Goal: Task Accomplishment & Management: Complete application form

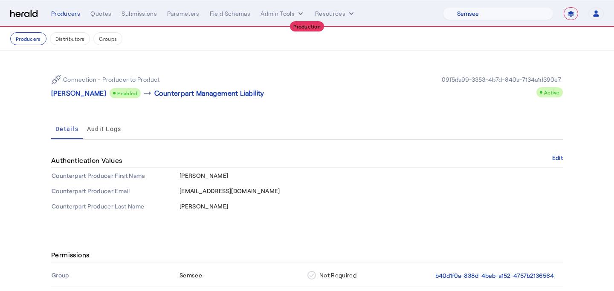
select select "pfm_md8s_semsee"
select select "**********"
click at [559, 161] on button "Edit" at bounding box center [557, 158] width 11 height 5
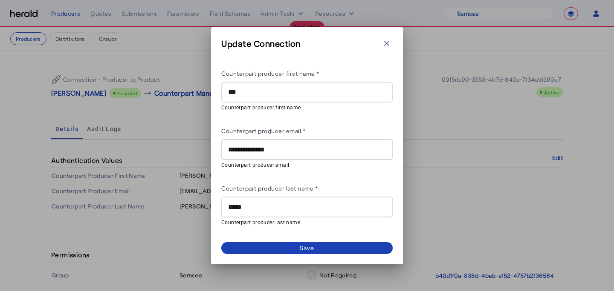
click at [270, 89] on input "***" at bounding box center [307, 92] width 158 height 10
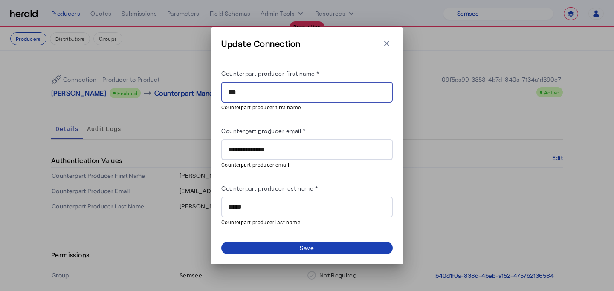
click at [270, 89] on input "***" at bounding box center [307, 92] width 158 height 10
type input "****"
click at [241, 199] on div "*****" at bounding box center [307, 207] width 158 height 21
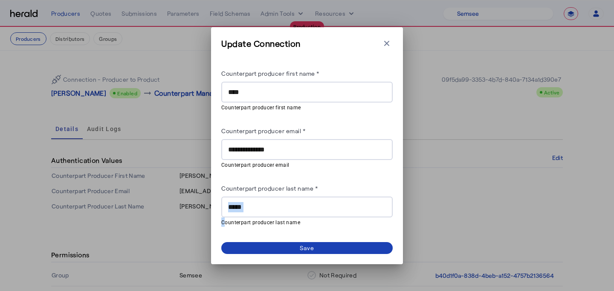
click at [241, 199] on div "*****" at bounding box center [307, 207] width 158 height 21
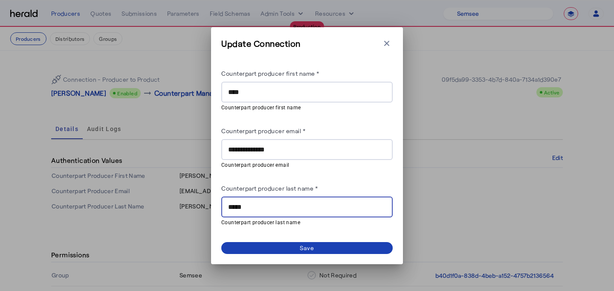
click at [245, 208] on input "*****" at bounding box center [307, 207] width 158 height 10
type input "*****"
click at [268, 245] on span at bounding box center [306, 248] width 171 height 12
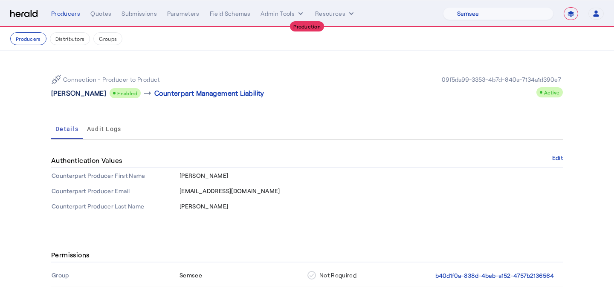
click at [60, 95] on p "Marc Ivins" at bounding box center [78, 93] width 55 height 10
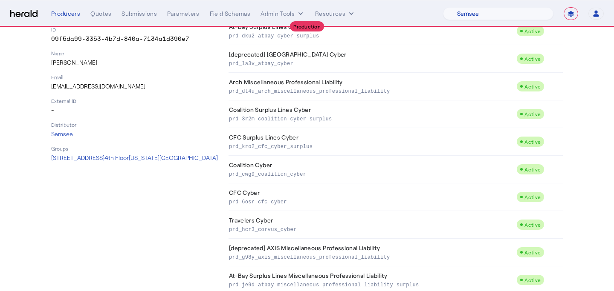
scroll to position [36, 0]
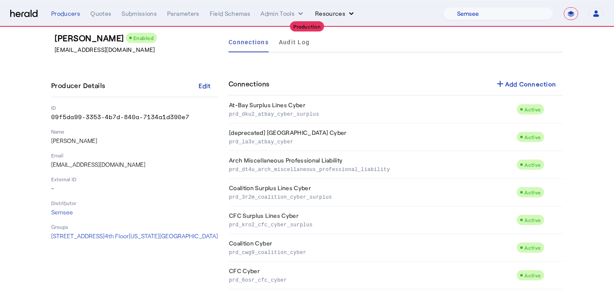
click at [344, 12] on button "Resources" at bounding box center [335, 13] width 40 height 9
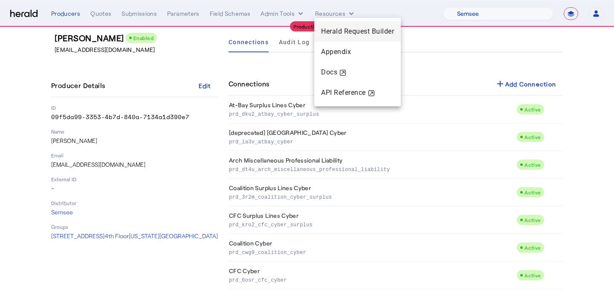
click at [346, 29] on span "Herald Request Builder" at bounding box center [357, 31] width 73 height 8
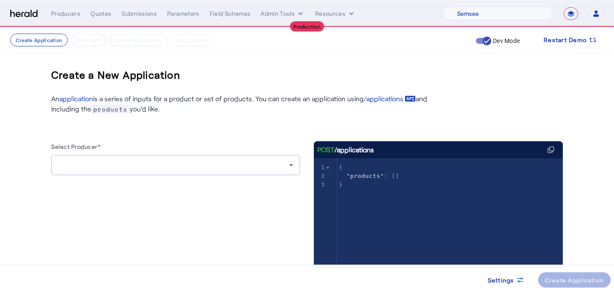
click at [149, 160] on div at bounding box center [175, 165] width 235 height 20
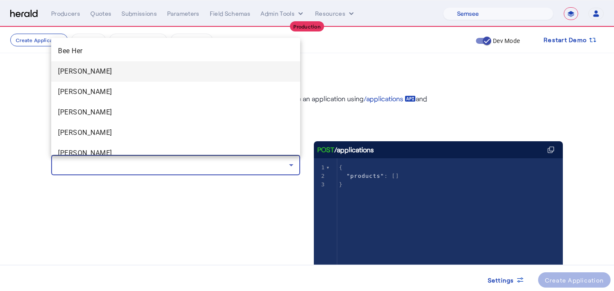
scroll to position [94, 0]
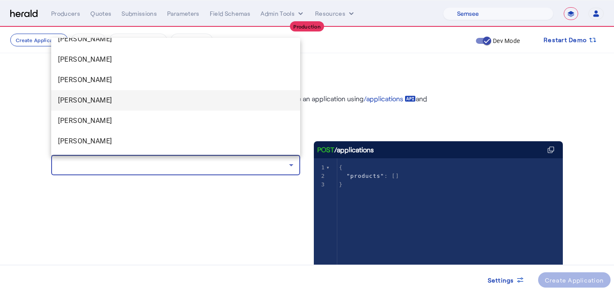
click at [154, 101] on span "Marc Ivins" at bounding box center [175, 100] width 235 height 10
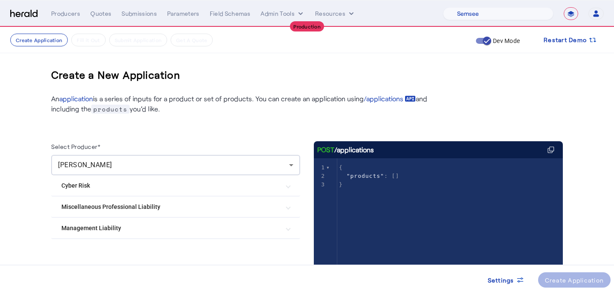
click at [113, 190] on mat-expansion-panel-header "Cyber Risk" at bounding box center [175, 186] width 249 height 20
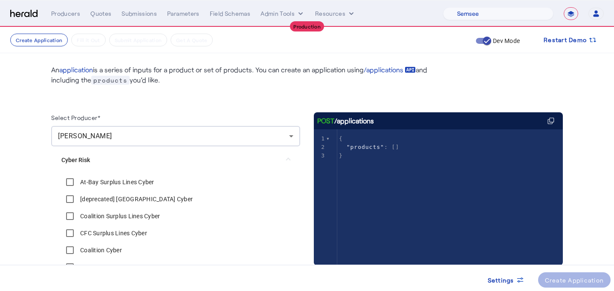
scroll to position [29, 0]
click at [115, 181] on label "At-Bay Surplus Lines Cyber" at bounding box center [116, 182] width 76 height 9
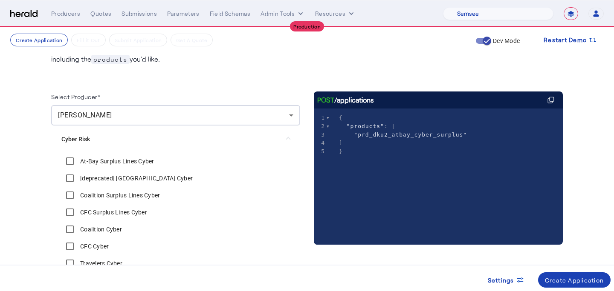
click at [115, 216] on label "CFC Surplus Lines Cyber" at bounding box center [112, 212] width 69 height 9
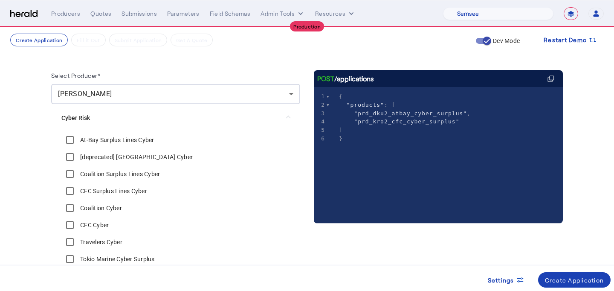
click at [104, 228] on label "CFC Cyber" at bounding box center [93, 225] width 30 height 9
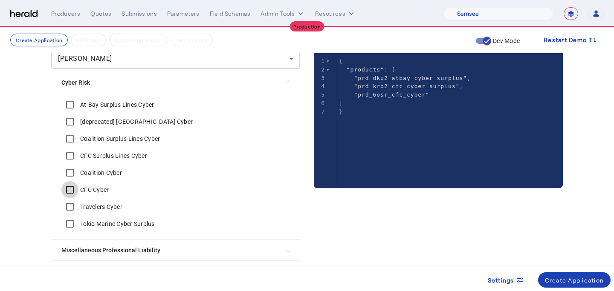
scroll to position [108, 0]
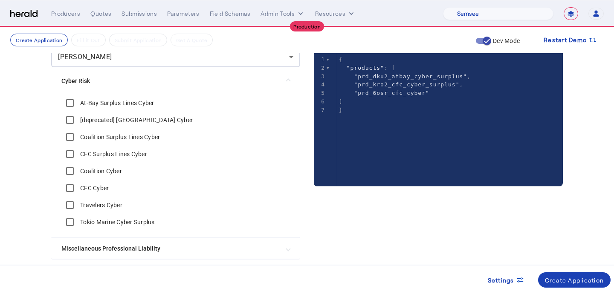
click at [104, 228] on div "Tokio Marine Cyber Surplus" at bounding box center [107, 222] width 93 height 17
click at [104, 221] on label "Tokio Marine Cyber Surplus" at bounding box center [116, 222] width 76 height 9
click at [233, 64] on div "Marc Ivins" at bounding box center [175, 57] width 235 height 20
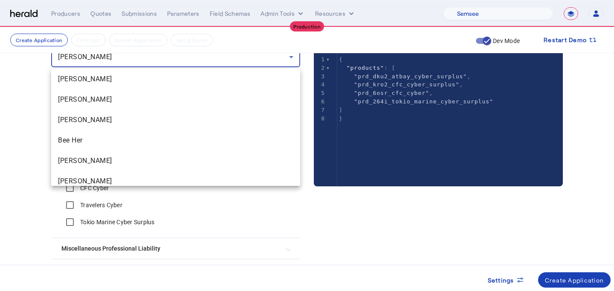
scroll to position [48, 0]
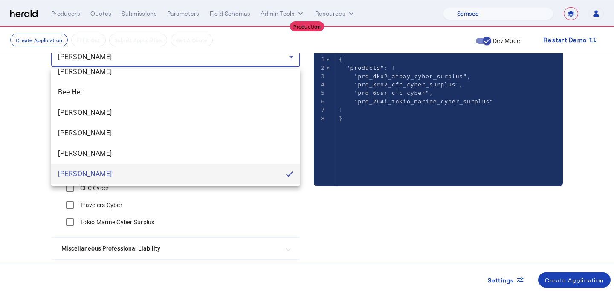
click at [259, 62] on div at bounding box center [307, 145] width 614 height 291
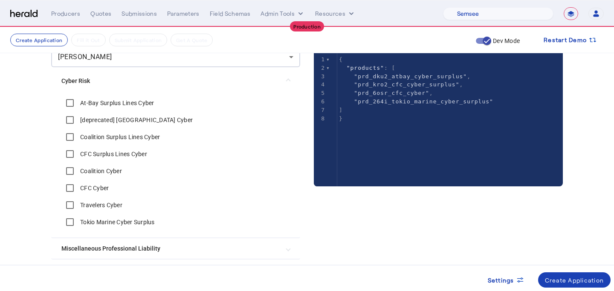
click at [289, 80] on span at bounding box center [287, 81] width 3 height 9
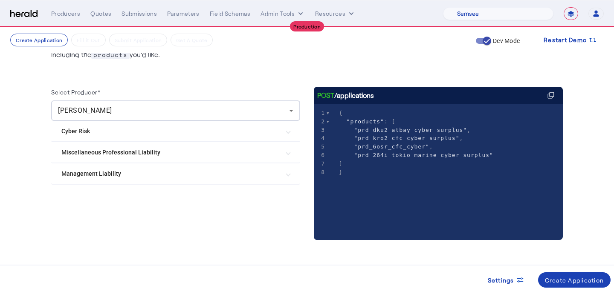
click at [190, 156] on Liability "Miscellaneous Professional Liability" at bounding box center [170, 152] width 218 height 9
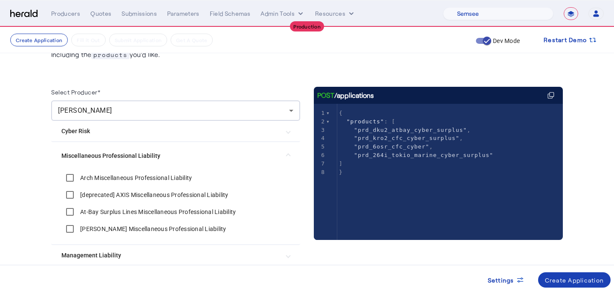
click at [159, 178] on label "Arch Miscellaneous Professional Liability" at bounding box center [134, 178] width 113 height 9
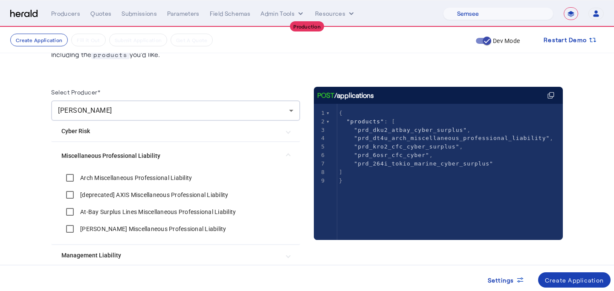
click at [151, 215] on label "At-Bay Surplus Lines Miscellaneous Professional Liability" at bounding box center [156, 212] width 157 height 9
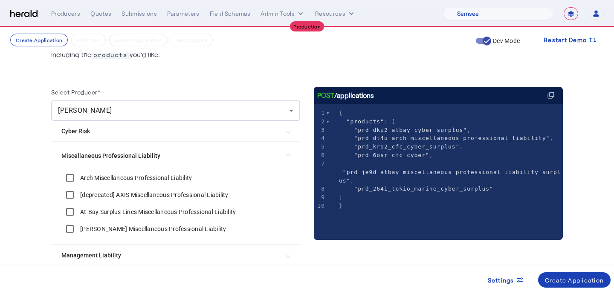
click at [285, 131] on span "Cyber Risk" at bounding box center [173, 131] width 225 height 9
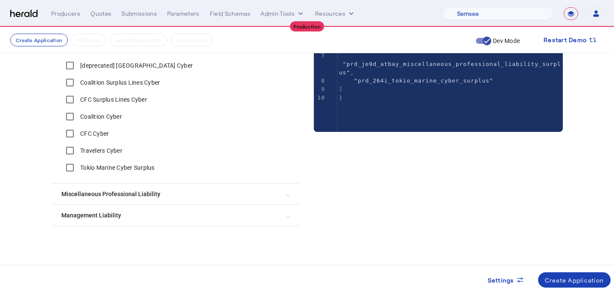
click at [179, 217] on Liability "Management Liability" at bounding box center [170, 215] width 218 height 9
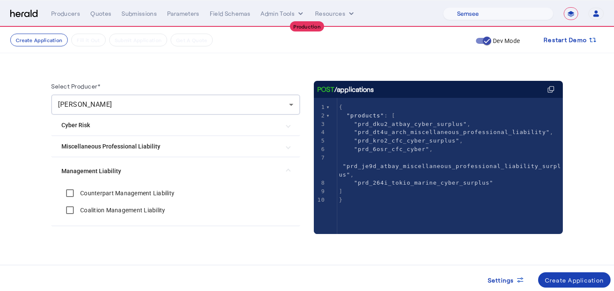
click at [151, 196] on label "Counterpart Management Liability" at bounding box center [126, 193] width 96 height 9
click at [565, 270] on span at bounding box center [574, 280] width 73 height 20
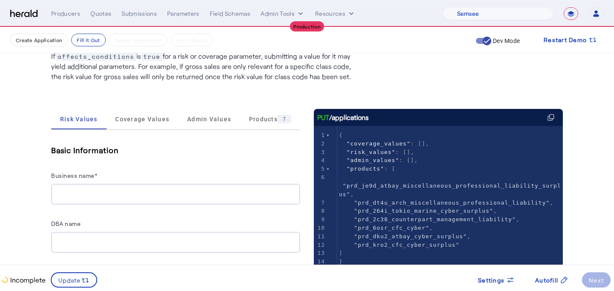
scroll to position [74, 0]
click at [253, 185] on div at bounding box center [175, 194] width 235 height 21
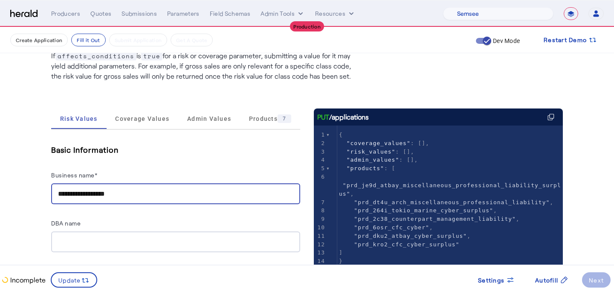
type input "**********"
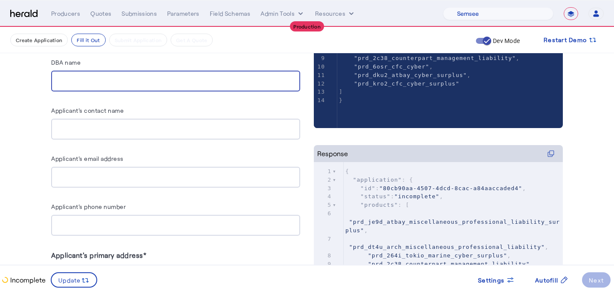
scroll to position [235, 0]
click at [550, 290] on span at bounding box center [551, 280] width 47 height 20
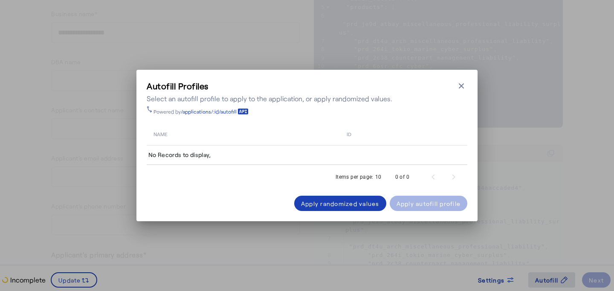
scroll to position [0, 0]
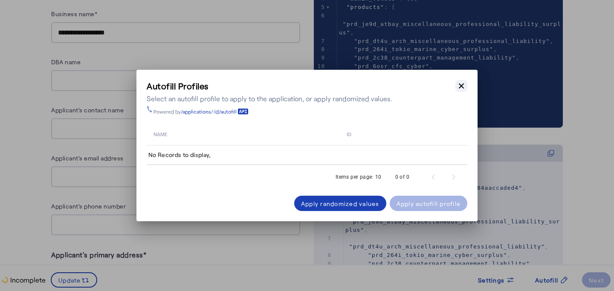
click at [462, 88] on icon "button" at bounding box center [460, 86] width 5 height 5
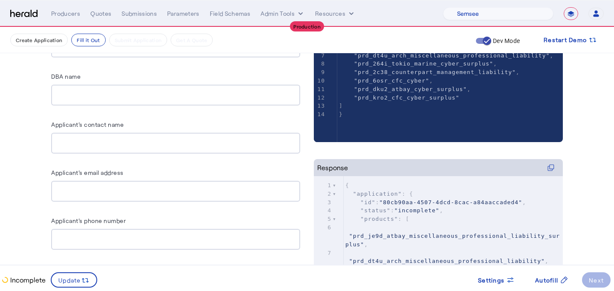
scroll to position [234, 0]
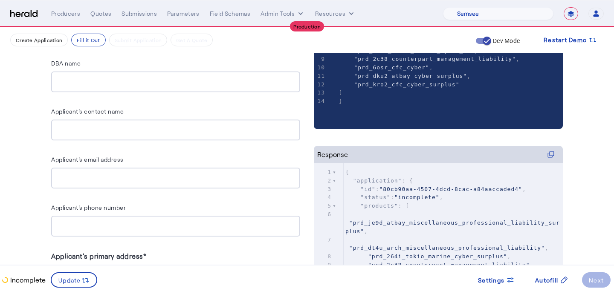
click at [205, 125] on input "Applicant's contact name" at bounding box center [175, 130] width 235 height 10
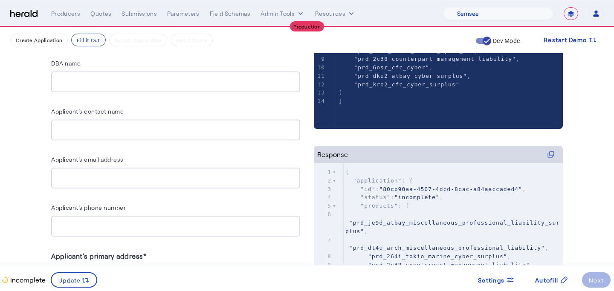
click at [210, 131] on input "Applicant's contact name" at bounding box center [175, 130] width 235 height 10
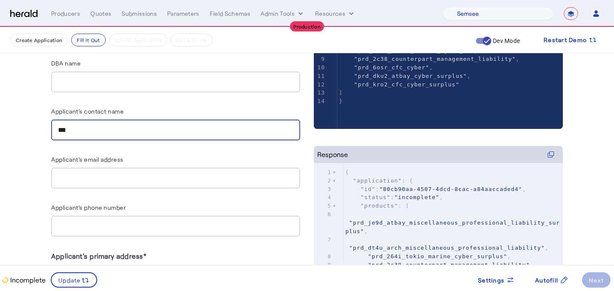
type input "***"
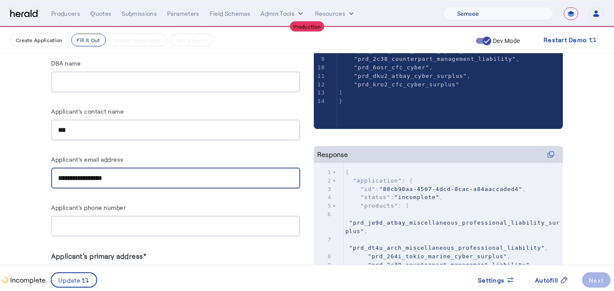
type input "**********"
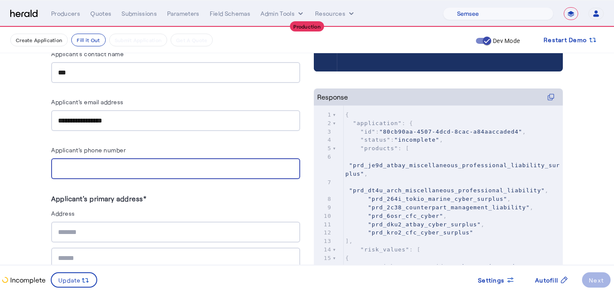
scroll to position [294, 0]
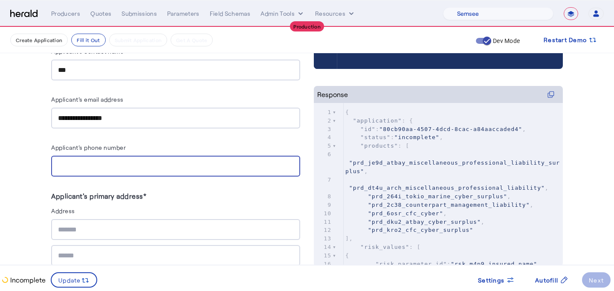
type input "*"
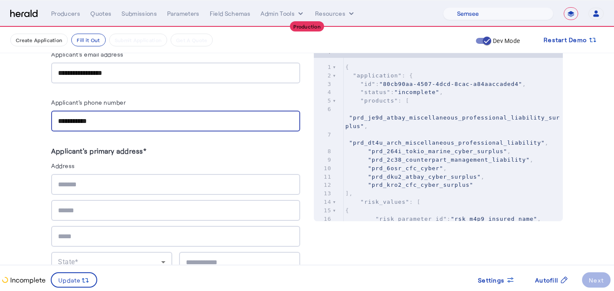
scroll to position [344, 0]
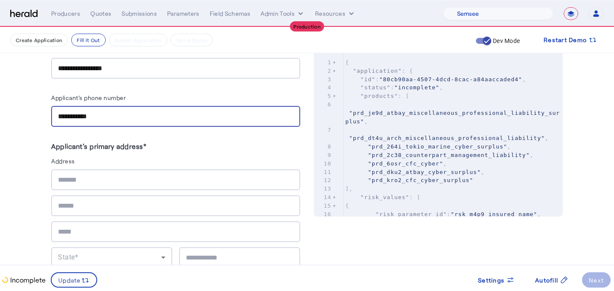
click at [156, 199] on div "State* Country Code*" at bounding box center [175, 232] width 249 height 124
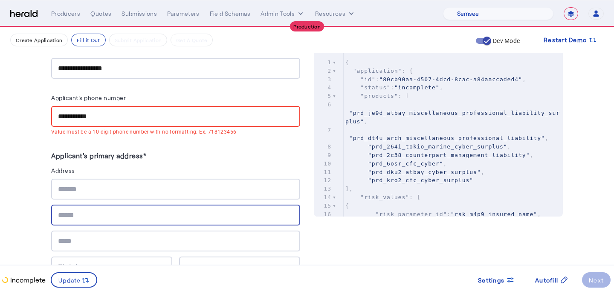
click at [161, 184] on input "text" at bounding box center [175, 189] width 235 height 10
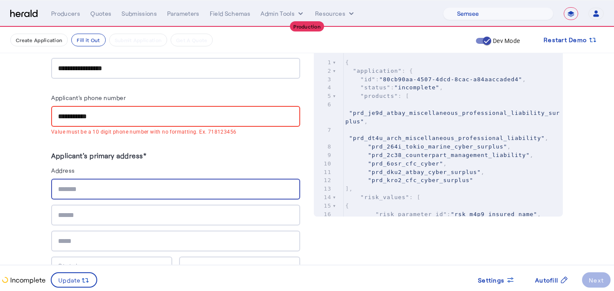
click at [72, 114] on input "**********" at bounding box center [175, 117] width 235 height 10
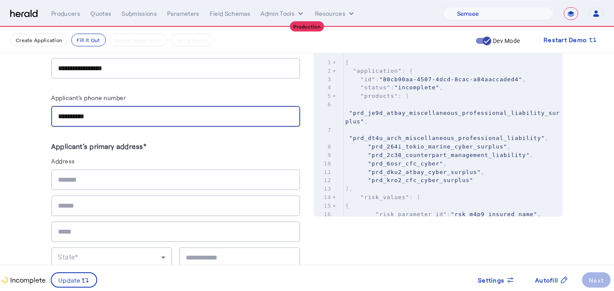
type input "**********"
click at [112, 175] on input "text" at bounding box center [175, 180] width 235 height 10
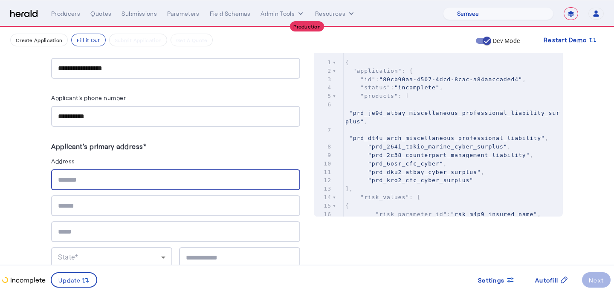
type input "**********"
type input "****"
type input "********"
type input "*****"
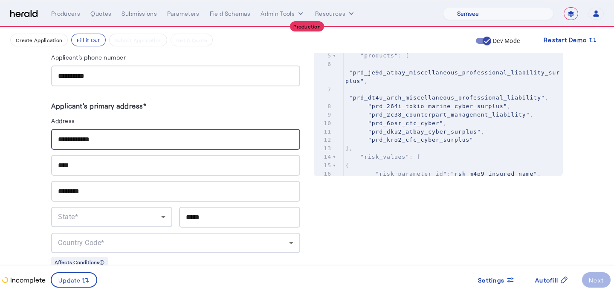
click at [129, 221] on div "State*" at bounding box center [111, 217] width 107 height 20
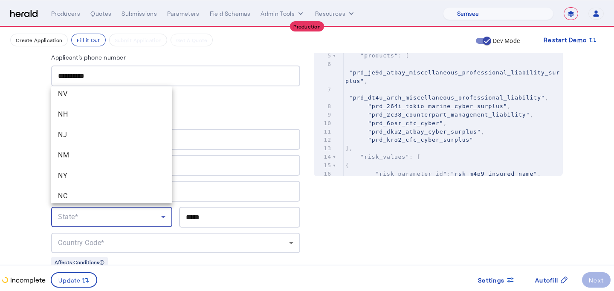
scroll to position [585, 0]
click at [130, 171] on span "NY" at bounding box center [111, 170] width 107 height 10
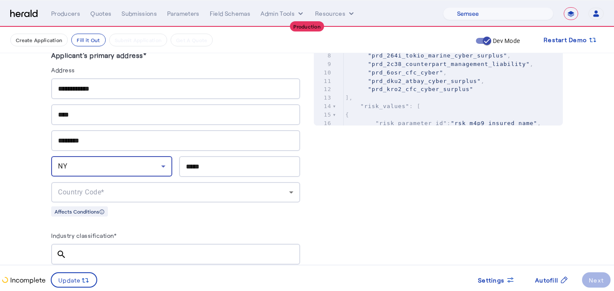
scroll to position [436, 0]
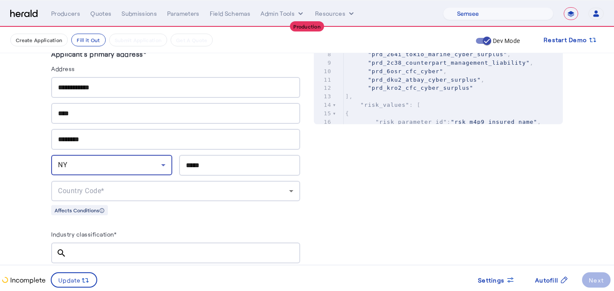
click at [129, 186] on div "Country Code*" at bounding box center [173, 191] width 231 height 10
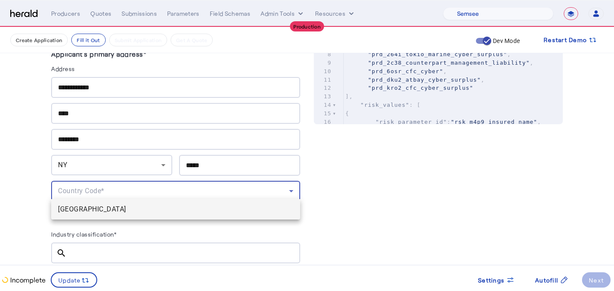
click at [133, 212] on span "USA" at bounding box center [175, 210] width 235 height 10
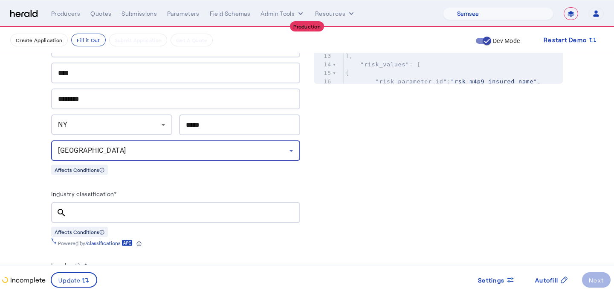
scroll to position [478, 0]
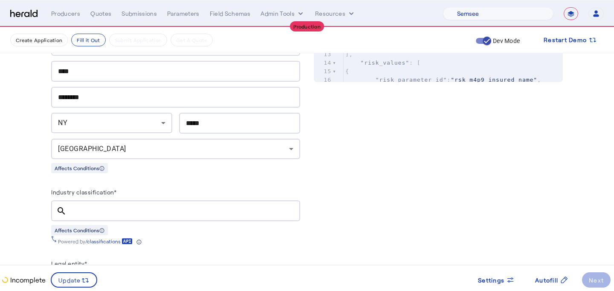
click at [133, 213] on div at bounding box center [183, 211] width 220 height 21
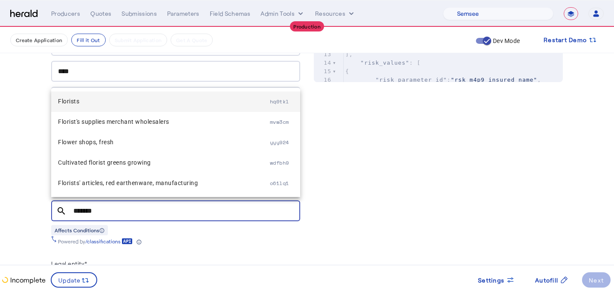
type input "*******"
click at [132, 103] on span "Florists" at bounding box center [164, 101] width 212 height 10
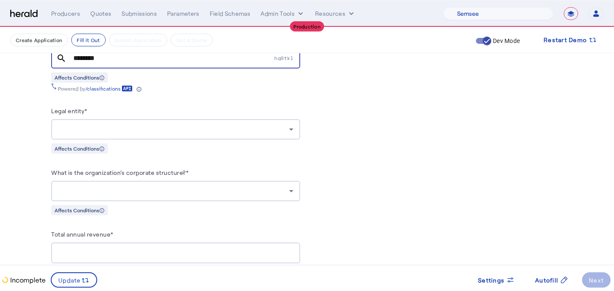
scroll to position [632, 0]
click at [101, 112] on div "Legal entity*" at bounding box center [175, 112] width 249 height 14
click at [105, 124] on div at bounding box center [173, 129] width 231 height 10
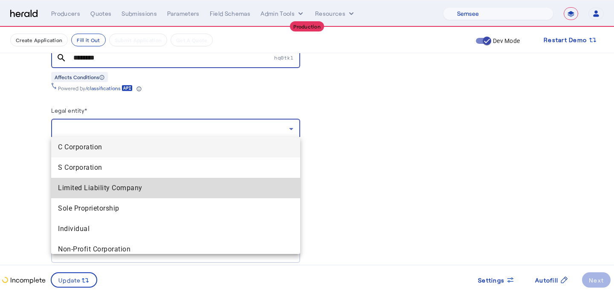
click at [118, 191] on span "Limited Liability Company" at bounding box center [175, 188] width 235 height 10
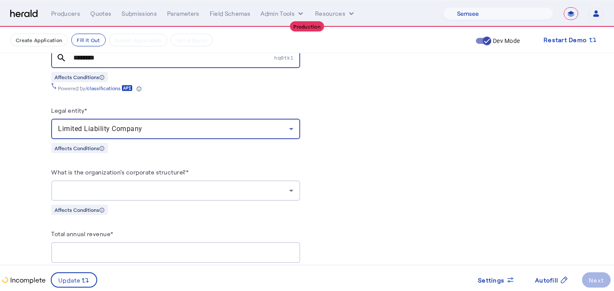
click at [118, 191] on div at bounding box center [173, 191] width 231 height 10
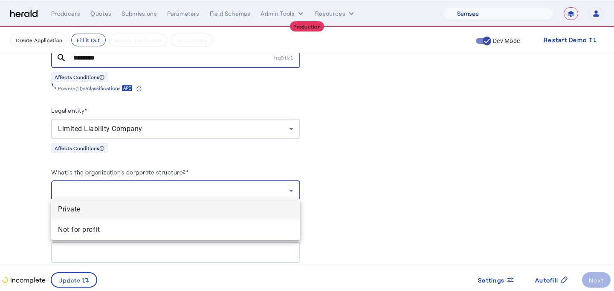
click at [118, 210] on span "Private" at bounding box center [175, 210] width 235 height 10
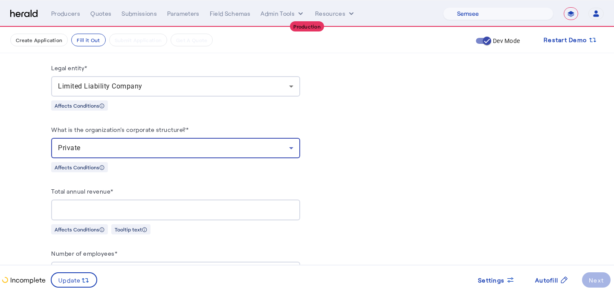
scroll to position [675, 0]
click at [118, 210] on input "Total annual revenue*" at bounding box center [175, 210] width 235 height 10
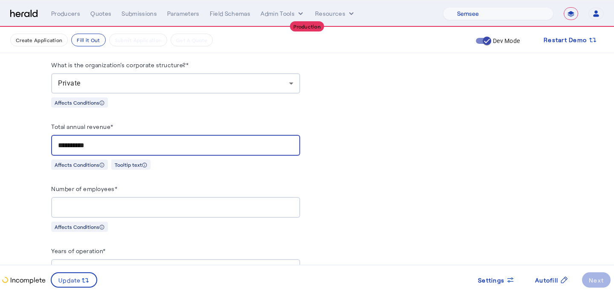
scroll to position [740, 0]
type input "**********"
click at [138, 202] on input "Number of employees*" at bounding box center [175, 207] width 235 height 10
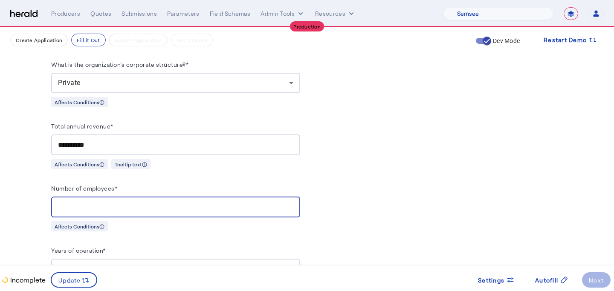
type input "**"
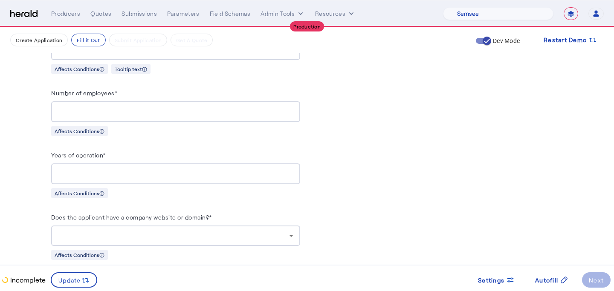
scroll to position [838, 0]
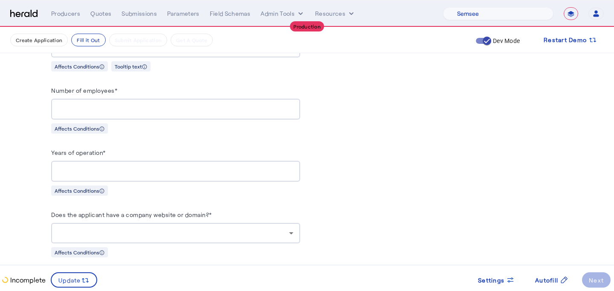
click at [292, 185] on div "Affects Conditions" at bounding box center [175, 190] width 249 height 11
click at [282, 174] on div at bounding box center [175, 171] width 235 height 21
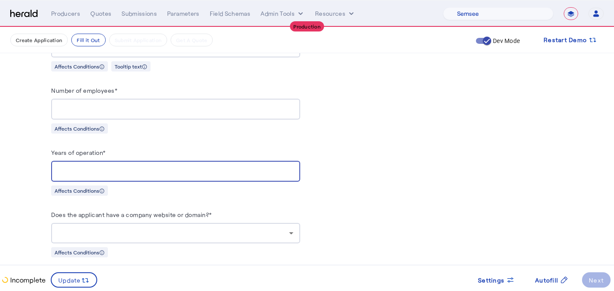
type input "**"
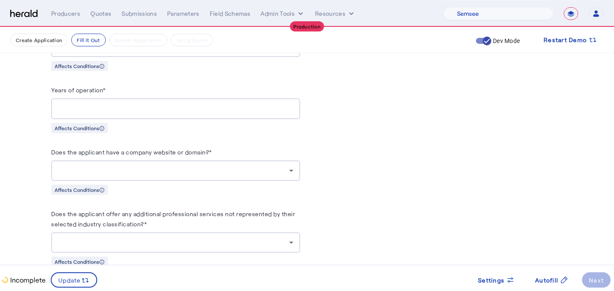
scroll to position [901, 0]
click at [216, 167] on div at bounding box center [173, 170] width 231 height 10
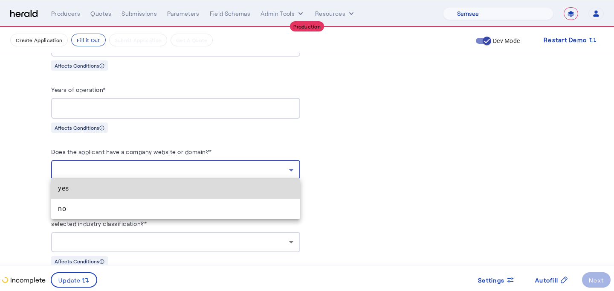
click at [209, 190] on span "yes" at bounding box center [175, 189] width 235 height 10
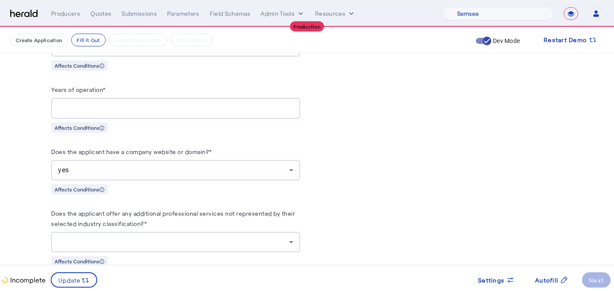
click at [199, 212] on label "Does the applicant offer any additional professional services not represented b…" at bounding box center [173, 218] width 244 height 17
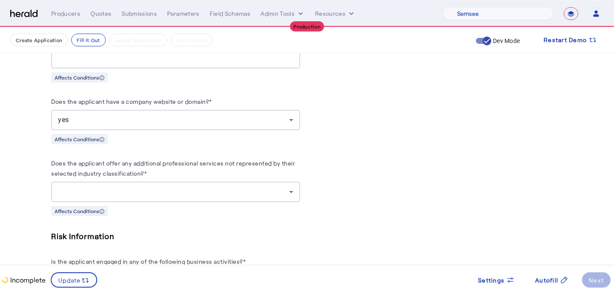
scroll to position [954, 0]
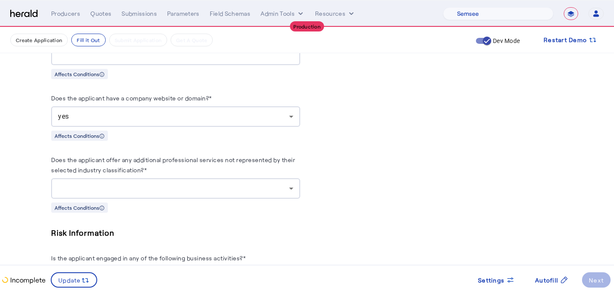
click at [197, 193] on div at bounding box center [175, 189] width 235 height 20
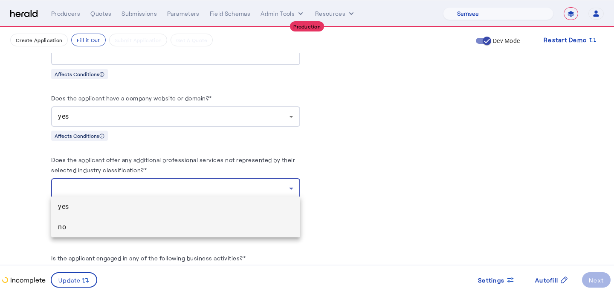
click at [190, 225] on span "no" at bounding box center [175, 227] width 235 height 10
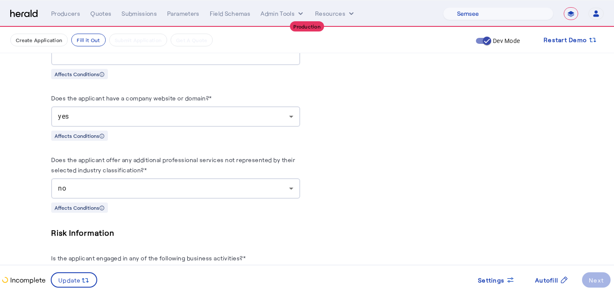
click at [190, 227] on h5 "Risk Information" at bounding box center [175, 233] width 249 height 13
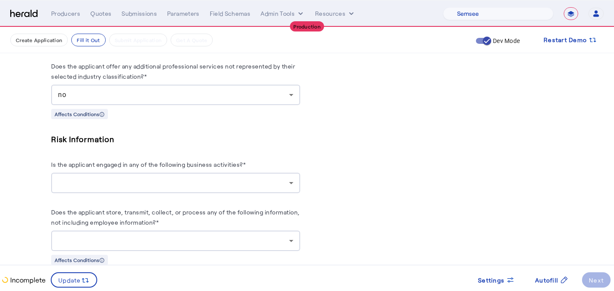
scroll to position [1051, 0]
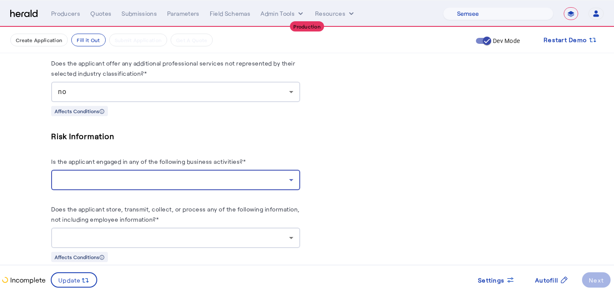
click at [192, 176] on div at bounding box center [173, 180] width 231 height 10
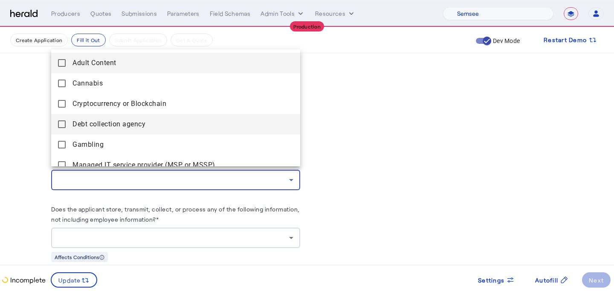
scroll to position [94, 0]
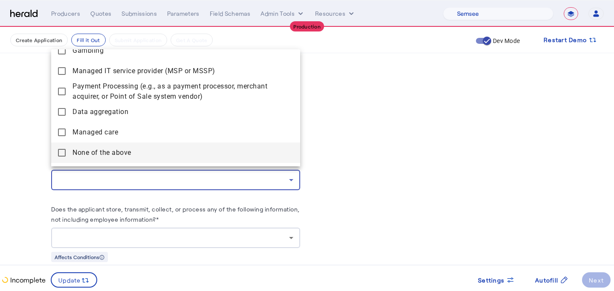
click at [170, 152] on span "None of the above" at bounding box center [182, 153] width 221 height 10
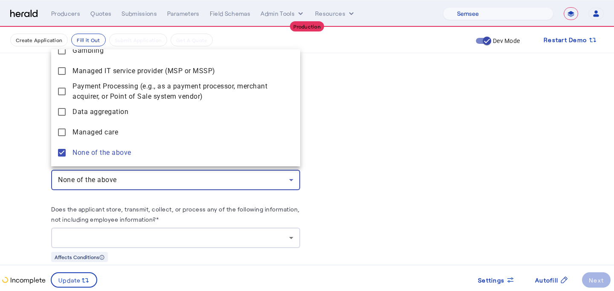
click at [161, 222] on div at bounding box center [307, 145] width 614 height 291
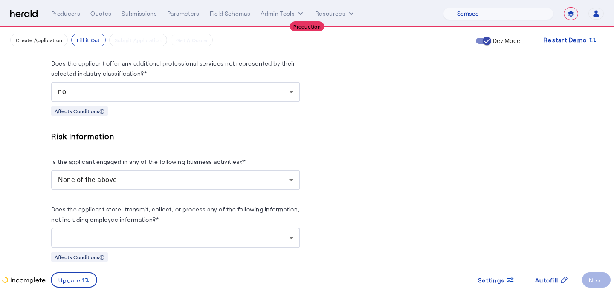
click at [161, 228] on div at bounding box center [175, 238] width 235 height 20
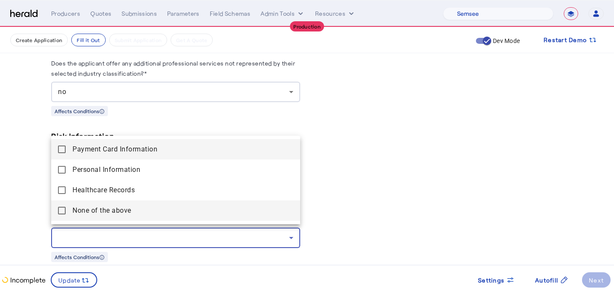
click at [146, 209] on span "None of the above" at bounding box center [182, 211] width 221 height 10
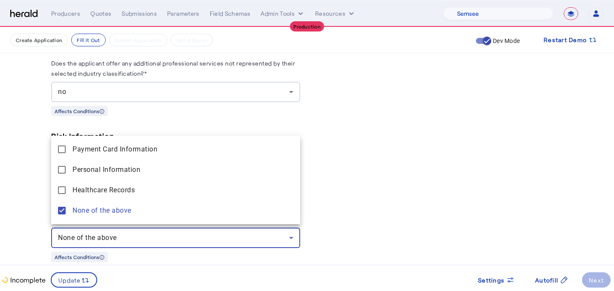
click at [71, 237] on div at bounding box center [307, 145] width 614 height 291
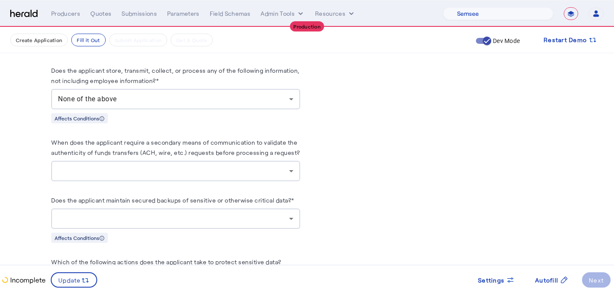
scroll to position [1192, 0]
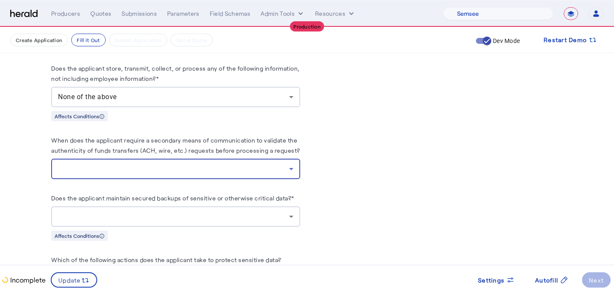
click at [109, 164] on div at bounding box center [173, 169] width 231 height 10
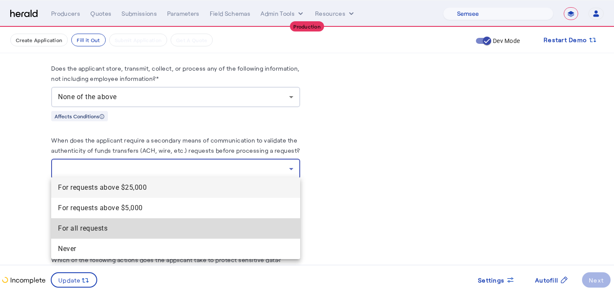
click at [103, 220] on requests "For all requests" at bounding box center [175, 229] width 249 height 20
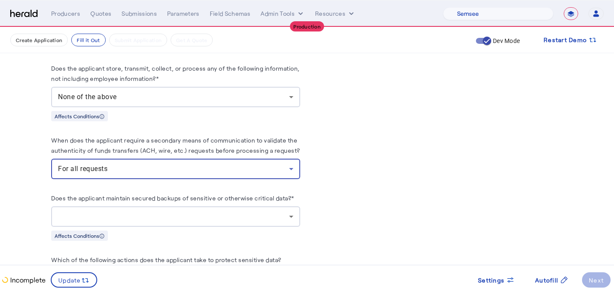
click at [107, 216] on div at bounding box center [173, 217] width 231 height 10
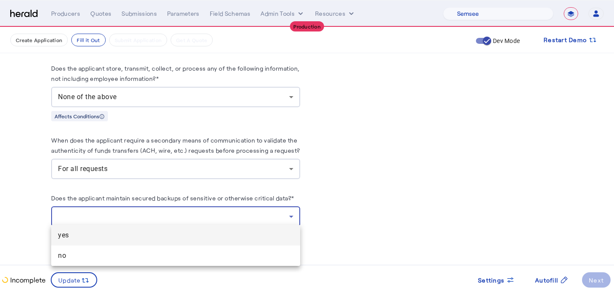
click at [107, 232] on span "yes" at bounding box center [175, 236] width 235 height 10
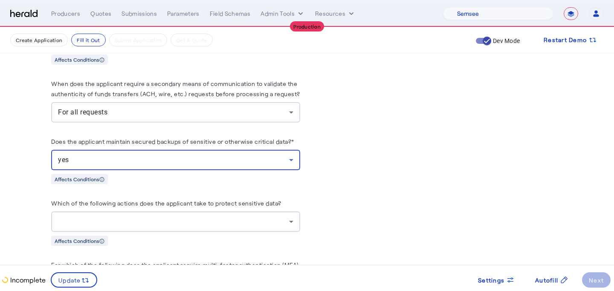
scroll to position [1257, 0]
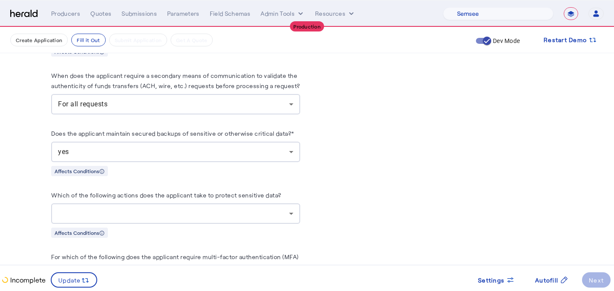
click at [142, 220] on div at bounding box center [175, 214] width 235 height 20
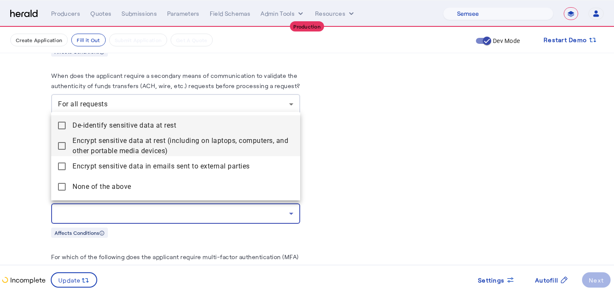
click at [143, 153] on span "Encrypt sensitive data at rest (including on laptops, computers, and other port…" at bounding box center [182, 146] width 221 height 20
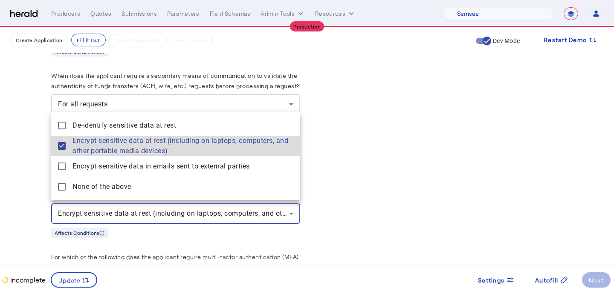
click at [143, 137] on span "Encrypt sensitive data at rest (including on laptops, computers, and other port…" at bounding box center [182, 146] width 221 height 20
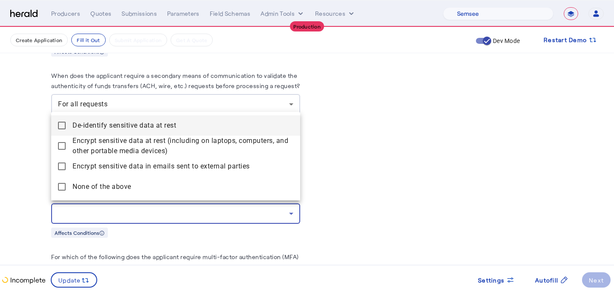
click at [153, 125] on span "De-identify sensitive data at rest" at bounding box center [182, 126] width 221 height 10
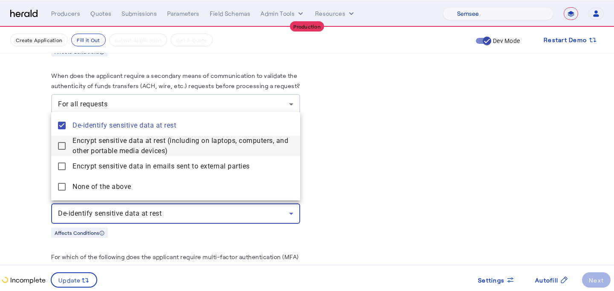
click at [153, 138] on span "Encrypt sensitive data at rest (including on laptops, computers, and other port…" at bounding box center [182, 146] width 221 height 20
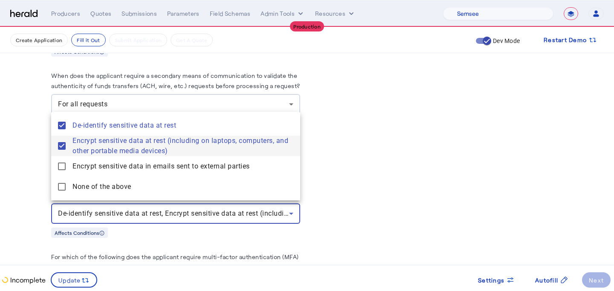
click at [153, 154] on span "Encrypt sensitive data at rest (including on laptops, computers, and other port…" at bounding box center [182, 146] width 221 height 20
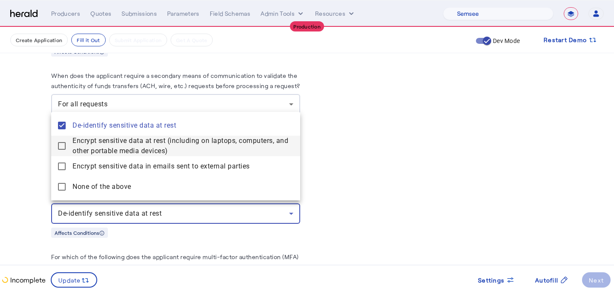
click at [153, 154] on span "Encrypt sensitive data at rest (including on laptops, computers, and other port…" at bounding box center [182, 146] width 221 height 20
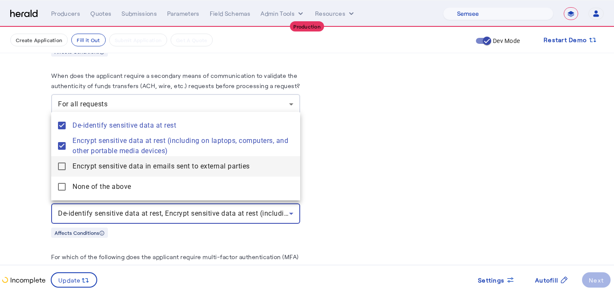
click at [154, 165] on span "Encrypt sensitive data in emails sent to external parties" at bounding box center [182, 166] width 221 height 10
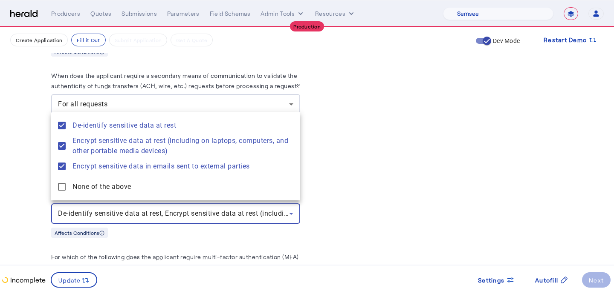
click at [359, 177] on div at bounding box center [307, 145] width 614 height 291
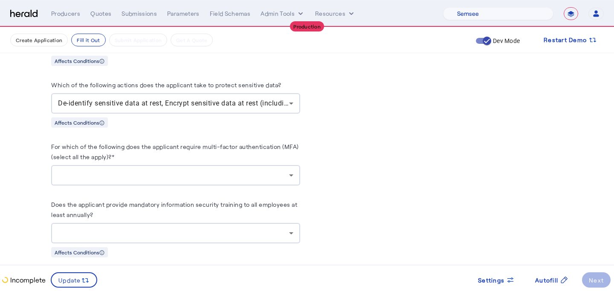
scroll to position [1380, 0]
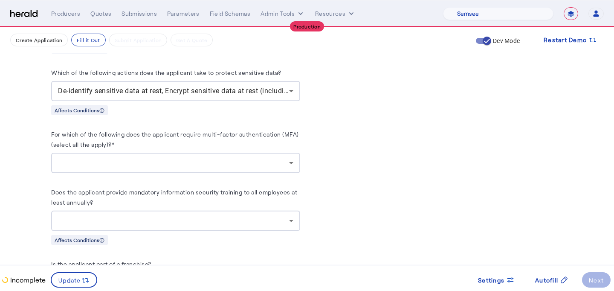
click at [259, 162] on div at bounding box center [173, 163] width 231 height 10
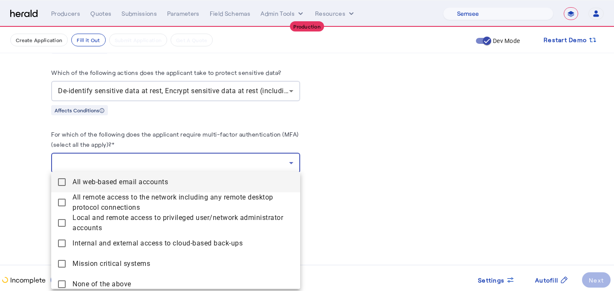
click at [171, 183] on span "All web-based email accounts" at bounding box center [182, 182] width 221 height 10
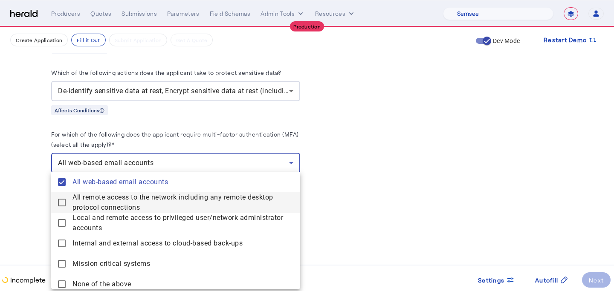
click at [169, 198] on span "All remote access to the network including any remote desktop protocol connecti…" at bounding box center [182, 203] width 221 height 20
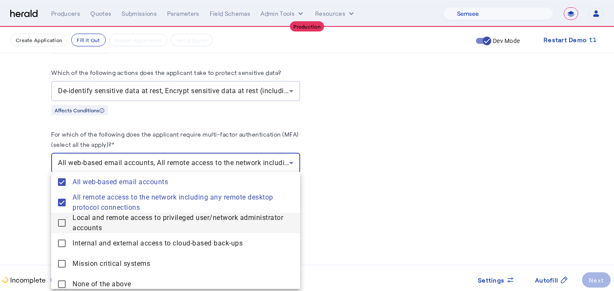
click at [165, 228] on span "Local and remote access to privileged user/network administrator accounts" at bounding box center [182, 223] width 221 height 20
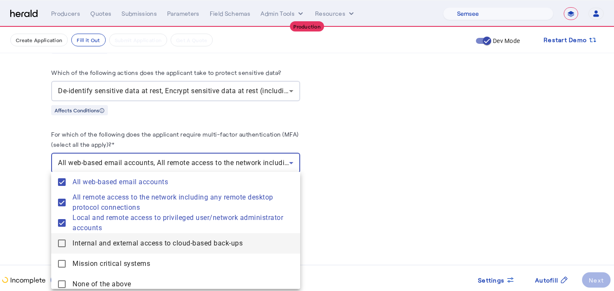
click at [165, 243] on span "Internal and external access to cloud-based back-ups" at bounding box center [182, 244] width 221 height 10
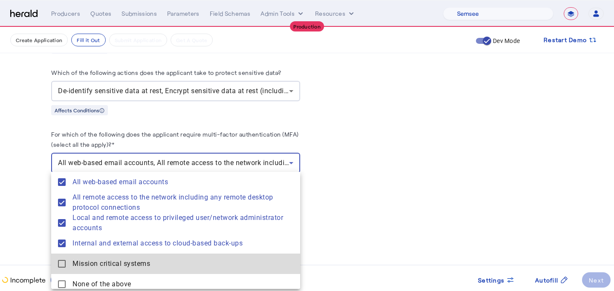
click at [165, 259] on span "Mission critical systems" at bounding box center [182, 264] width 221 height 10
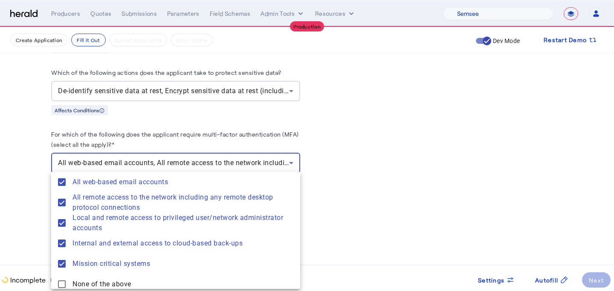
click at [281, 153] on div at bounding box center [307, 145] width 614 height 291
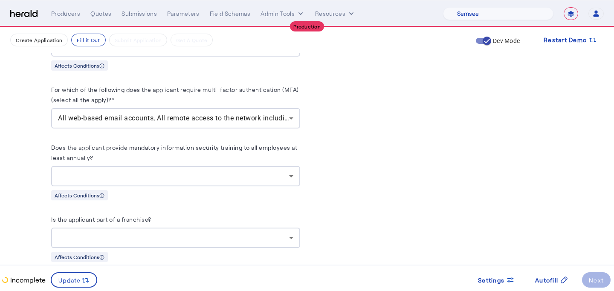
scroll to position [1426, 0]
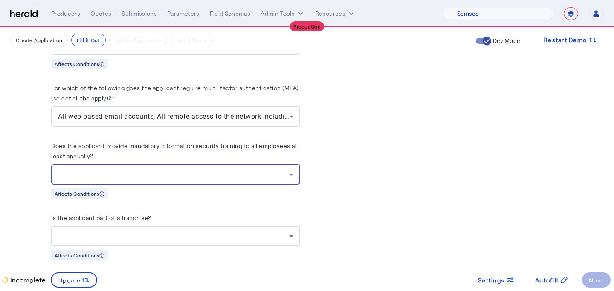
click at [271, 176] on div at bounding box center [173, 175] width 231 height 10
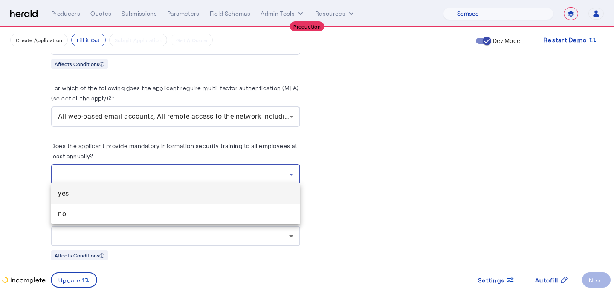
click at [263, 184] on mat-option "yes" at bounding box center [175, 194] width 249 height 20
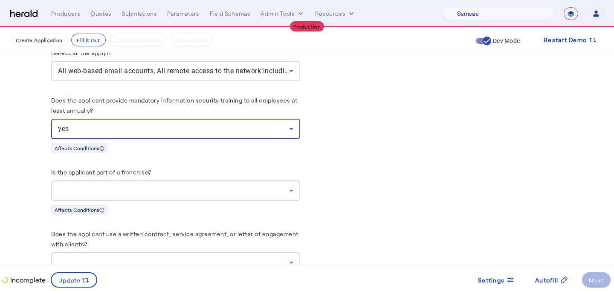
scroll to position [1472, 0]
click at [263, 185] on div at bounding box center [173, 190] width 231 height 10
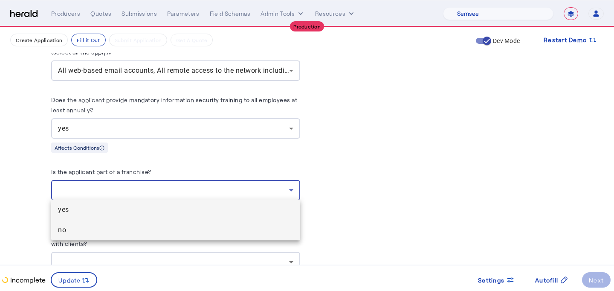
click at [221, 236] on mat-option "no" at bounding box center [175, 230] width 249 height 20
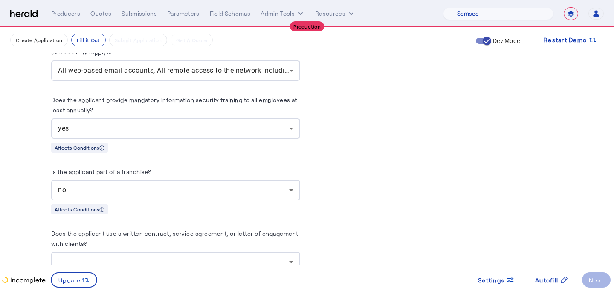
click at [221, 236] on herald-label "Does the applicant use a written contract, service agreement, or letter of enga…" at bounding box center [175, 240] width 249 height 24
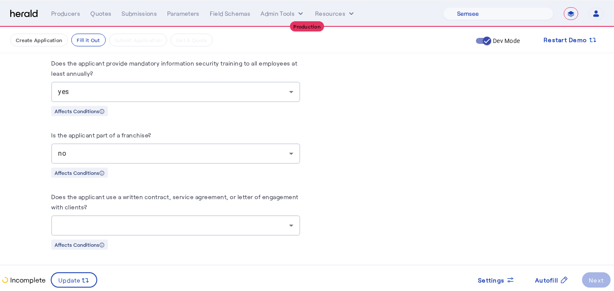
scroll to position [1515, 0]
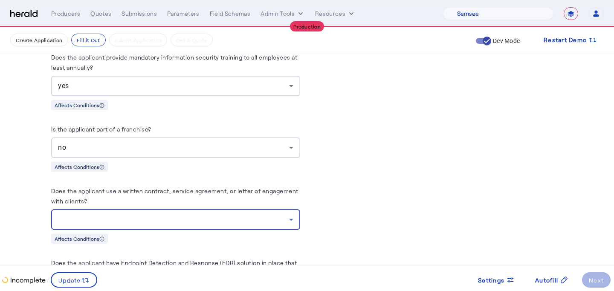
click at [221, 221] on div at bounding box center [173, 220] width 231 height 10
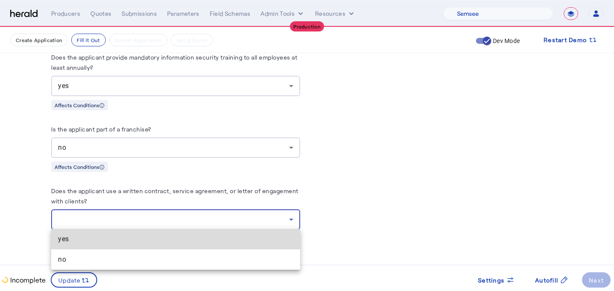
click at [219, 239] on span "yes" at bounding box center [175, 239] width 235 height 10
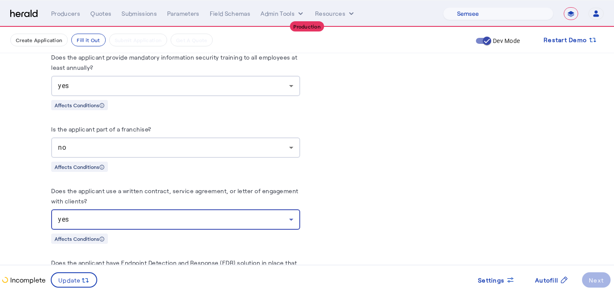
click at [219, 239] on div "Affects Conditions" at bounding box center [175, 238] width 249 height 11
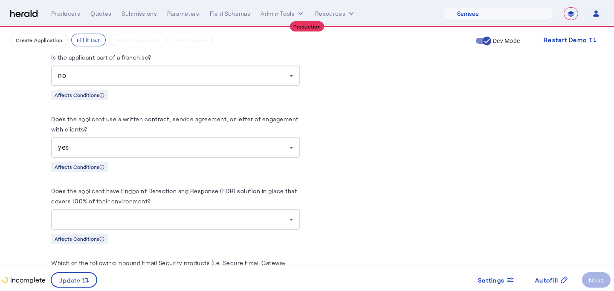
scroll to position [1594, 0]
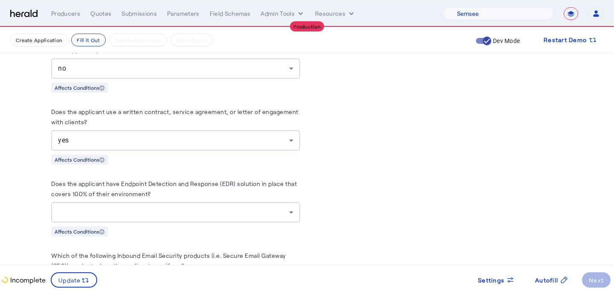
click at [220, 210] on div at bounding box center [173, 212] width 231 height 10
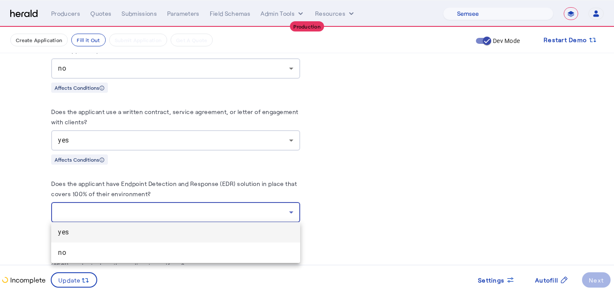
click at [220, 231] on span "yes" at bounding box center [175, 233] width 235 height 10
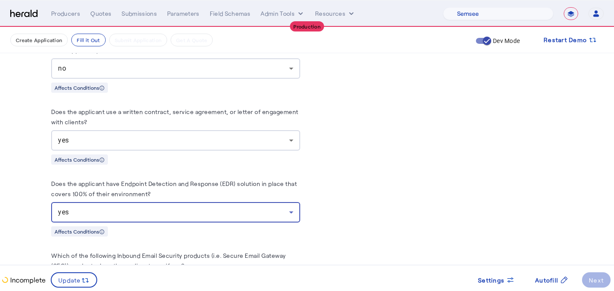
click at [220, 231] on div "Affects Conditions" at bounding box center [175, 231] width 249 height 11
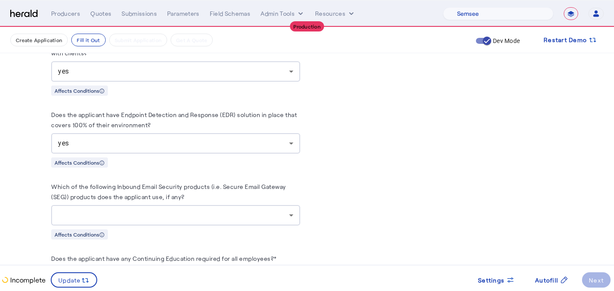
scroll to position [1664, 0]
click at [222, 219] on div at bounding box center [175, 214] width 235 height 20
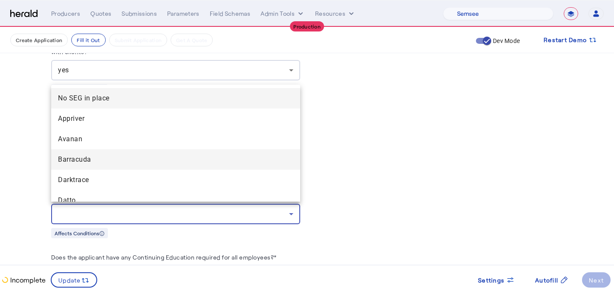
click at [203, 150] on mat-option "Barracuda" at bounding box center [175, 160] width 249 height 20
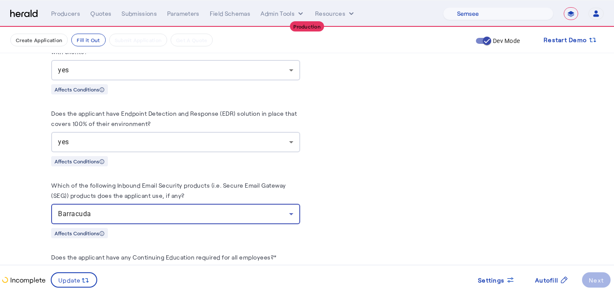
click at [220, 192] on herald-label "Which of the following Inbound Email Security products (i.e. Secure Email Gatew…" at bounding box center [175, 192] width 249 height 24
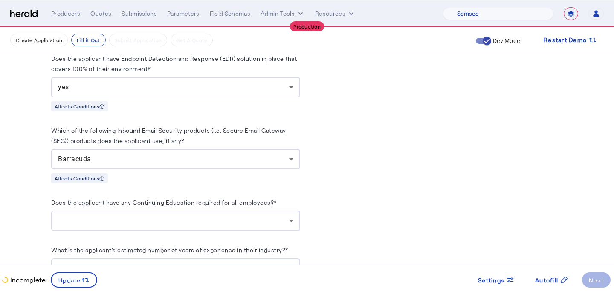
scroll to position [1721, 0]
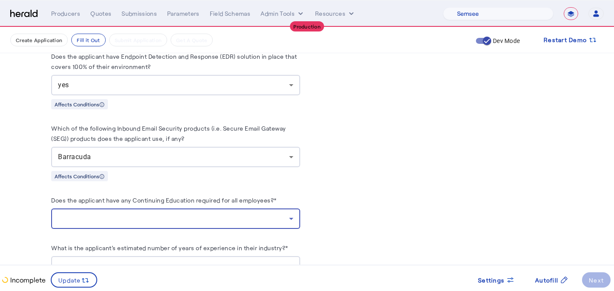
click at [220, 216] on div at bounding box center [173, 219] width 231 height 10
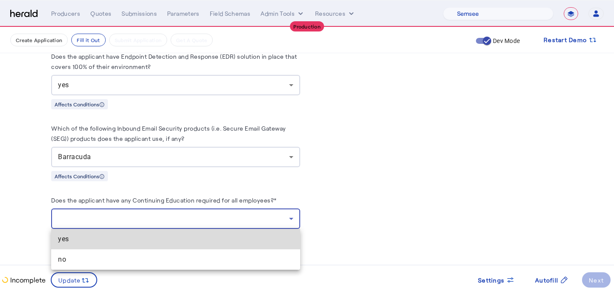
click at [216, 235] on span "yes" at bounding box center [175, 239] width 235 height 10
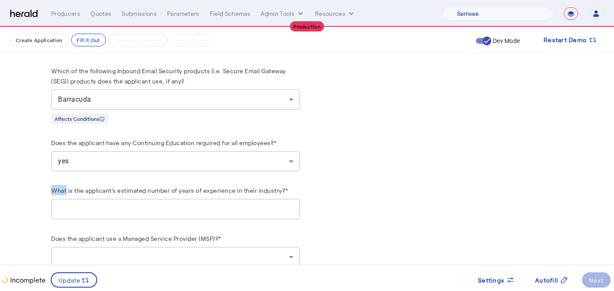
scroll to position [1780, 0]
click at [223, 216] on div at bounding box center [175, 208] width 235 height 21
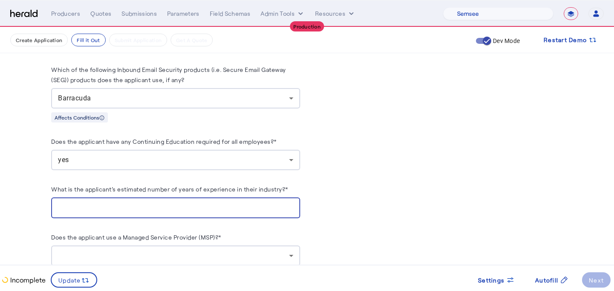
type input "**"
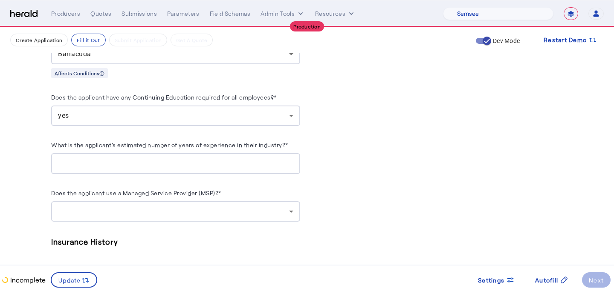
scroll to position [1826, 0]
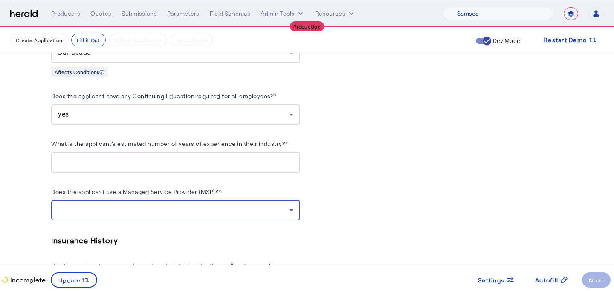
click at [224, 213] on div at bounding box center [173, 210] width 231 height 10
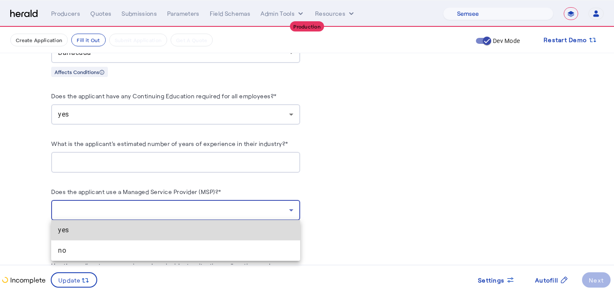
click at [220, 222] on mat-option "yes" at bounding box center [175, 230] width 249 height 20
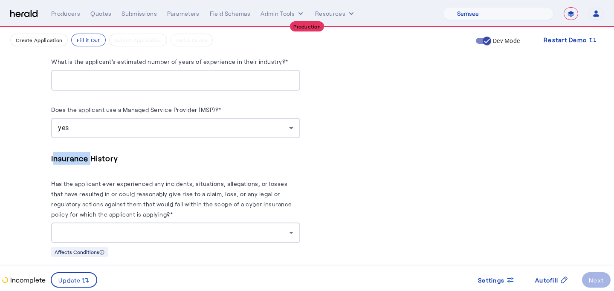
scroll to position [1910, 0]
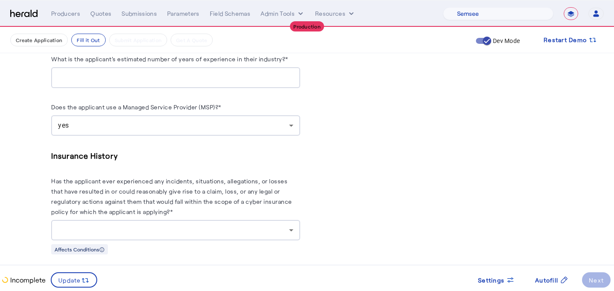
click at [207, 228] on div at bounding box center [173, 230] width 231 height 10
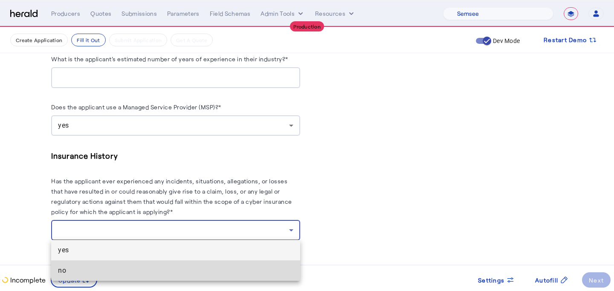
click at [182, 273] on span "no" at bounding box center [175, 271] width 235 height 10
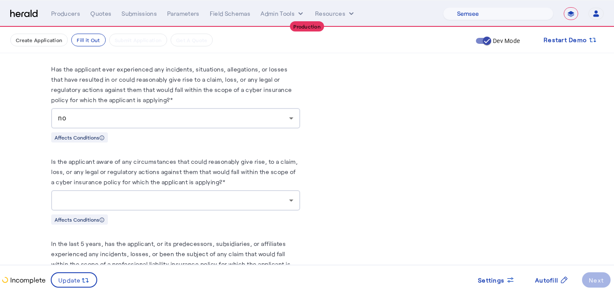
scroll to position [2027, 0]
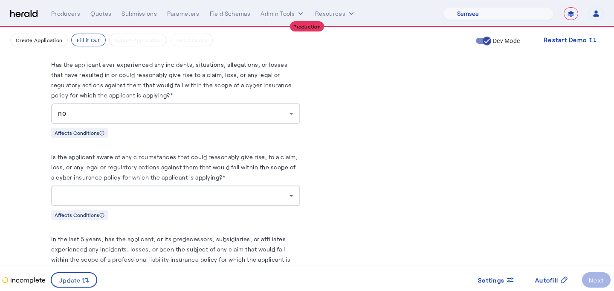
click at [194, 186] on div at bounding box center [175, 196] width 235 height 20
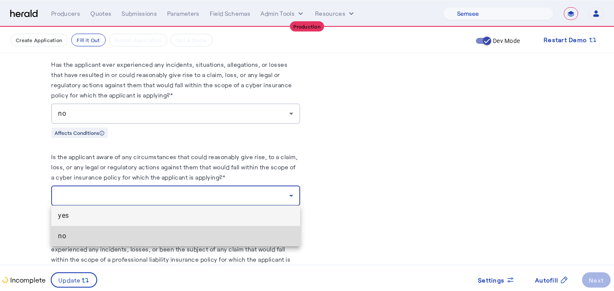
click at [186, 232] on span "no" at bounding box center [175, 236] width 235 height 10
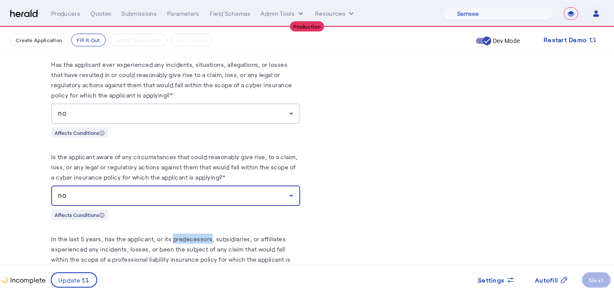
click at [186, 234] on herald-label "In the last 5 years, has the applicant, or its predecessors, subsidiaries, or a…" at bounding box center [175, 256] width 249 height 44
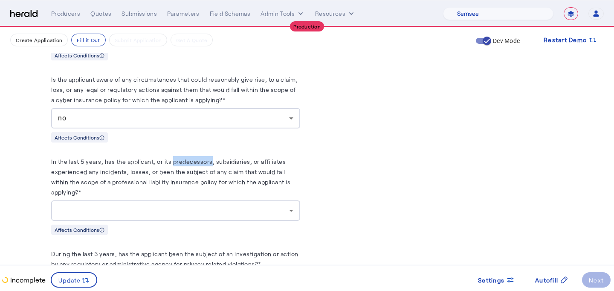
scroll to position [2115, 0]
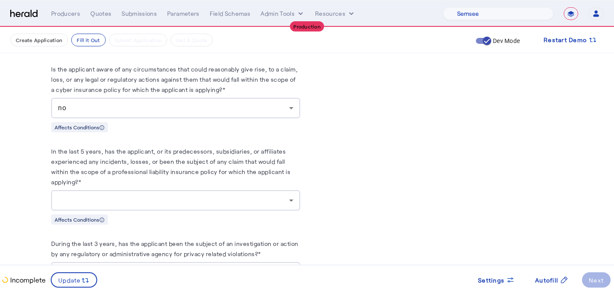
click at [195, 208] on div at bounding box center [175, 200] width 235 height 20
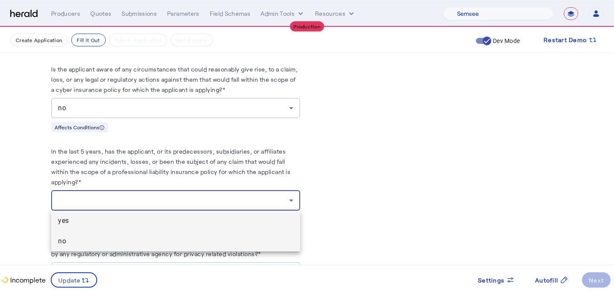
click at [189, 241] on span "no" at bounding box center [175, 241] width 235 height 10
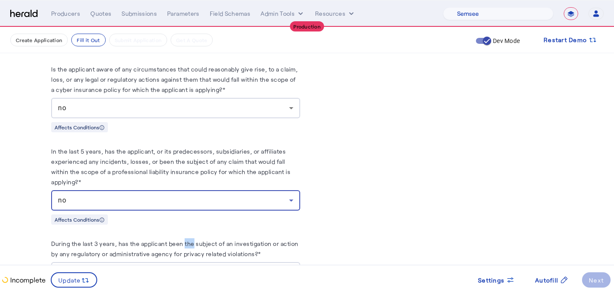
click at [189, 241] on label "During the last 3 years, has the applicant been the subject of an investigation…" at bounding box center [174, 248] width 247 height 17
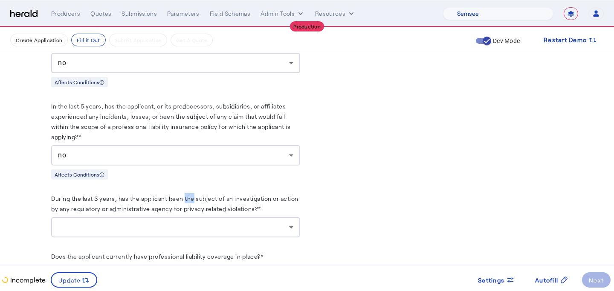
scroll to position [2161, 0]
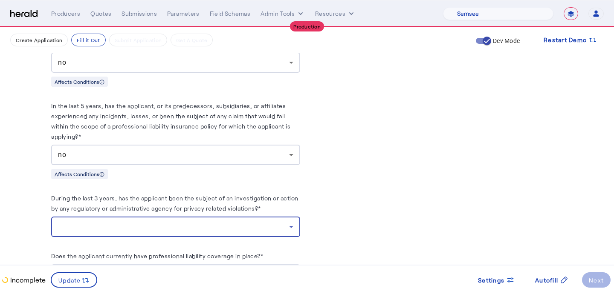
click at [192, 225] on div at bounding box center [173, 227] width 231 height 10
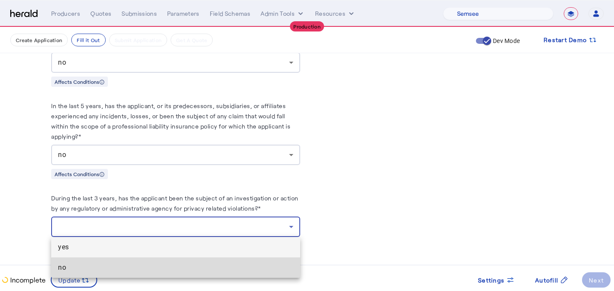
click at [187, 273] on mat-option "no" at bounding box center [175, 268] width 249 height 20
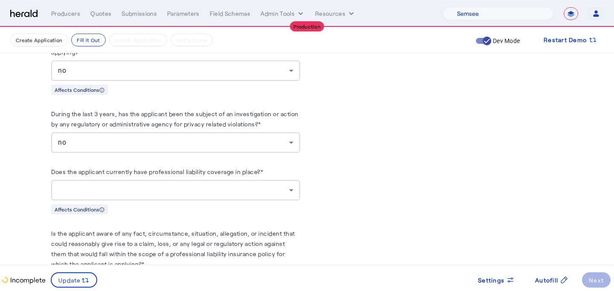
scroll to position [2250, 0]
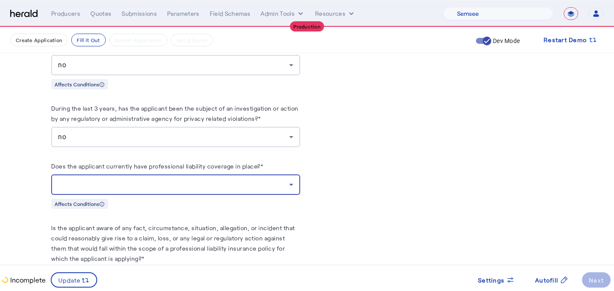
click at [185, 182] on div at bounding box center [173, 185] width 231 height 10
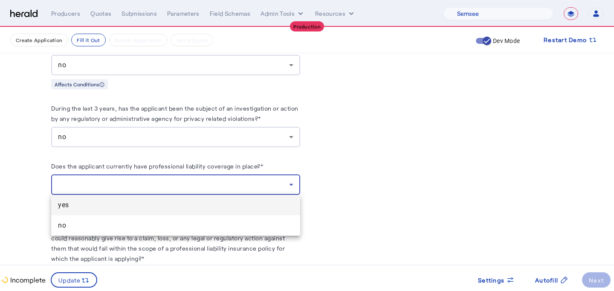
click at [181, 203] on span "yes" at bounding box center [175, 205] width 235 height 10
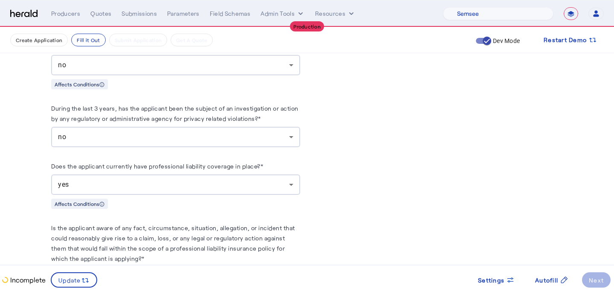
click at [181, 227] on label "Is the applicant aware of any fact, circumstance, situation, allegation, or inc…" at bounding box center [173, 244] width 244 height 38
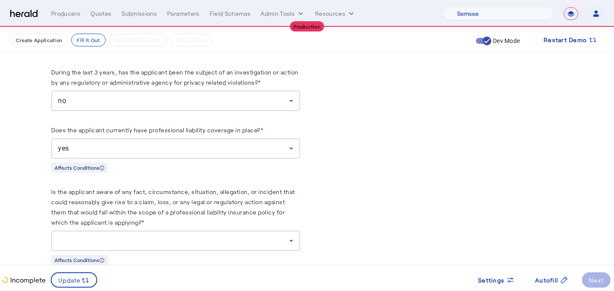
scroll to position [2354, 0]
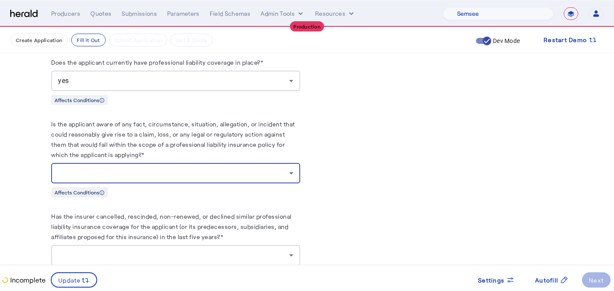
click at [175, 176] on div at bounding box center [173, 173] width 231 height 10
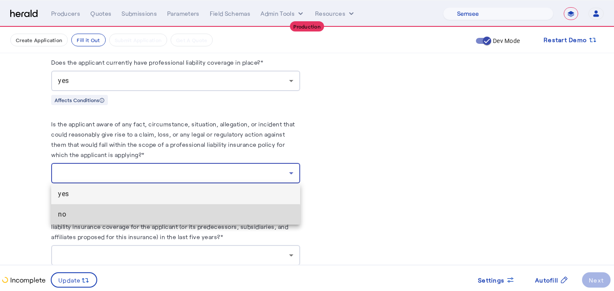
click at [165, 221] on mat-option "no" at bounding box center [175, 215] width 249 height 20
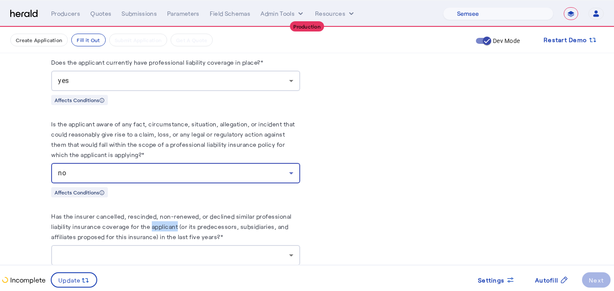
click at [165, 221] on herald-label "Has the insurer cancelled, rescinded, non-renewed, or declined similar professi…" at bounding box center [175, 228] width 249 height 34
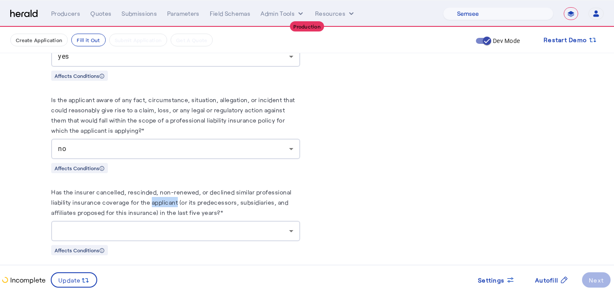
scroll to position [2385, 0]
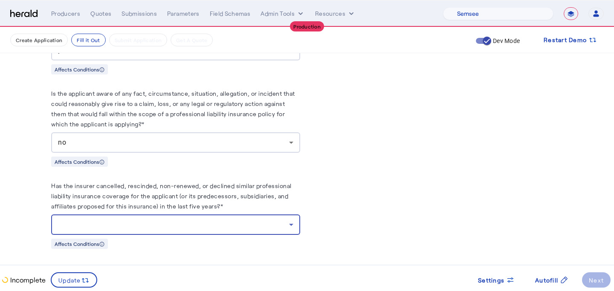
click at [165, 221] on div at bounding box center [173, 225] width 231 height 10
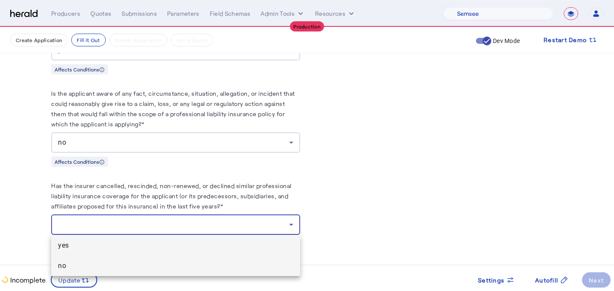
click at [162, 261] on span "no" at bounding box center [175, 266] width 235 height 10
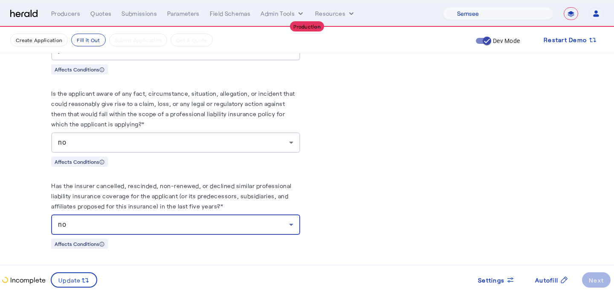
click at [166, 245] on div "Affects Conditions" at bounding box center [175, 244] width 249 height 11
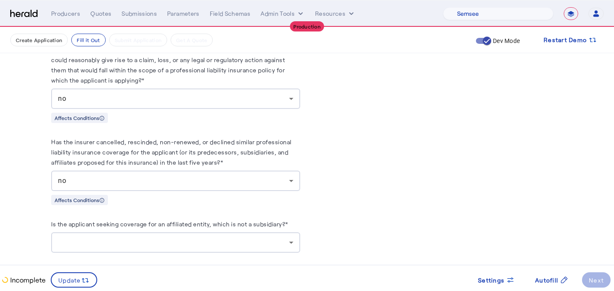
scroll to position [2431, 0]
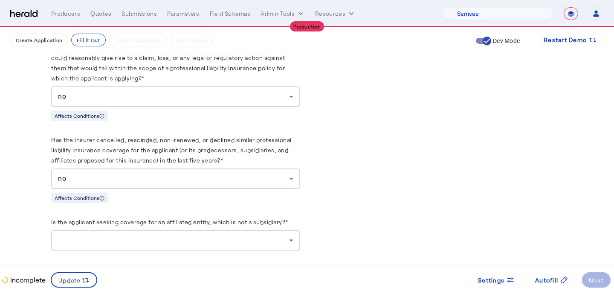
click at [166, 245] on div at bounding box center [175, 241] width 235 height 20
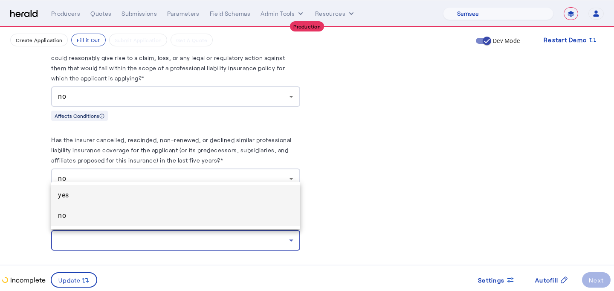
click at [156, 221] on span "no" at bounding box center [175, 216] width 235 height 10
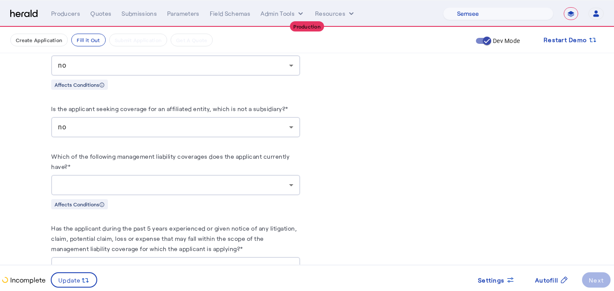
scroll to position [2553, 0]
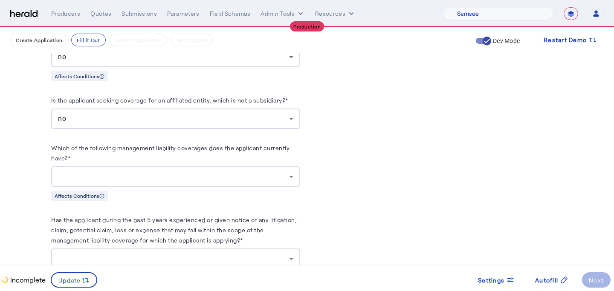
click at [154, 182] on div at bounding box center [175, 177] width 235 height 20
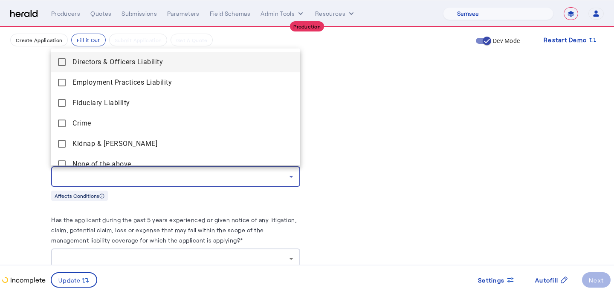
click at [131, 72] on Liability "Directors & Officers Liability" at bounding box center [175, 62] width 249 height 20
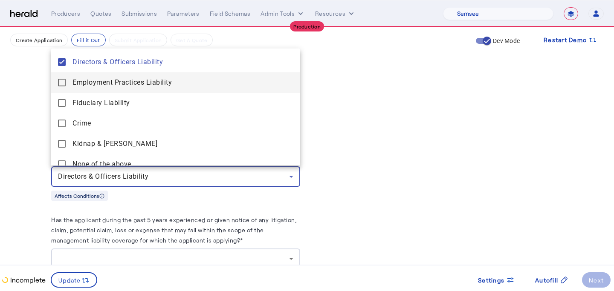
click at [131, 79] on span "Employment Practices Liability" at bounding box center [182, 83] width 221 height 10
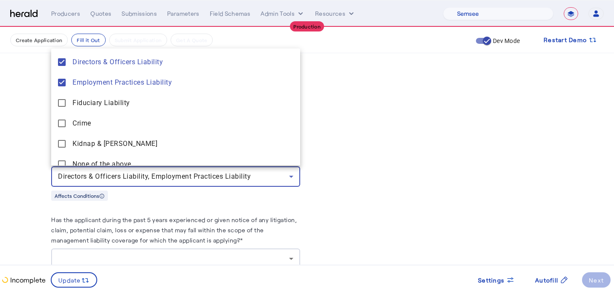
click at [27, 142] on div at bounding box center [307, 145] width 614 height 291
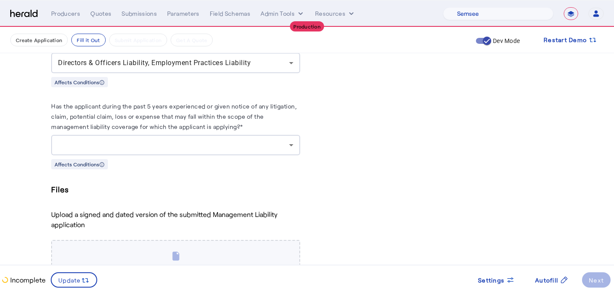
scroll to position [2671, 0]
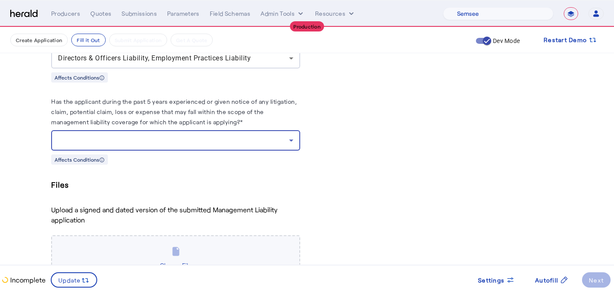
click at [97, 141] on div at bounding box center [173, 140] width 231 height 10
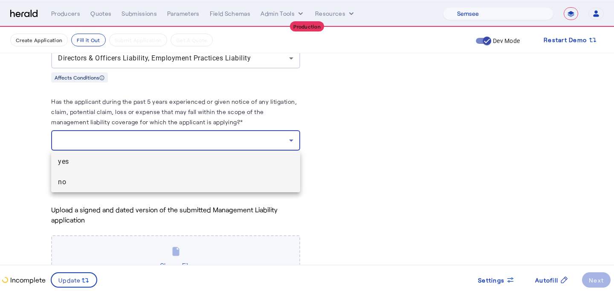
click at [96, 176] on mat-option "no" at bounding box center [175, 182] width 249 height 20
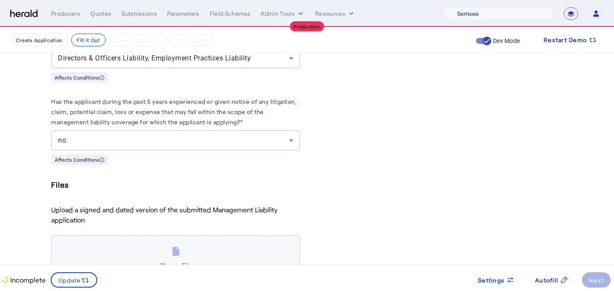
scroll to position [2721, 0]
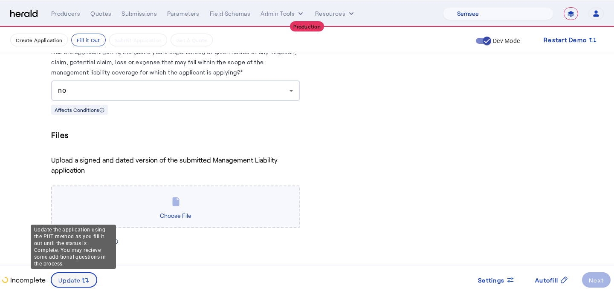
click at [61, 282] on span "Update" at bounding box center [69, 280] width 23 height 9
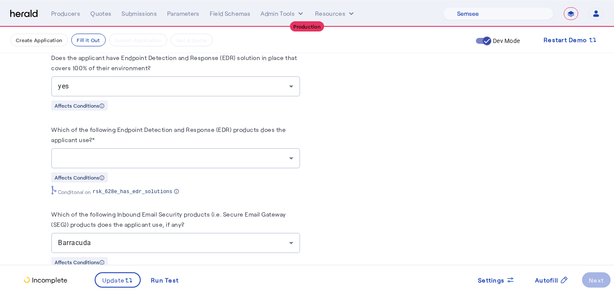
scroll to position [1933, 0]
click at [150, 164] on div at bounding box center [175, 159] width 235 height 20
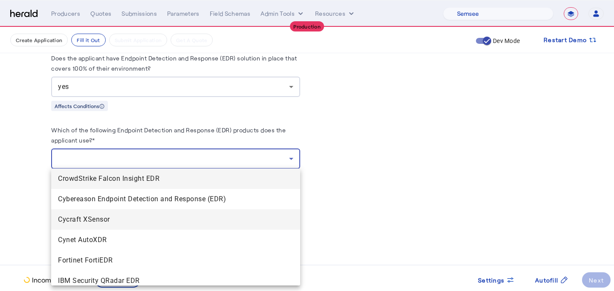
click at [139, 224] on span "Cycraft XSensor" at bounding box center [175, 220] width 235 height 10
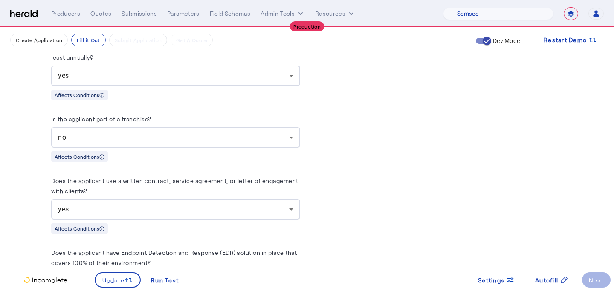
scroll to position [1693, 0]
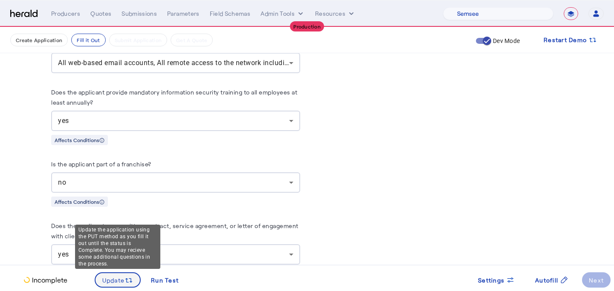
click at [107, 286] on span at bounding box center [117, 280] width 45 height 20
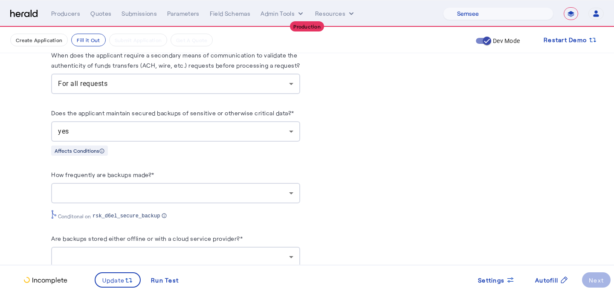
scroll to position [1350, 0]
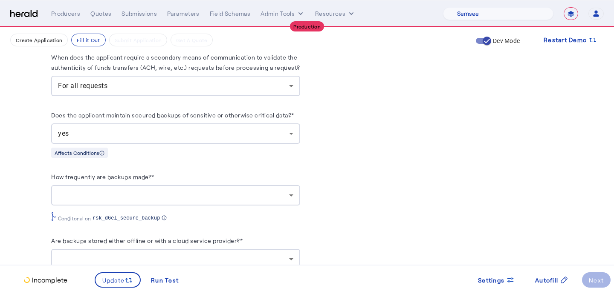
click at [79, 179] on herald-label "How frequently are backups made?*" at bounding box center [102, 179] width 103 height 14
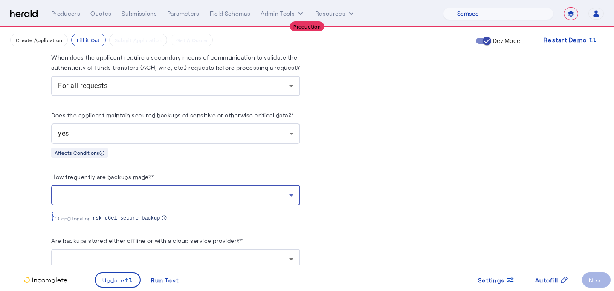
click at [79, 190] on div at bounding box center [173, 195] width 231 height 10
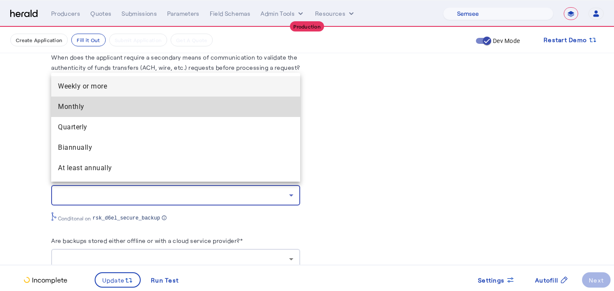
click at [81, 113] on mat-option "Monthly" at bounding box center [175, 107] width 249 height 20
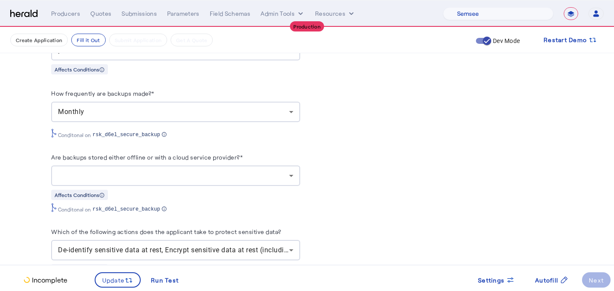
scroll to position [1437, 0]
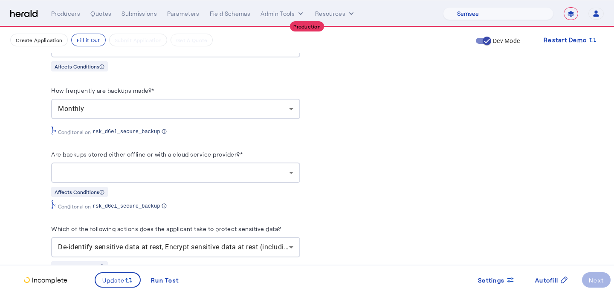
click at [109, 187] on div "Affects Conditions" at bounding box center [175, 192] width 249 height 11
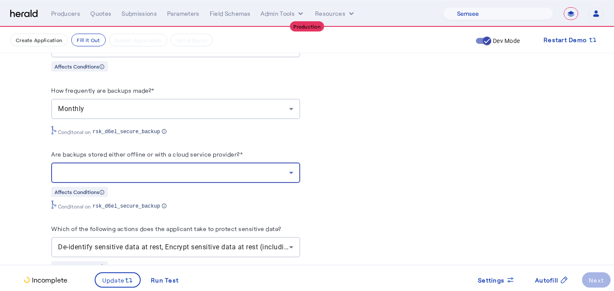
click at [118, 174] on div at bounding box center [173, 173] width 231 height 10
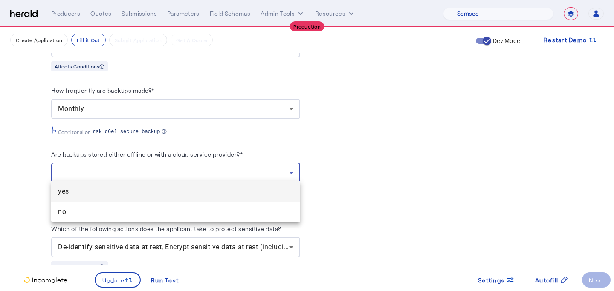
click at [110, 195] on span "yes" at bounding box center [175, 192] width 235 height 10
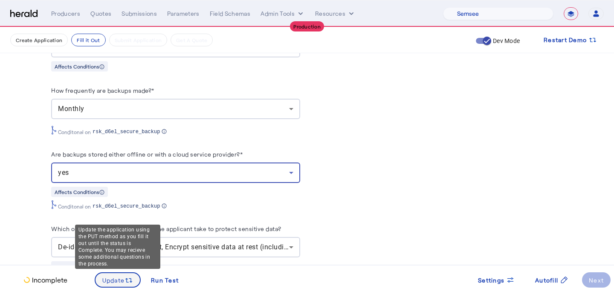
click at [124, 279] on span "Update" at bounding box center [113, 280] width 23 height 9
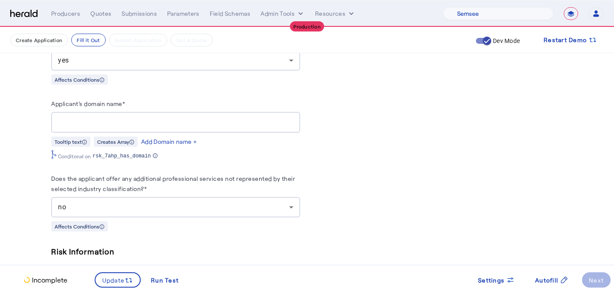
scroll to position [906, 0]
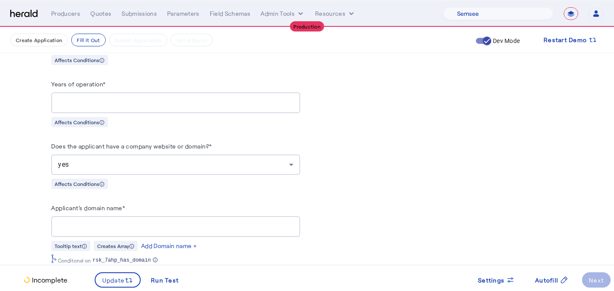
click at [83, 222] on input "Applicant's domain name*" at bounding box center [175, 227] width 235 height 10
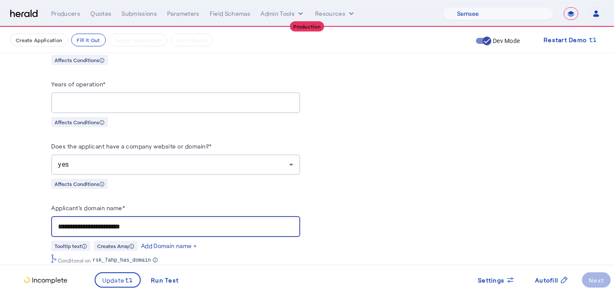
type input "**********"
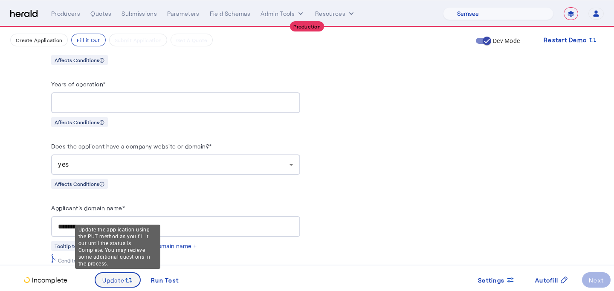
click at [120, 278] on span "Update" at bounding box center [113, 280] width 23 height 9
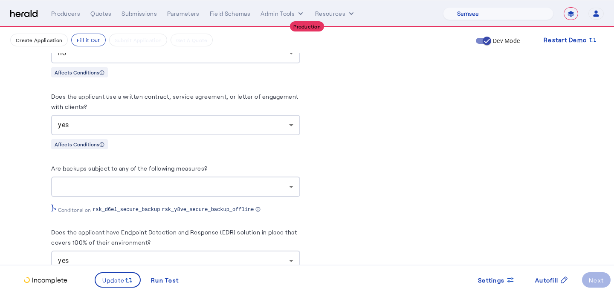
scroll to position [1822, 0]
click at [73, 183] on div at bounding box center [173, 188] width 231 height 10
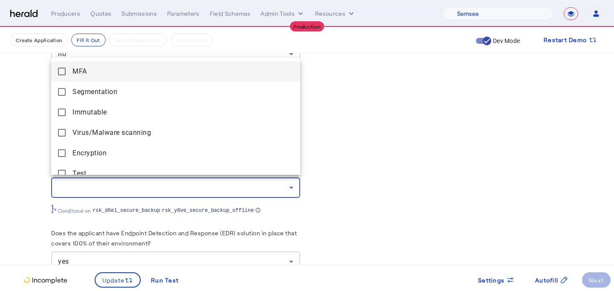
click at [84, 81] on mat-option "MFA" at bounding box center [175, 71] width 249 height 20
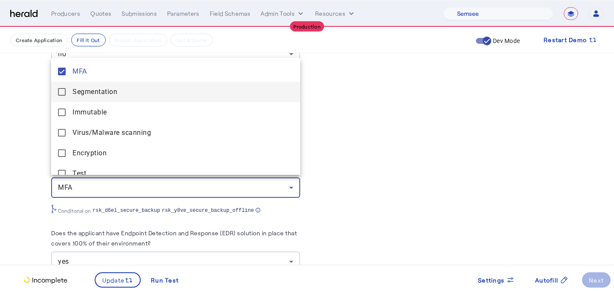
click at [84, 88] on span "Segmentation" at bounding box center [182, 92] width 221 height 10
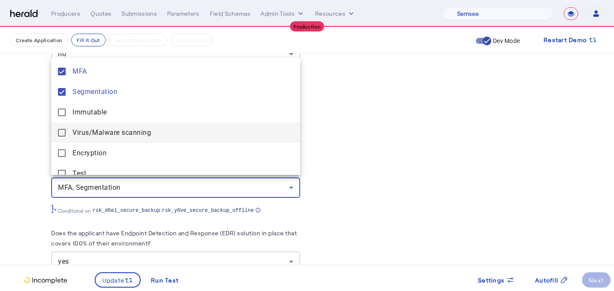
click at [82, 128] on span "Virus/Malware scanning" at bounding box center [182, 133] width 221 height 10
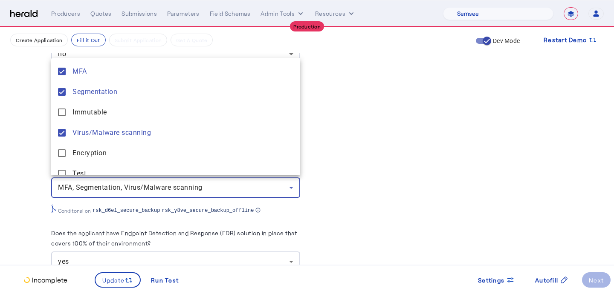
click at [41, 170] on div at bounding box center [307, 145] width 614 height 291
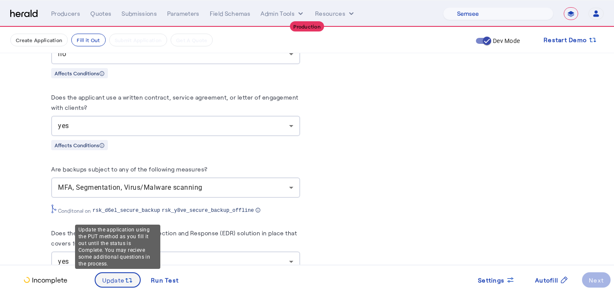
click at [134, 279] on span at bounding box center [117, 280] width 45 height 20
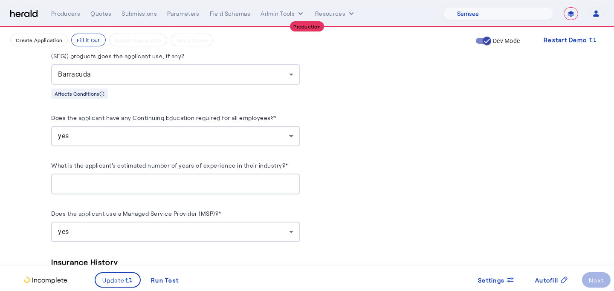
scroll to position [2167, 0]
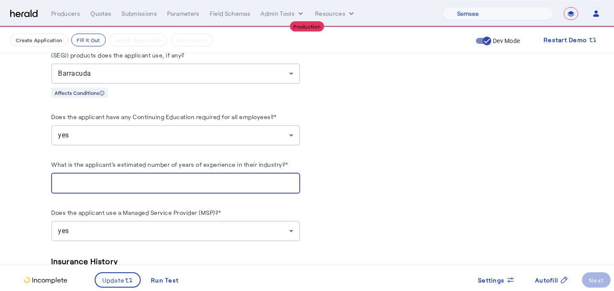
click at [89, 183] on input "**" at bounding box center [175, 184] width 235 height 10
type input "*"
type input "**"
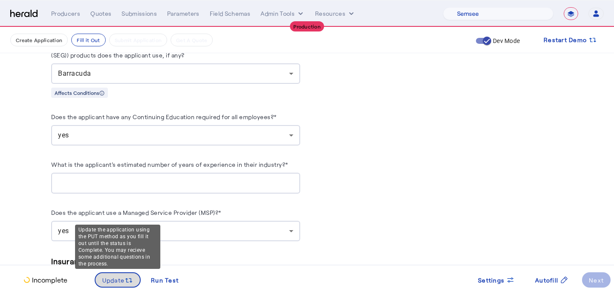
click at [110, 277] on span "Update" at bounding box center [113, 280] width 23 height 9
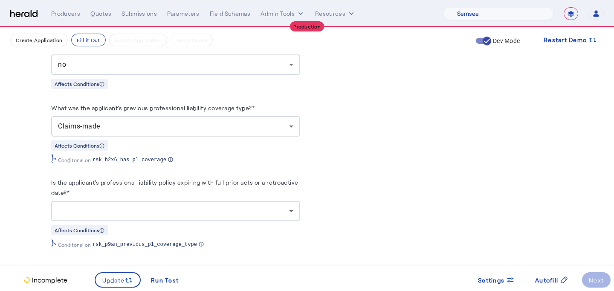
scroll to position [2935, 0]
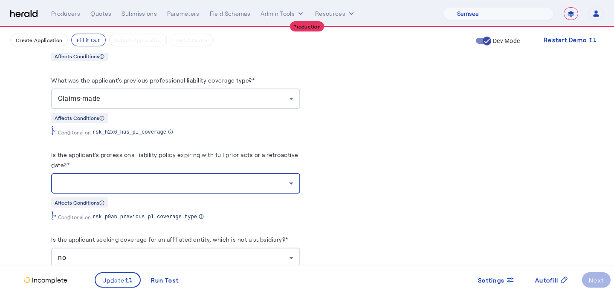
click at [118, 181] on div at bounding box center [173, 184] width 231 height 10
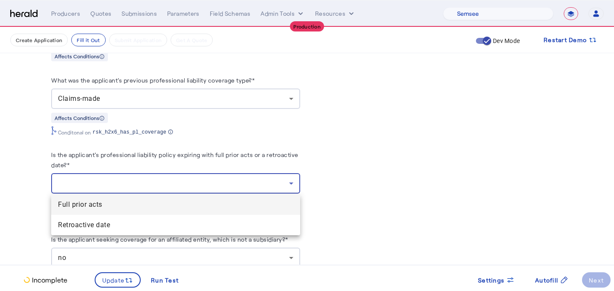
click at [117, 201] on span "Full prior acts" at bounding box center [175, 205] width 235 height 10
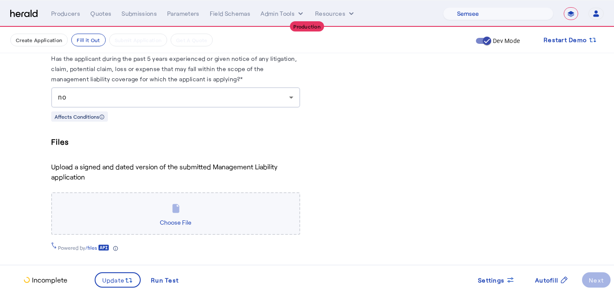
scroll to position [3237, 0]
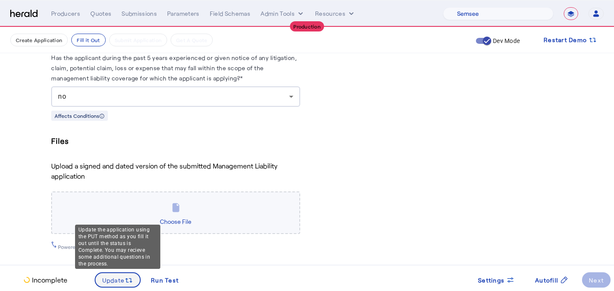
click at [109, 285] on span at bounding box center [117, 280] width 45 height 20
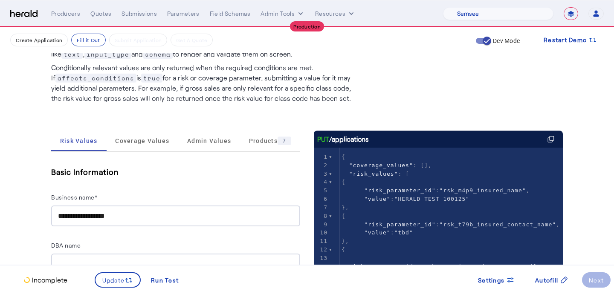
scroll to position [50, 0]
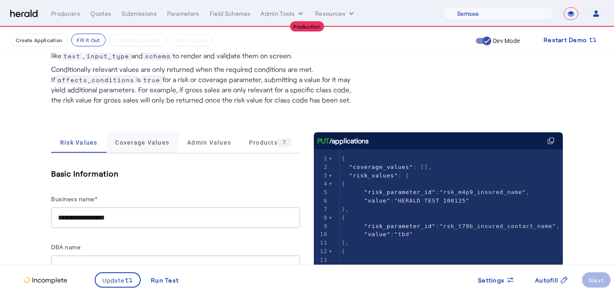
click at [145, 148] on span "Coverage Values" at bounding box center [142, 143] width 54 height 20
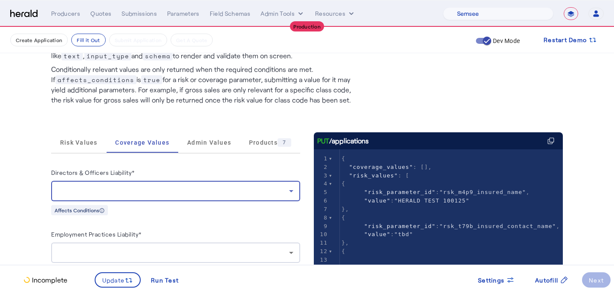
click at [135, 190] on div at bounding box center [173, 191] width 231 height 10
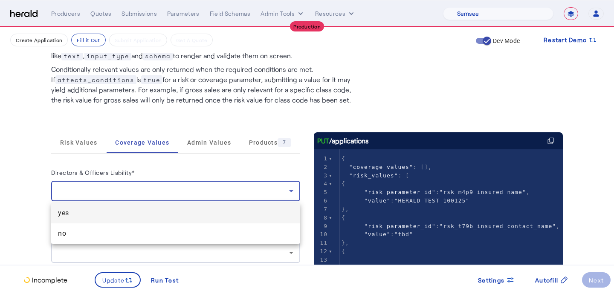
click at [107, 214] on span "yes" at bounding box center [175, 213] width 235 height 10
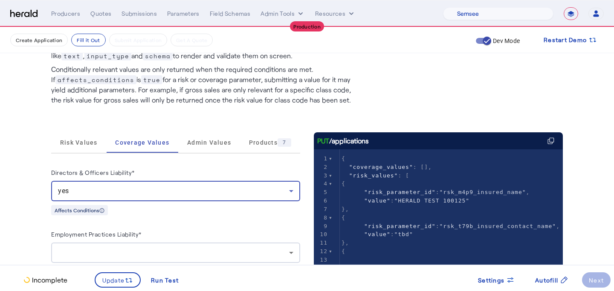
click at [165, 213] on div "Affects Conditions" at bounding box center [175, 210] width 249 height 11
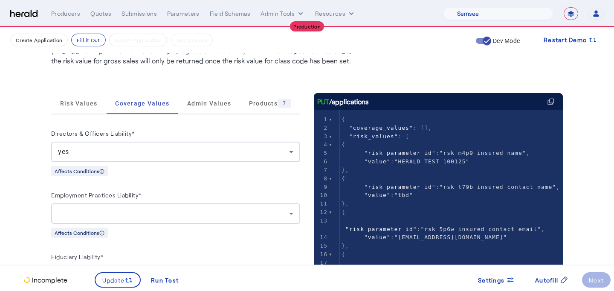
scroll to position [89, 0]
click at [165, 214] on div at bounding box center [173, 213] width 231 height 10
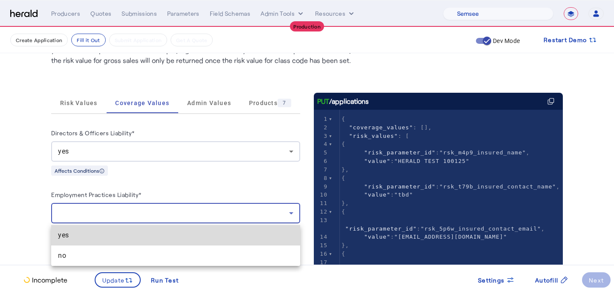
click at [158, 236] on span "yes" at bounding box center [175, 236] width 235 height 10
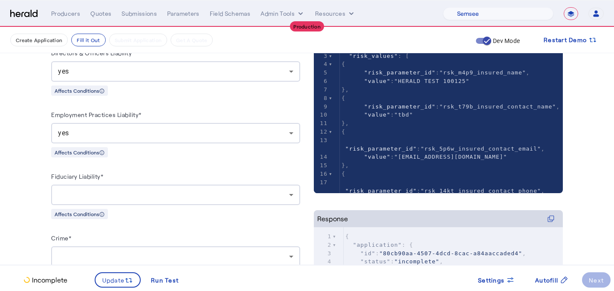
scroll to position [174, 0]
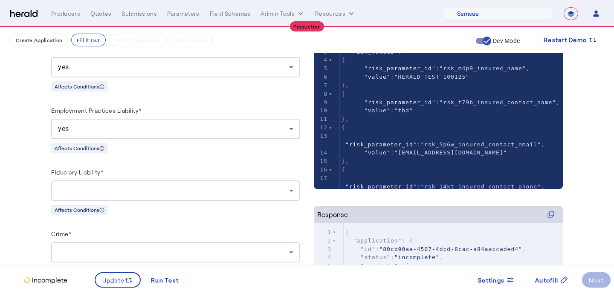
click at [92, 199] on div at bounding box center [175, 191] width 235 height 20
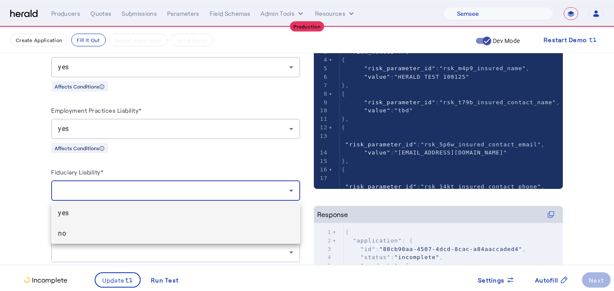
click at [89, 231] on span "no" at bounding box center [175, 234] width 235 height 10
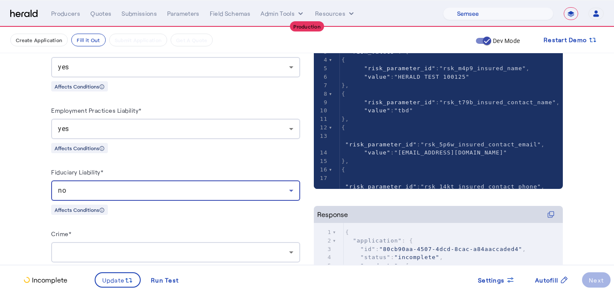
click at [89, 231] on div "Crime*" at bounding box center [175, 236] width 249 height 14
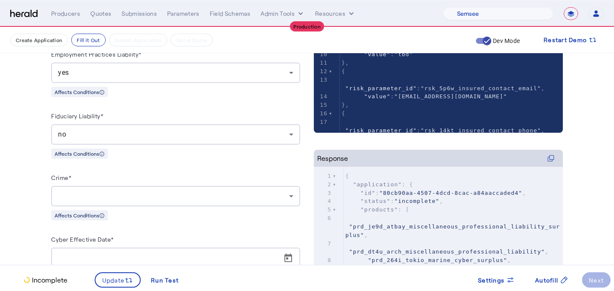
scroll to position [231, 0]
click at [107, 199] on div at bounding box center [173, 196] width 231 height 10
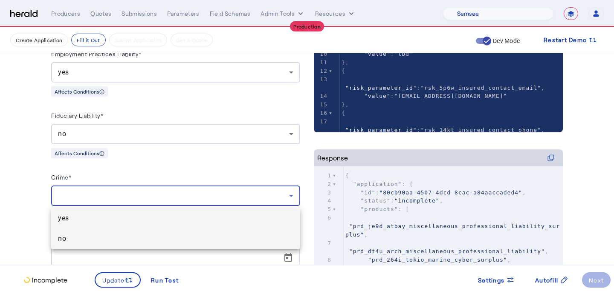
click at [105, 232] on mat-option "no" at bounding box center [175, 239] width 249 height 20
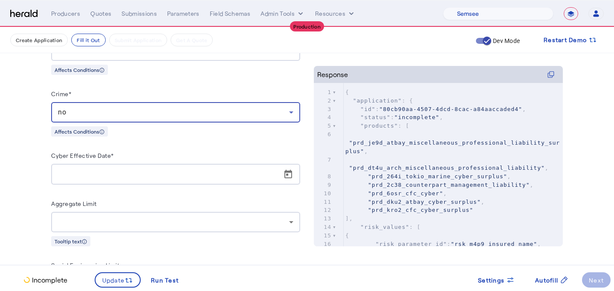
scroll to position [315, 0]
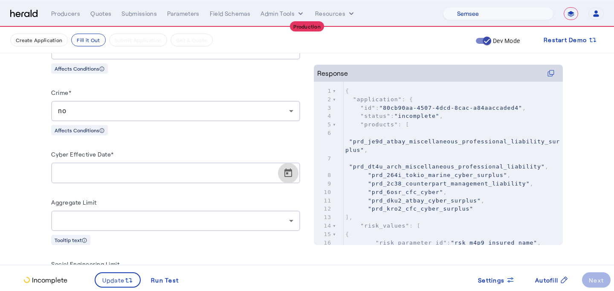
click at [291, 178] on span "Open calendar" at bounding box center [288, 173] width 20 height 20
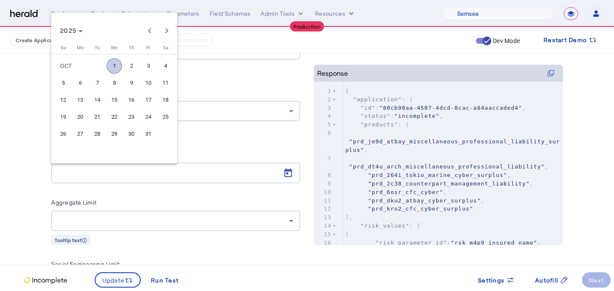
click at [115, 67] on span "1" at bounding box center [114, 65] width 15 height 15
type input "**********"
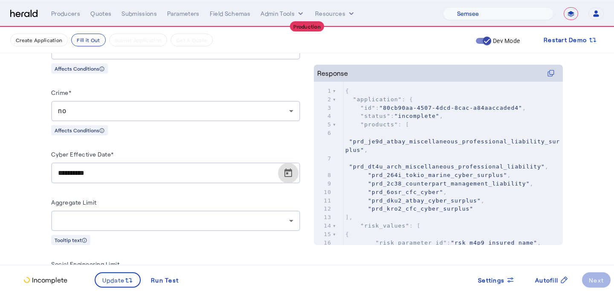
click at [19, 207] on fill-application-step "Create Application Fill it Out Submit Application Get A Quote Dev Mode Restart …" at bounding box center [307, 290] width 614 height 1157
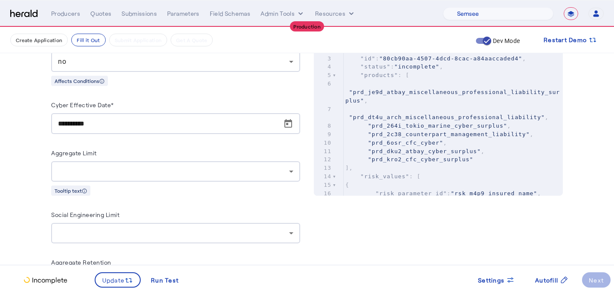
scroll to position [365, 0]
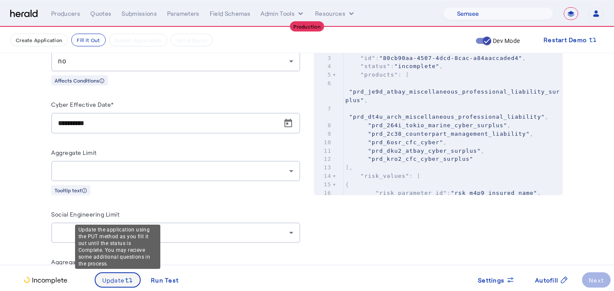
click at [123, 280] on span "Update" at bounding box center [113, 280] width 23 height 9
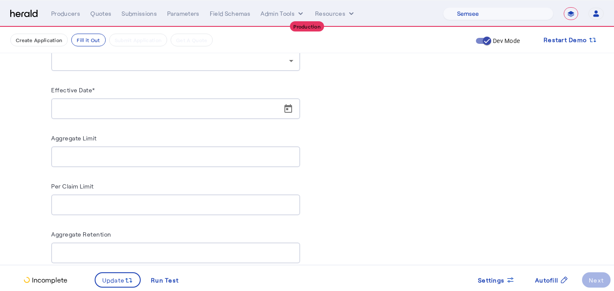
scroll to position [734, 0]
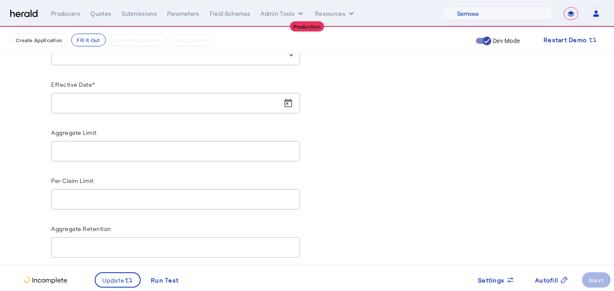
click at [275, 105] on input "Effective Date*" at bounding box center [178, 103] width 240 height 10
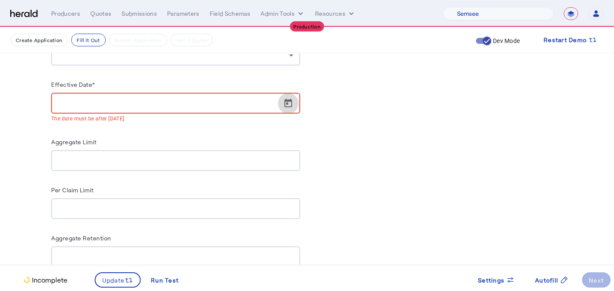
click at [292, 103] on span "Open calendar" at bounding box center [288, 103] width 20 height 20
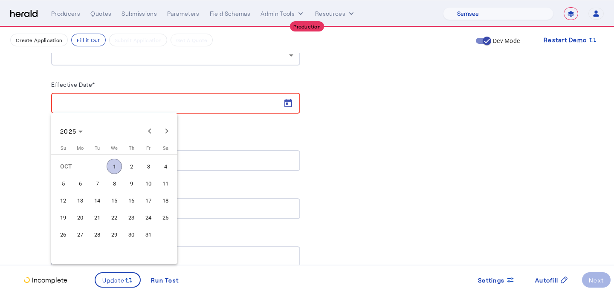
click at [117, 167] on span "1" at bounding box center [114, 166] width 15 height 15
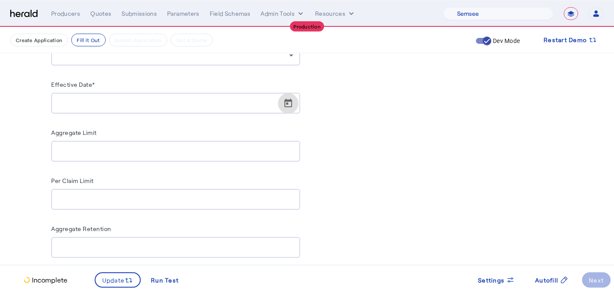
type input "**********"
click at [2, 175] on fill-application-step "Create Application Fill it Out Submit Application Get A Quote Dev Mode Restart …" at bounding box center [307, 0] width 614 height 1415
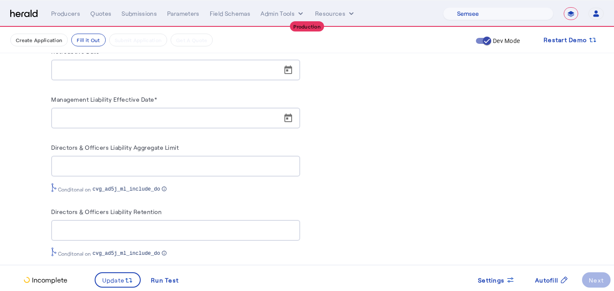
scroll to position [1008, 0]
click at [288, 114] on span "Open calendar" at bounding box center [288, 118] width 20 height 20
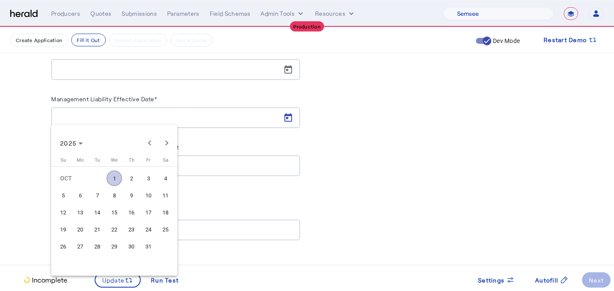
click at [117, 176] on span "1" at bounding box center [114, 178] width 15 height 15
type input "**********"
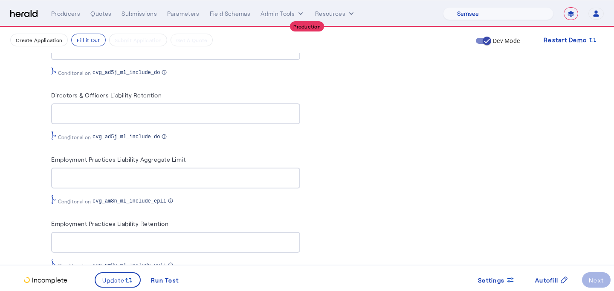
scroll to position [1146, 0]
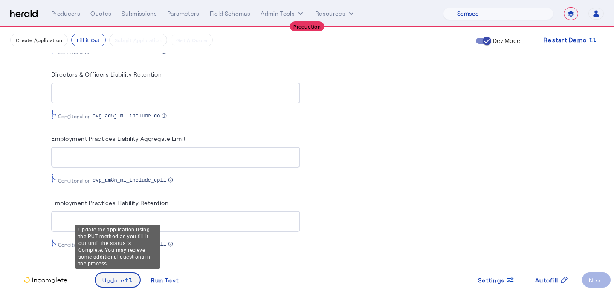
click at [115, 274] on span at bounding box center [117, 280] width 45 height 20
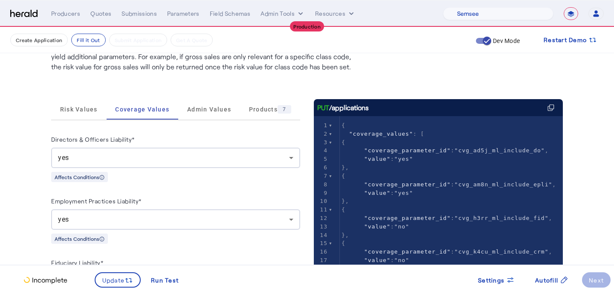
scroll to position [127, 0]
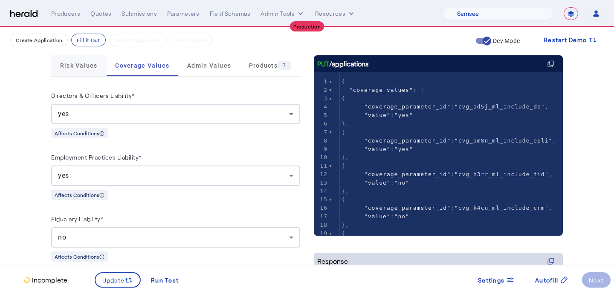
click at [86, 69] on span "Risk Values" at bounding box center [78, 66] width 37 height 6
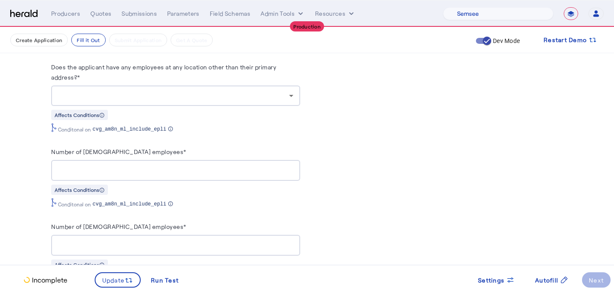
scroll to position [951, 0]
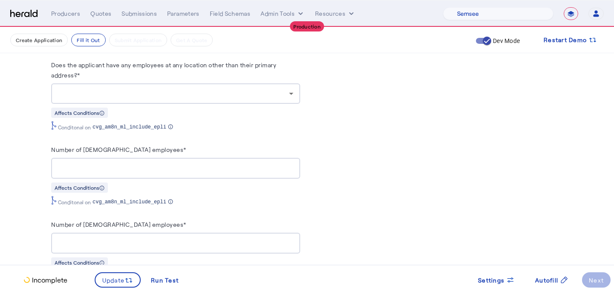
click at [162, 158] on div at bounding box center [175, 168] width 235 height 21
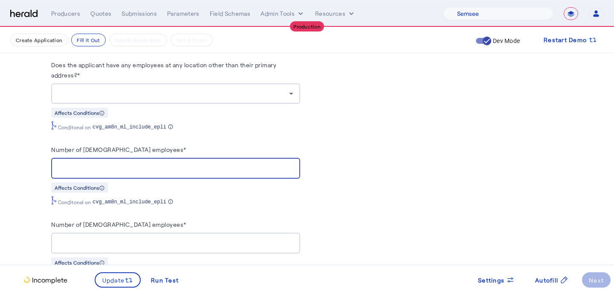
type input "**"
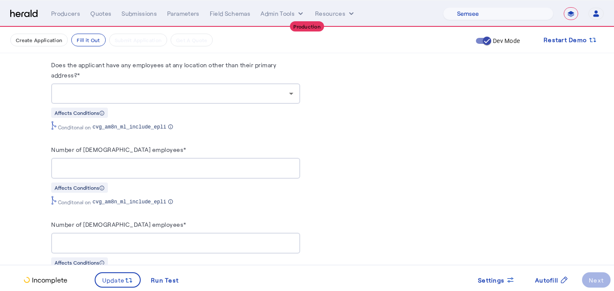
click at [167, 75] on herald-label "Does the applicant have any employees at any location other than their primary …" at bounding box center [175, 72] width 249 height 24
click at [167, 89] on div at bounding box center [173, 94] width 231 height 10
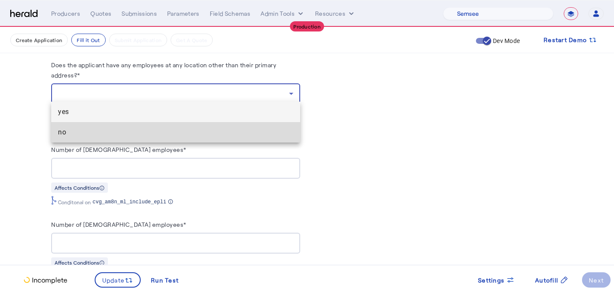
click at [164, 131] on span "no" at bounding box center [175, 132] width 235 height 10
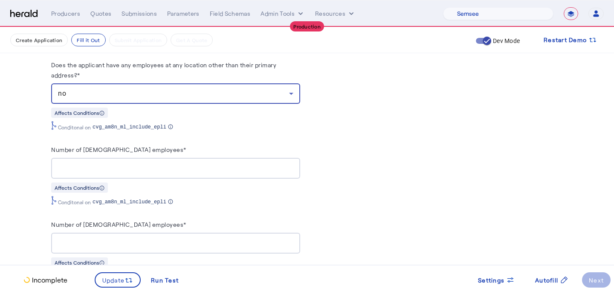
click at [143, 233] on div at bounding box center [175, 243] width 235 height 21
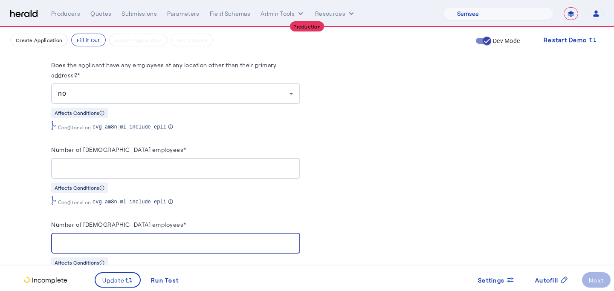
type input "*"
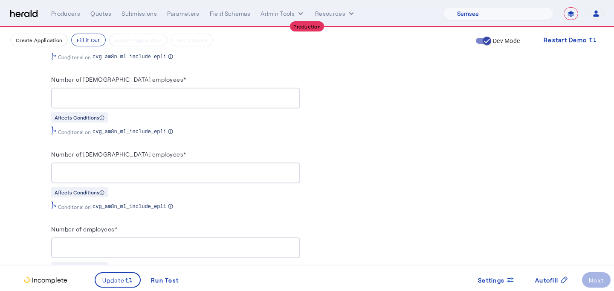
scroll to position [1032, 0]
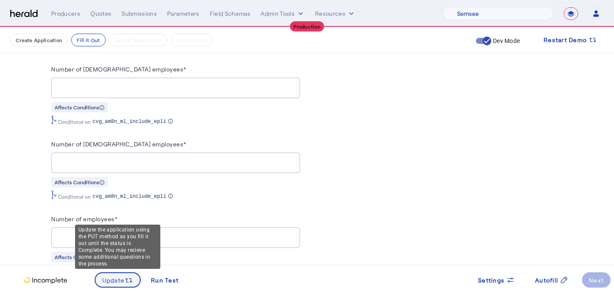
click at [125, 278] on icon at bounding box center [128, 281] width 9 height 9
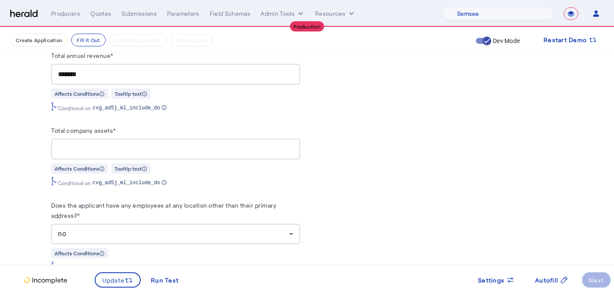
scroll to position [806, 0]
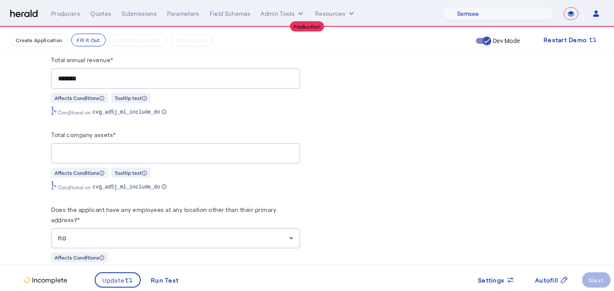
click at [158, 149] on input "Total company assets*" at bounding box center [175, 154] width 235 height 10
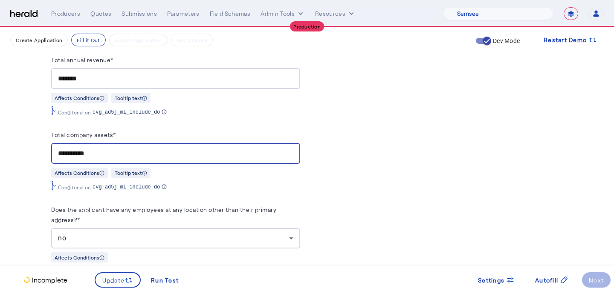
type input "**********"
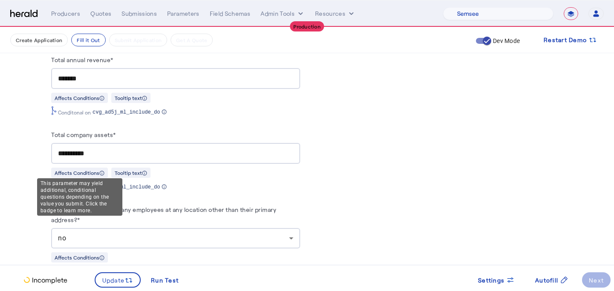
click at [46, 179] on div "This parameter may yield additional, conditional questions depending on the val…" at bounding box center [79, 197] width 85 height 37
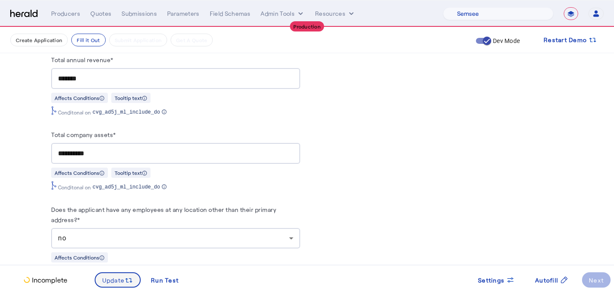
click at [124, 281] on span "Update" at bounding box center [113, 280] width 23 height 9
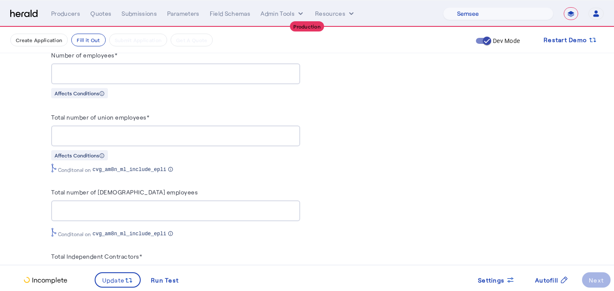
scroll to position [1196, 0]
click at [175, 133] on input "Total number of union employees*" at bounding box center [175, 136] width 235 height 10
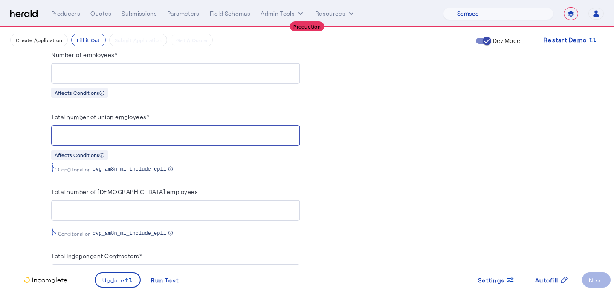
type input "*"
click at [234, 187] on div "Total number of seasonal employees" at bounding box center [175, 194] width 249 height 14
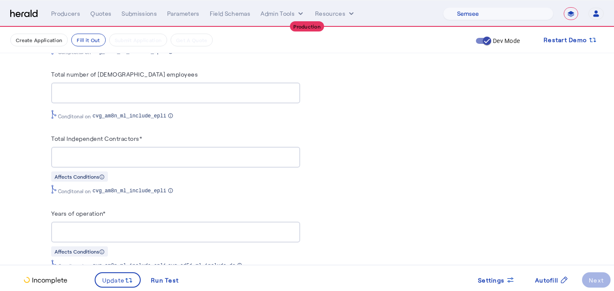
scroll to position [1315, 0]
click at [215, 159] on div at bounding box center [175, 156] width 235 height 21
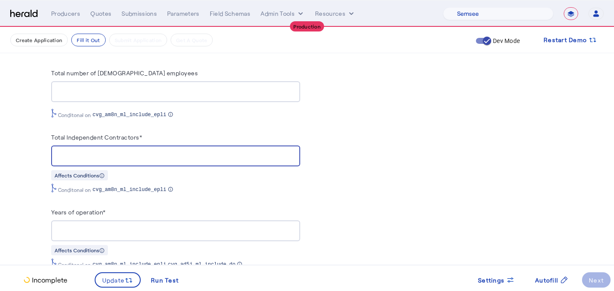
click at [219, 151] on input "Total Independent Contractors*" at bounding box center [175, 156] width 235 height 10
type input "*"
click at [245, 213] on div "Years of operation*" at bounding box center [175, 214] width 249 height 14
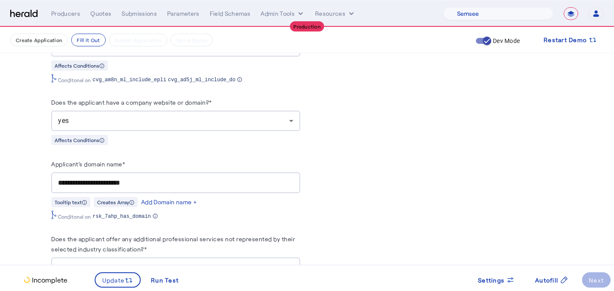
scroll to position [1510, 0]
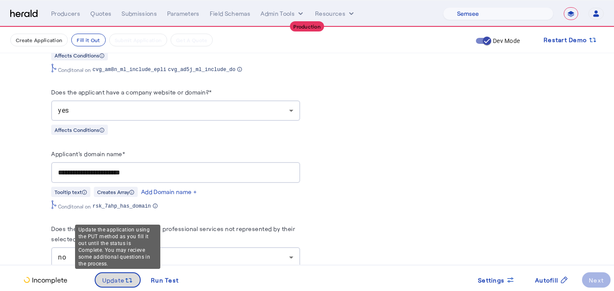
click at [122, 283] on span "Update" at bounding box center [113, 280] width 23 height 9
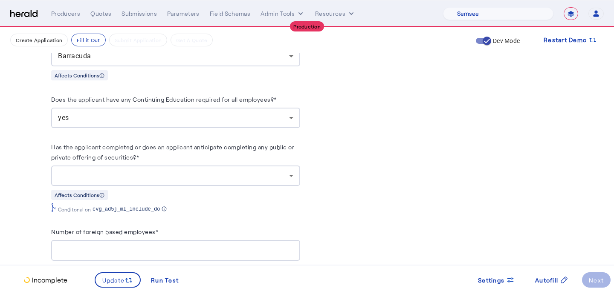
scroll to position [2735, 0]
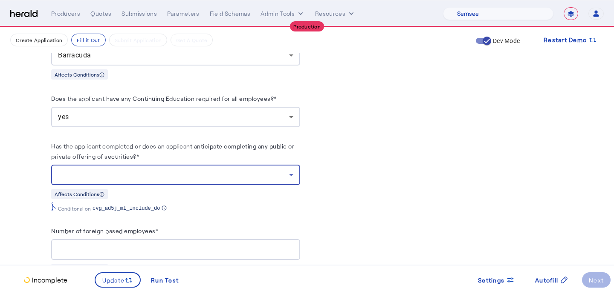
click at [187, 170] on div at bounding box center [173, 175] width 231 height 10
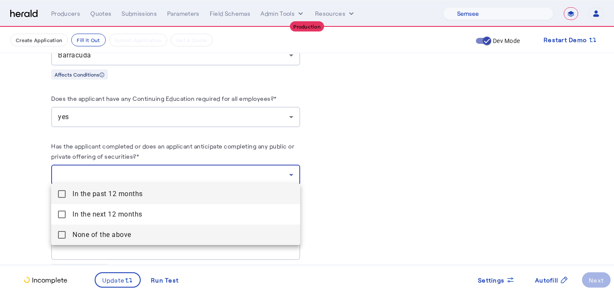
click at [148, 228] on above "None of the above" at bounding box center [175, 235] width 249 height 20
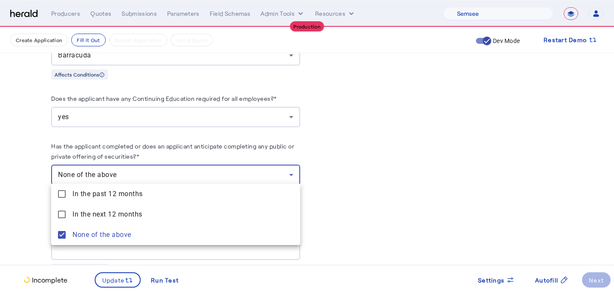
click at [20, 204] on div at bounding box center [307, 145] width 614 height 291
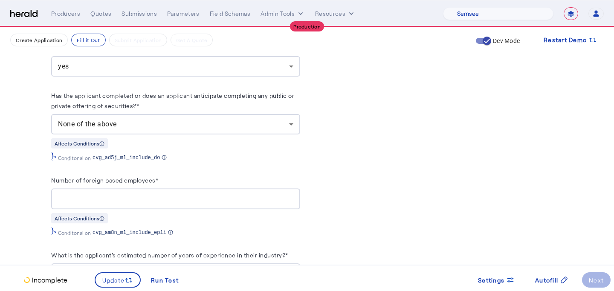
scroll to position [2792, 0]
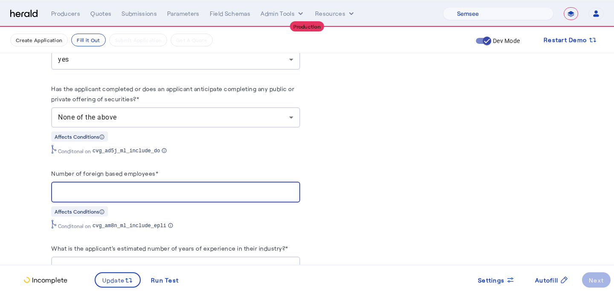
click at [100, 191] on input "Number of foreign based employees*" at bounding box center [175, 192] width 235 height 10
type input "*"
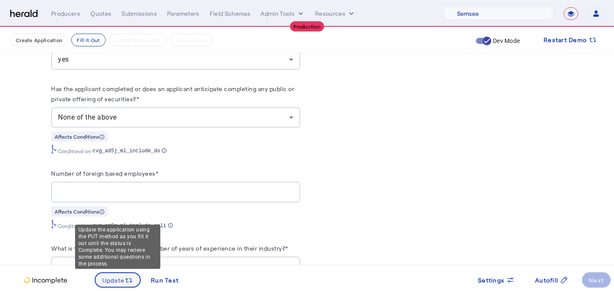
click at [121, 285] on span at bounding box center [117, 280] width 45 height 20
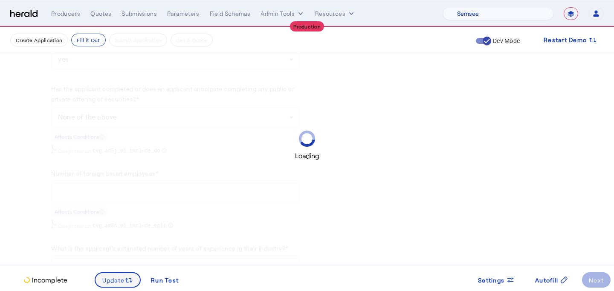
scroll to position [0, 0]
click at [121, 285] on span at bounding box center [117, 280] width 45 height 20
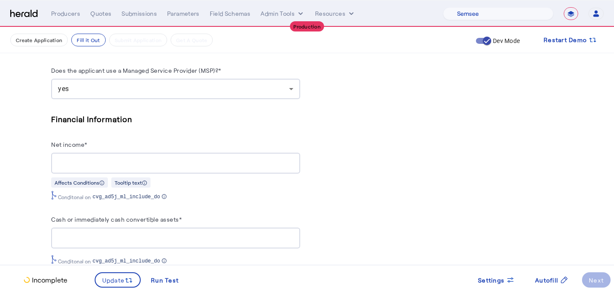
scroll to position [3029, 0]
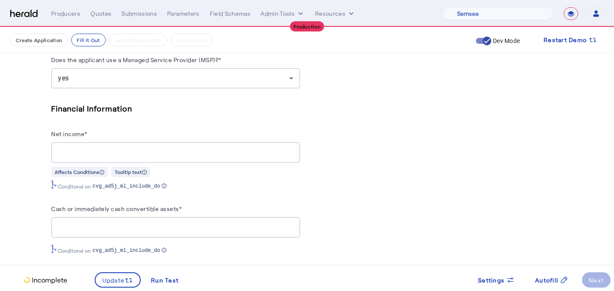
click at [194, 159] on div "Financial Information Net income* Affects Conditions Tooltip text Conditonal on…" at bounding box center [175, 146] width 249 height 88
click at [194, 155] on div at bounding box center [175, 152] width 235 height 21
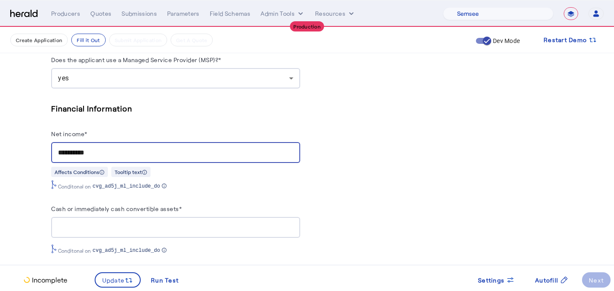
type input "**********"
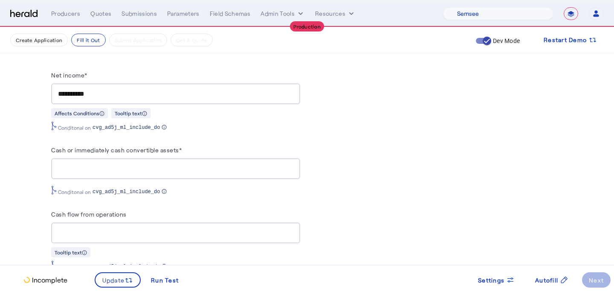
scroll to position [3089, 0]
click at [266, 167] on input "Cash or immediately cash convertible assets*" at bounding box center [175, 169] width 235 height 10
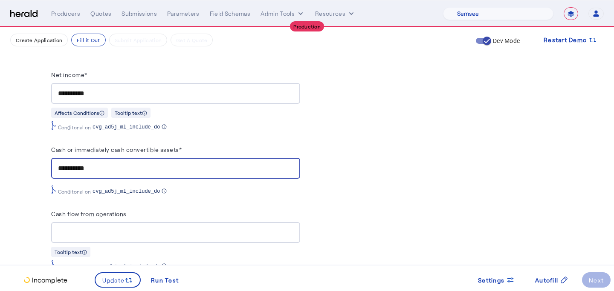
type input "**********"
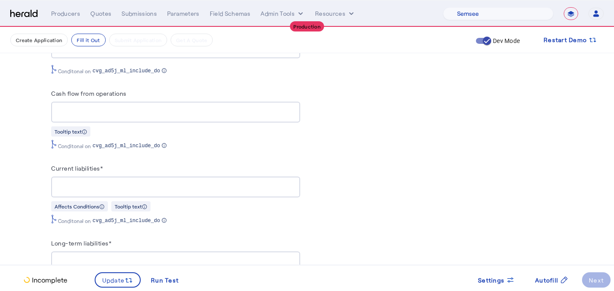
scroll to position [3211, 0]
click at [205, 199] on div "Affects Conditions Tooltip text" at bounding box center [175, 204] width 249 height 11
click at [213, 182] on input "Current liabilities*" at bounding box center [175, 186] width 235 height 10
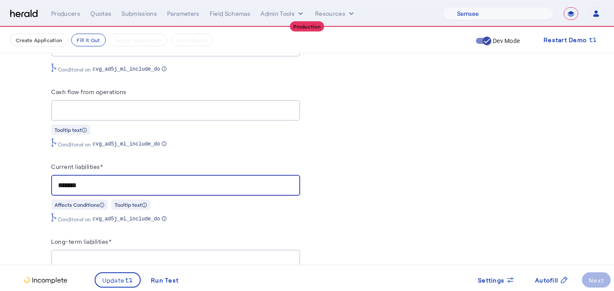
type input "*******"
click at [368, 195] on div "PUT /applications xxxxxxxxxx 14 219 1 { 2 "coverage_values" : [ 3 { 4 "coverage…" at bounding box center [438, 243] width 249 height 6543
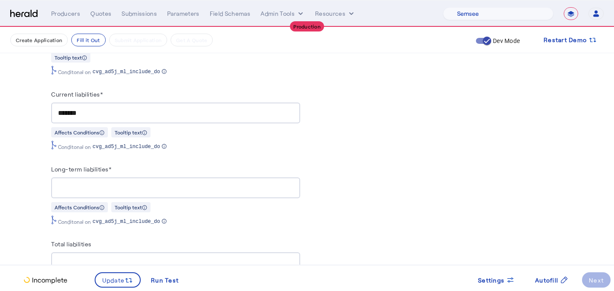
scroll to position [3289, 0]
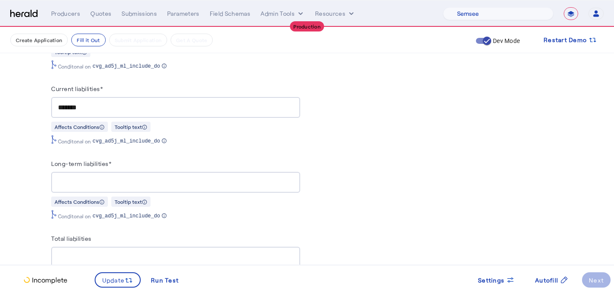
click at [253, 187] on div at bounding box center [175, 182] width 235 height 21
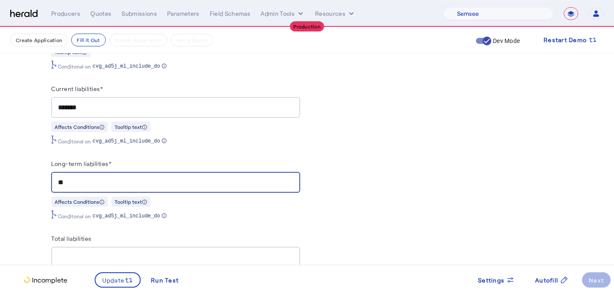
type input "**"
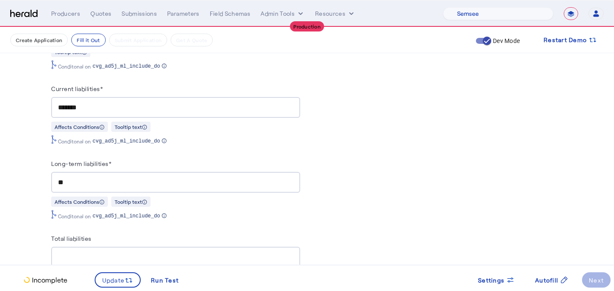
click at [472, 204] on div "PUT /applications xxxxxxxxxx 14 219 1 { 2 "coverage_values" : [ 3 { 4 "coverage…" at bounding box center [438, 165] width 249 height 6543
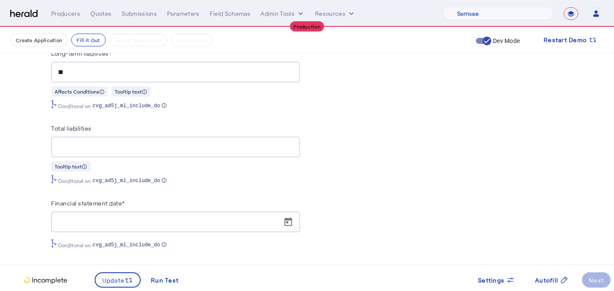
scroll to position [3401, 0]
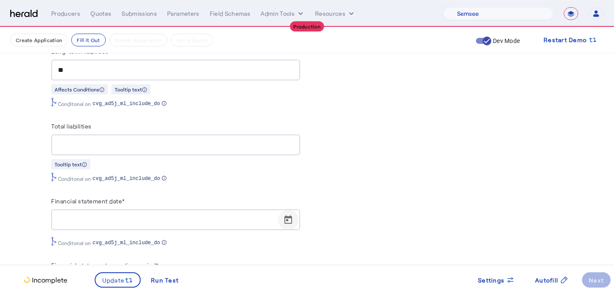
click at [290, 212] on span "Open calendar" at bounding box center [288, 220] width 20 height 20
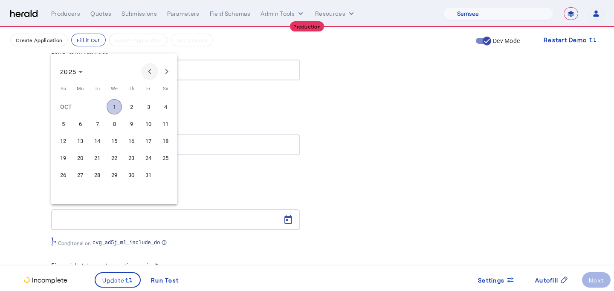
click at [152, 72] on span "Previous month" at bounding box center [149, 71] width 17 height 17
click at [83, 131] on button "1" at bounding box center [80, 123] width 17 height 17
type input "**********"
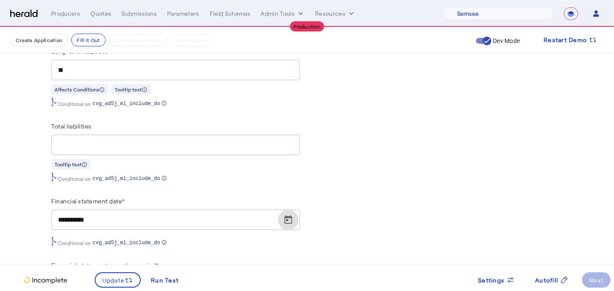
click at [363, 191] on div "PUT /applications xxxxxxxxxx 14 219 1 { 2 "coverage_values" : [ 3 { 4 "coverage…" at bounding box center [438, 52] width 249 height 6543
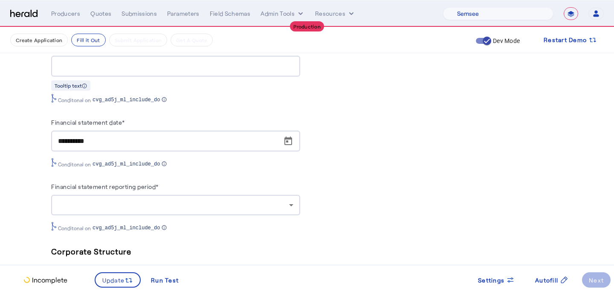
scroll to position [3503, 0]
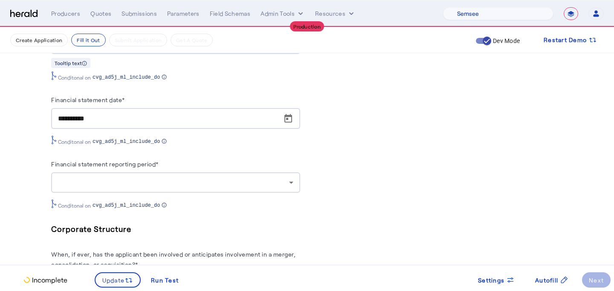
click at [291, 179] on icon at bounding box center [291, 183] width 10 height 10
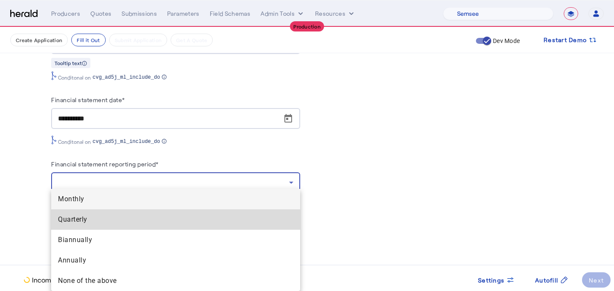
click at [254, 223] on span "Quarterly" at bounding box center [175, 220] width 235 height 10
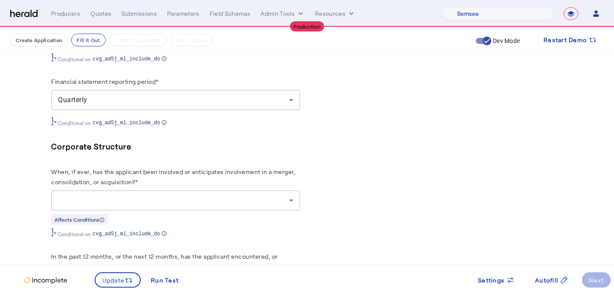
scroll to position [3632, 0]
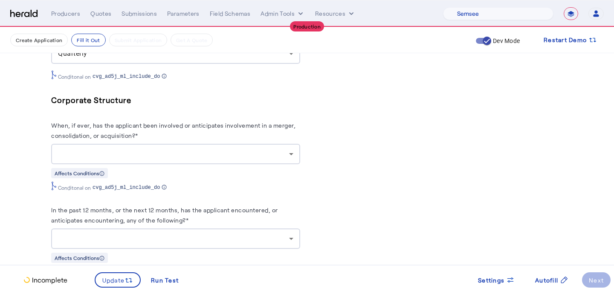
click at [262, 168] on div "Affects Conditions" at bounding box center [175, 173] width 249 height 11
click at [257, 150] on div at bounding box center [173, 154] width 231 height 10
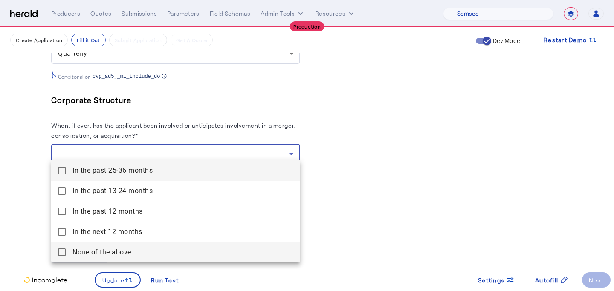
click at [186, 246] on above "None of the above" at bounding box center [175, 252] width 249 height 20
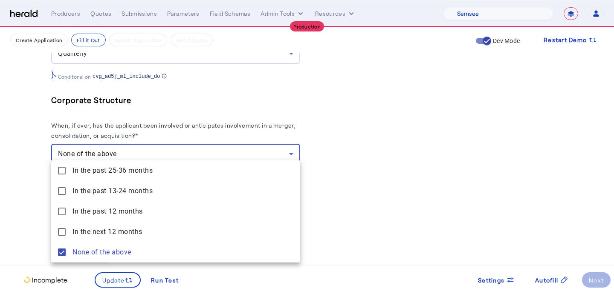
click at [376, 196] on div at bounding box center [307, 145] width 614 height 291
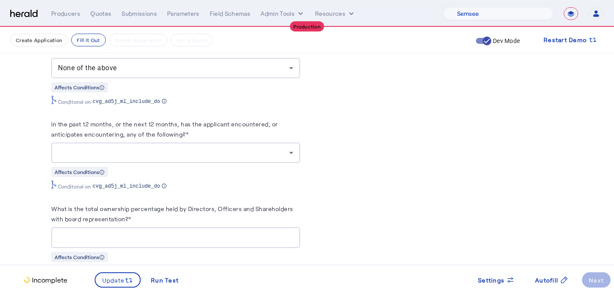
scroll to position [3720, 0]
click at [264, 165] on div "Affects Conditions" at bounding box center [175, 170] width 249 height 11
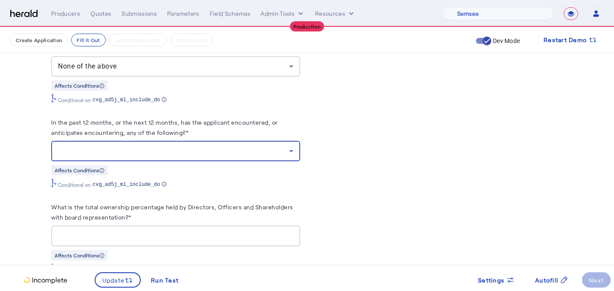
click at [263, 148] on div at bounding box center [173, 151] width 231 height 10
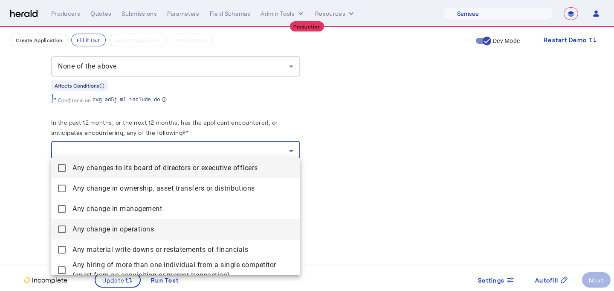
scroll to position [26, 0]
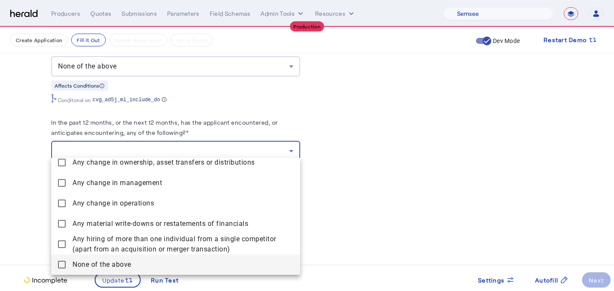
click at [216, 265] on span "None of the above" at bounding box center [182, 265] width 221 height 10
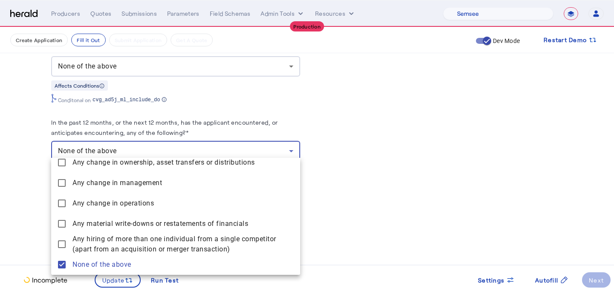
click at [398, 195] on div at bounding box center [307, 145] width 614 height 291
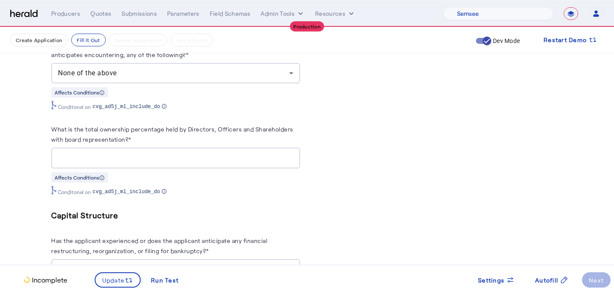
scroll to position [3798, 0]
click at [224, 147] on div at bounding box center [175, 157] width 235 height 21
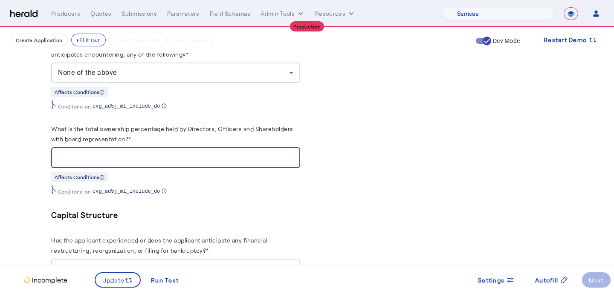
click at [225, 157] on input "What is the total ownership percentage held by Directors, Officers and Sharehol…" at bounding box center [175, 158] width 235 height 10
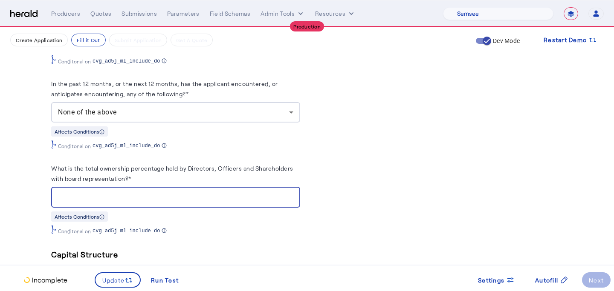
scroll to position [3640, 0]
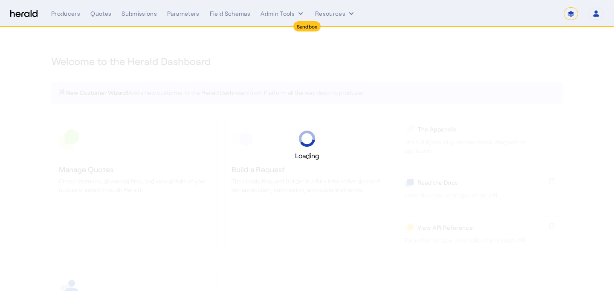
select select "*******"
click at [544, 18] on select "1Fort Acrisure Acturis Affinity Advisors Affinity Risk Agentero AmWins Anzen Ao…" at bounding box center [493, 13] width 120 height 13
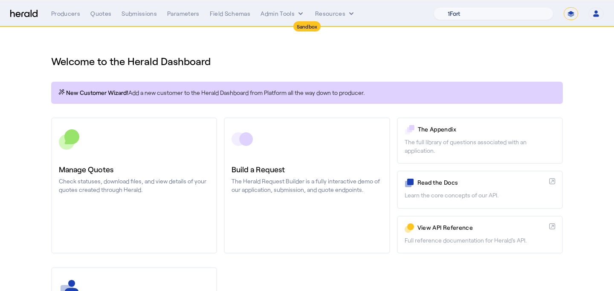
select select "pfm_lx2v_founder_shield"
click at [457, 7] on select "1Fort Acrisure Acturis Affinity Advisors Affinity Risk Agentero AmWins Anzen Ao…" at bounding box center [493, 13] width 120 height 13
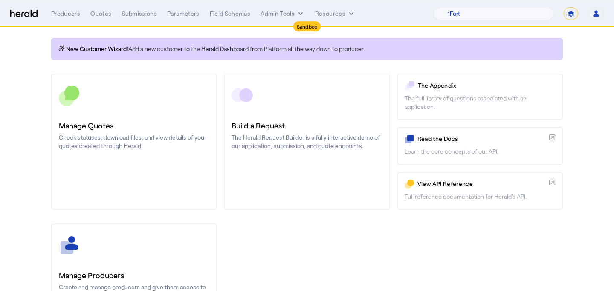
scroll to position [60, 0]
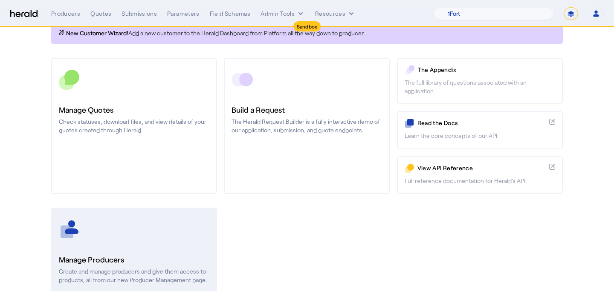
click at [121, 229] on div at bounding box center [134, 229] width 150 height 21
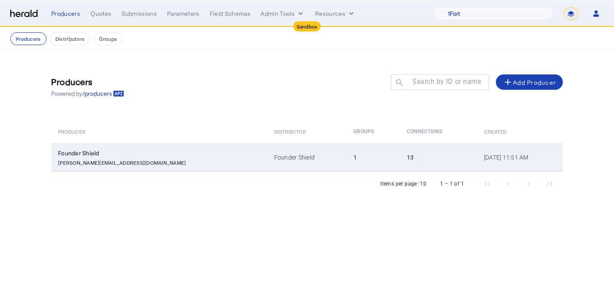
click at [146, 163] on div "eugene@foundershield.com" at bounding box center [161, 162] width 206 height 9
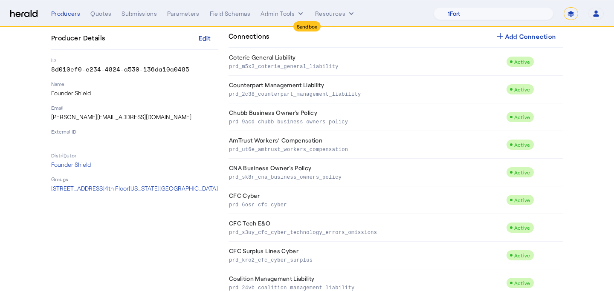
scroll to position [73, 0]
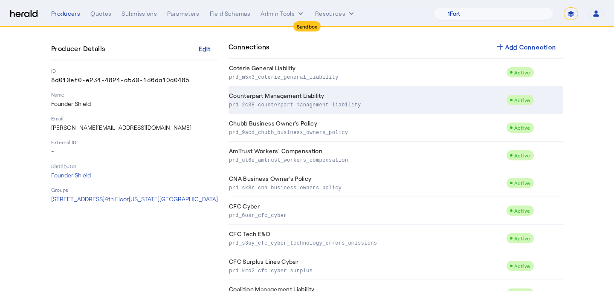
click at [350, 94] on td "Counterpart Management Liability prd_2c38_counterpart_management_liability" at bounding box center [366, 100] width 277 height 28
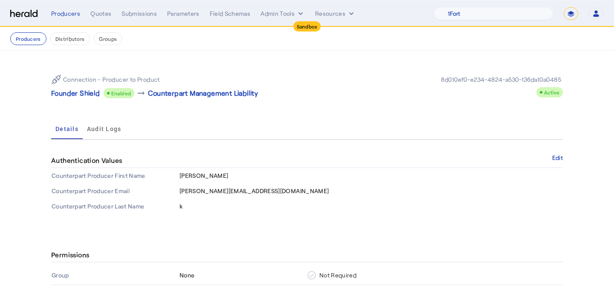
click at [569, 12] on select "**********" at bounding box center [570, 13] width 14 height 13
select select "**********"
click at [563, 7] on select "**********" at bounding box center [570, 13] width 14 height 13
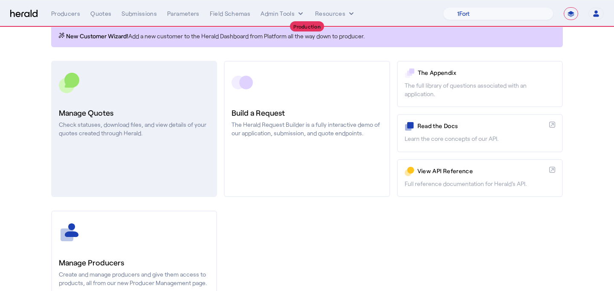
scroll to position [130, 0]
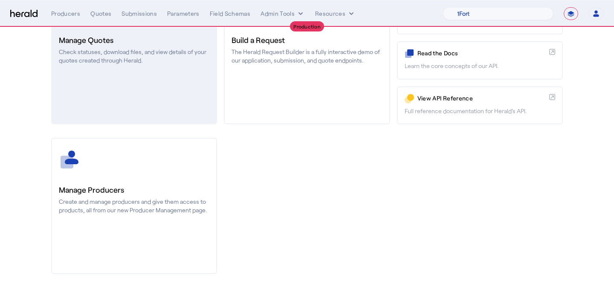
click at [86, 198] on p "Create and manage producers and give them access to products, all from our new …" at bounding box center [134, 206] width 150 height 17
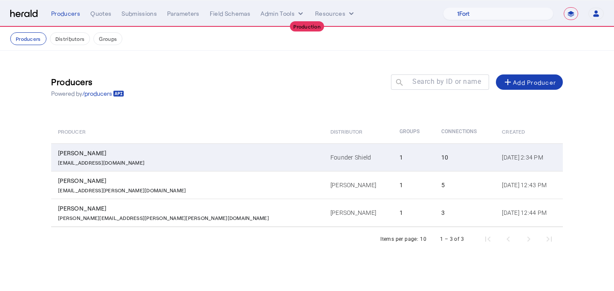
click at [323, 148] on td "Founder Shield" at bounding box center [357, 158] width 69 height 28
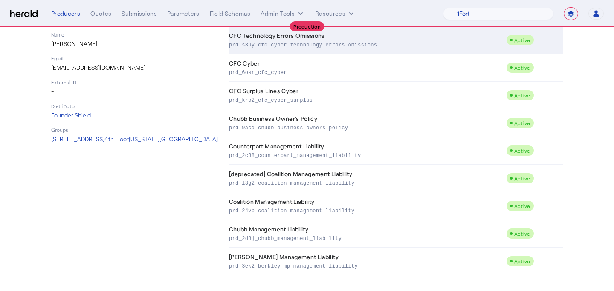
scroll to position [134, 0]
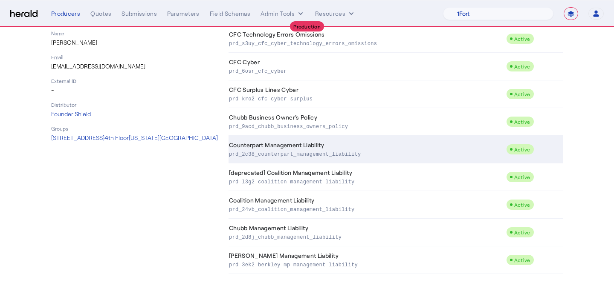
click at [403, 154] on p "prd_2c38_counterpart_management_liability" at bounding box center [366, 154] width 274 height 9
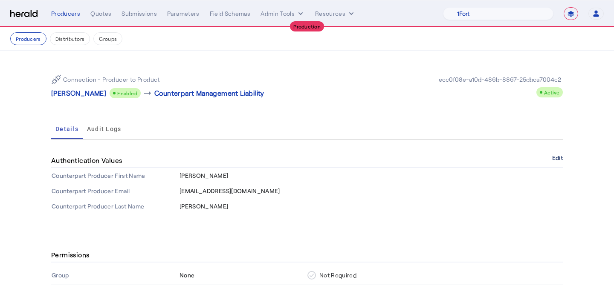
click at [555, 160] on button "Edit" at bounding box center [557, 158] width 11 height 5
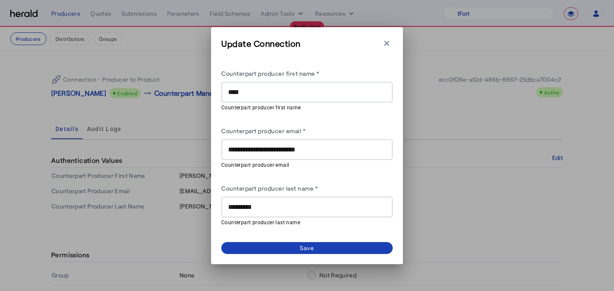
click at [303, 164] on mat-hint "Counterpart producer email" at bounding box center [304, 164] width 166 height 9
click at [301, 155] on div "**********" at bounding box center [307, 149] width 158 height 21
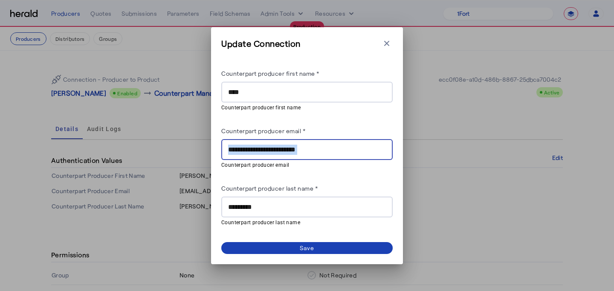
click at [301, 155] on div "**********" at bounding box center [307, 149] width 158 height 21
drag, startPoint x: 326, startPoint y: 145, endPoint x: 196, endPoint y: 147, distance: 129.5
click at [196, 147] on div "**********" at bounding box center [307, 145] width 614 height 291
paste input "**********"
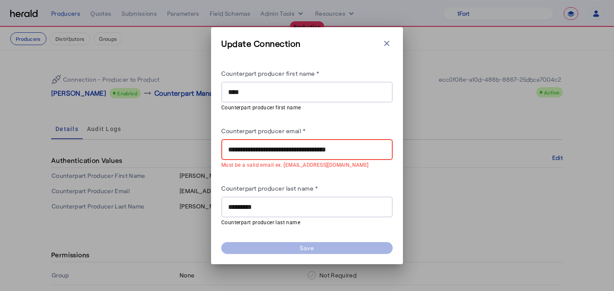
click at [231, 149] on input "**********" at bounding box center [307, 150] width 158 height 10
drag, startPoint x: 285, startPoint y: 150, endPoint x: 273, endPoint y: 150, distance: 11.5
click at [273, 150] on input "**********" at bounding box center [307, 150] width 158 height 10
click at [296, 149] on input "**********" at bounding box center [307, 150] width 158 height 10
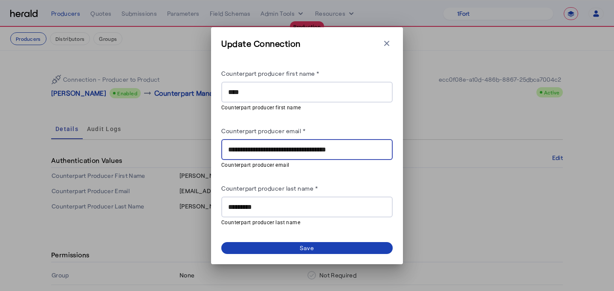
type input "**********"
click at [337, 173] on div "**********" at bounding box center [306, 147] width 171 height 159
click at [335, 245] on span at bounding box center [306, 248] width 171 height 12
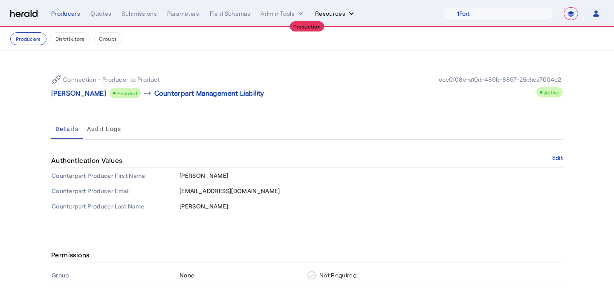
click at [330, 9] on button "Resources" at bounding box center [335, 13] width 40 height 9
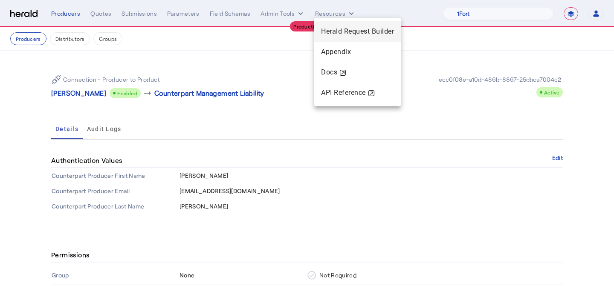
click at [328, 27] on span "Herald Request Builder" at bounding box center [357, 31] width 73 height 8
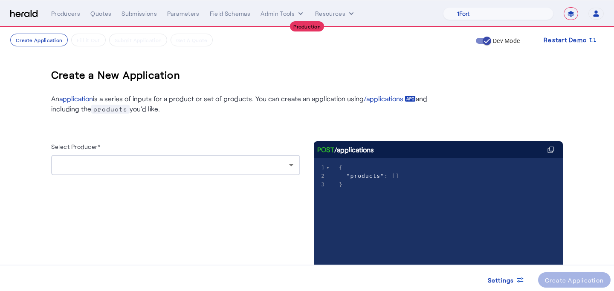
click at [179, 166] on div at bounding box center [173, 165] width 231 height 10
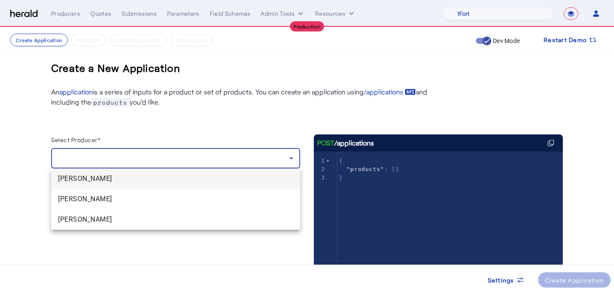
scroll to position [9, 0]
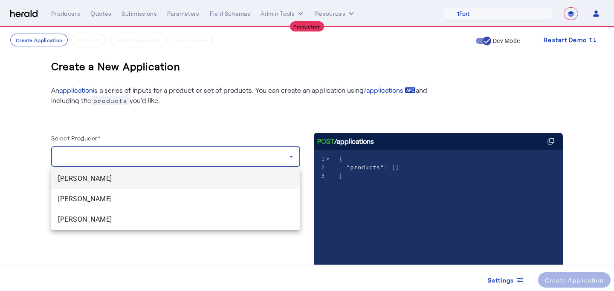
click at [177, 175] on span "Noah Knoblauch" at bounding box center [175, 179] width 235 height 10
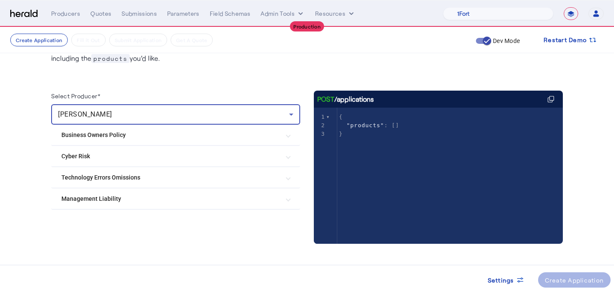
click at [174, 197] on Liability "Management Liability" at bounding box center [170, 199] width 218 height 9
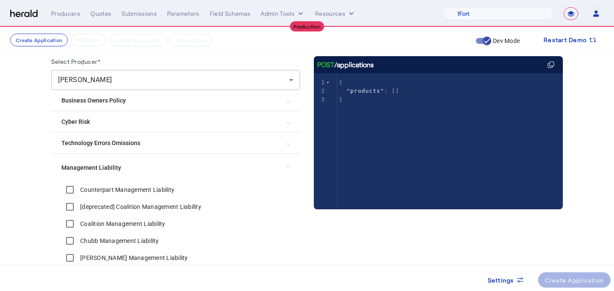
scroll to position [86, 0]
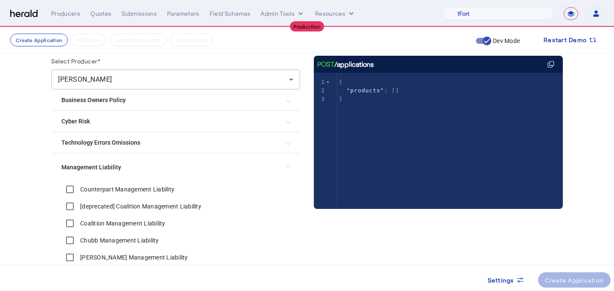
click at [150, 193] on label "Counterpart Management Liability" at bounding box center [126, 189] width 96 height 9
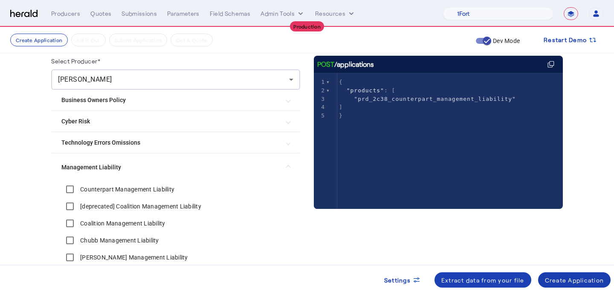
click at [561, 282] on div "Create Application" at bounding box center [574, 280] width 59 height 9
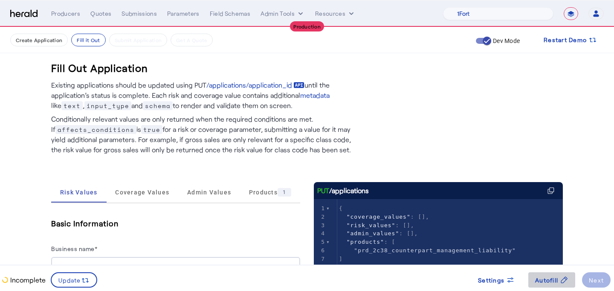
click at [554, 275] on span at bounding box center [551, 280] width 47 height 20
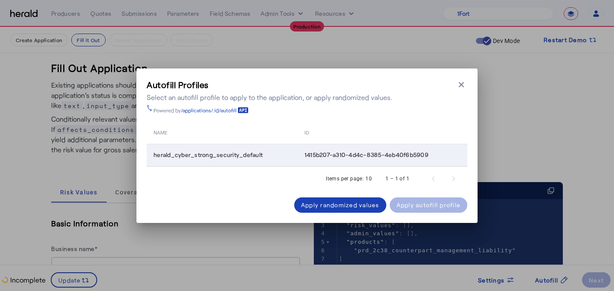
click at [408, 163] on td "1415b207-a310-4d4c-8385-4eb40f6b5909" at bounding box center [382, 155] width 170 height 22
click at [407, 203] on div "Apply autofill profile" at bounding box center [428, 205] width 64 height 9
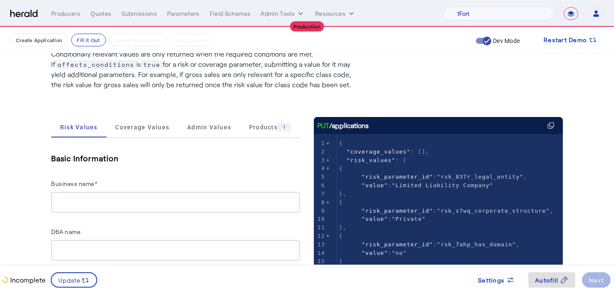
scroll to position [127, 0]
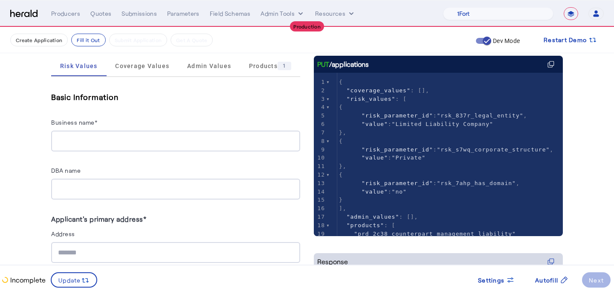
click at [187, 147] on div at bounding box center [175, 141] width 235 height 21
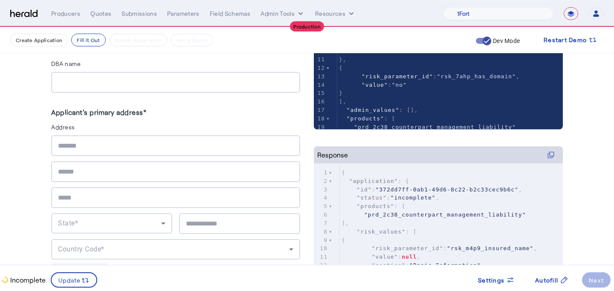
scroll to position [241, 0]
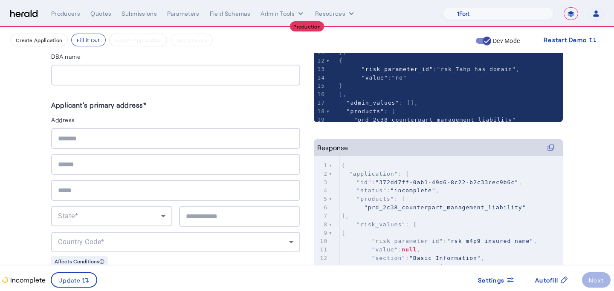
type input "**********"
click at [130, 140] on input "text" at bounding box center [175, 139] width 235 height 10
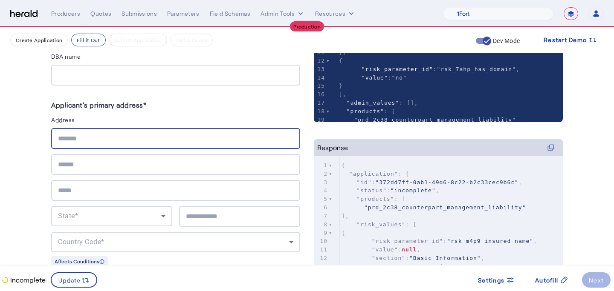
type input "**********"
type input "****"
type input "********"
type input "*****"
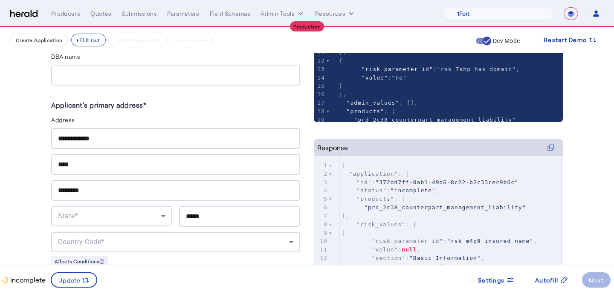
click at [106, 206] on div "State*" at bounding box center [111, 216] width 107 height 20
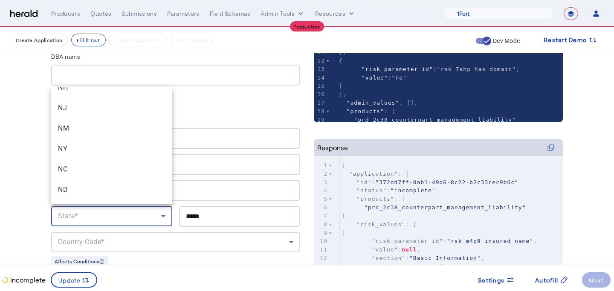
scroll to position [608, 0]
click at [114, 148] on span "NY" at bounding box center [111, 147] width 107 height 10
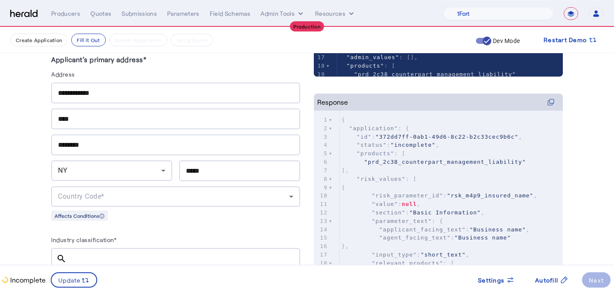
scroll to position [299, 0]
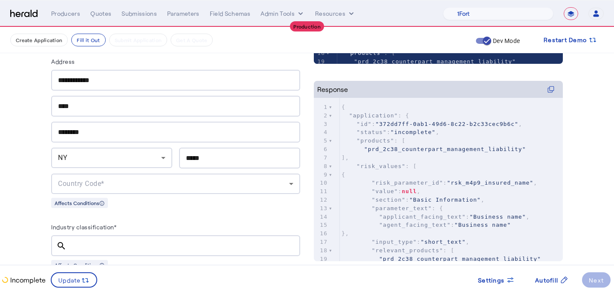
click at [67, 183] on span "Country Code*" at bounding box center [81, 184] width 46 height 8
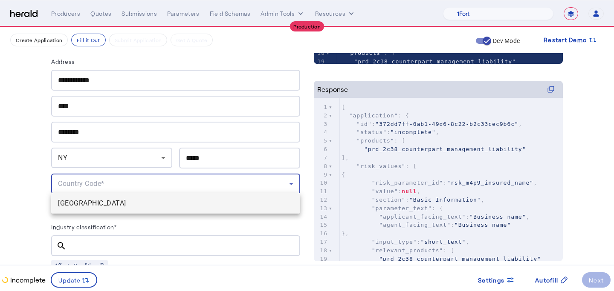
click at [79, 200] on span "USA" at bounding box center [175, 204] width 235 height 10
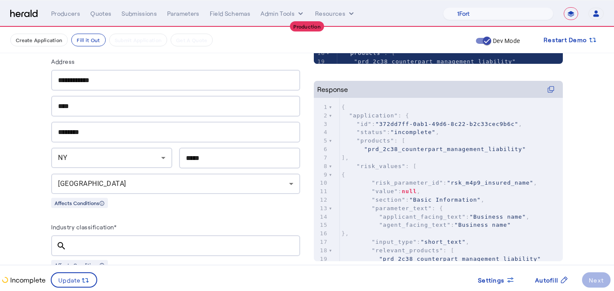
click at [14, 222] on fill-application-step "**********" at bounding box center [307, 275] width 614 height 1095
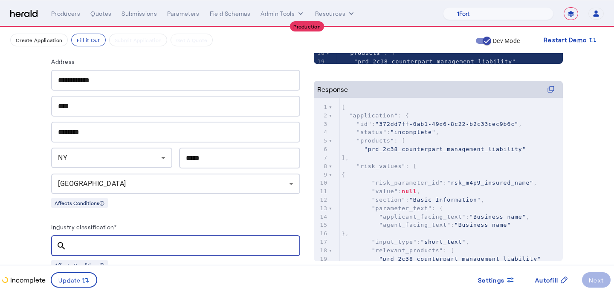
click at [110, 241] on input "Industry classification*" at bounding box center [183, 246] width 220 height 10
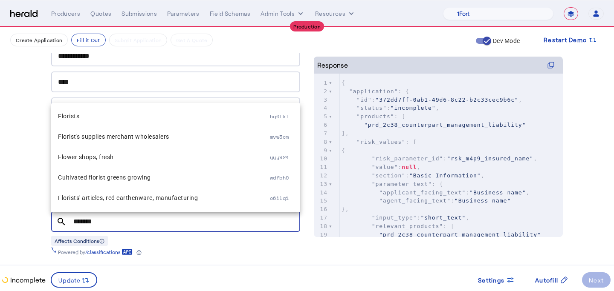
scroll to position [324, 0]
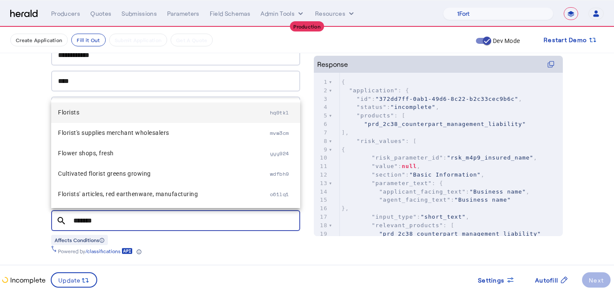
type input "*******"
click at [130, 116] on span "Florists" at bounding box center [164, 112] width 212 height 10
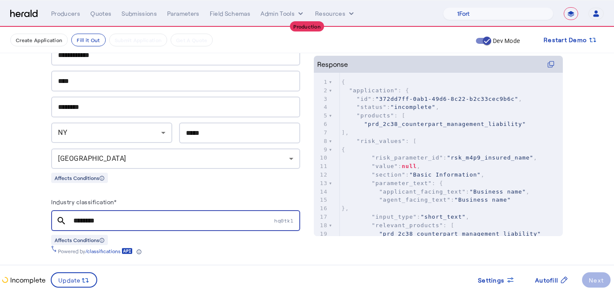
click at [50, 168] on div "**********" at bounding box center [306, 250] width 545 height 1095
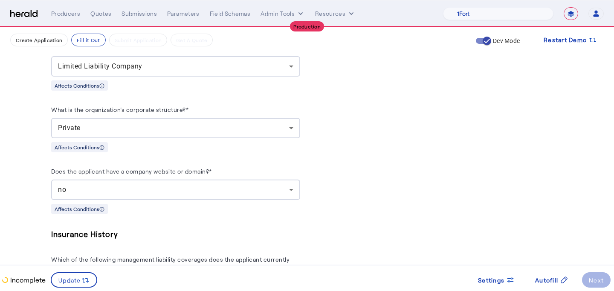
scroll to position [551, 0]
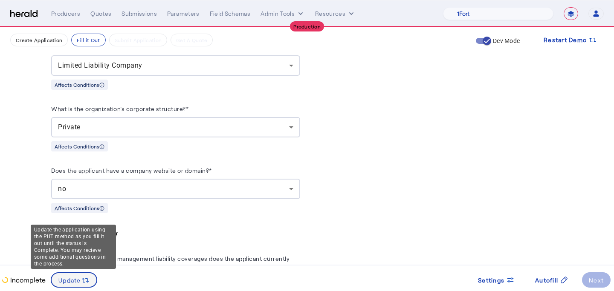
click at [80, 284] on span "Update" at bounding box center [69, 280] width 23 height 9
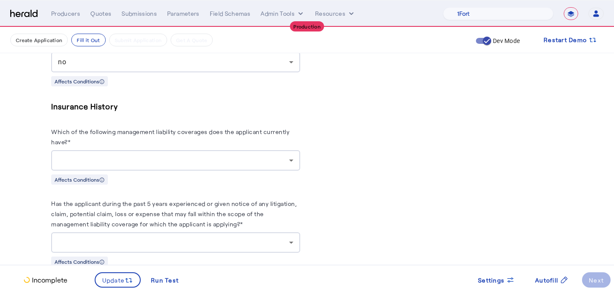
scroll to position [679, 0]
click at [214, 165] on div at bounding box center [175, 160] width 235 height 20
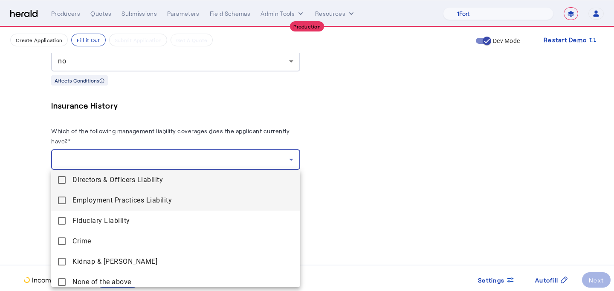
click at [197, 196] on span "Employment Practices Liability" at bounding box center [182, 201] width 221 height 10
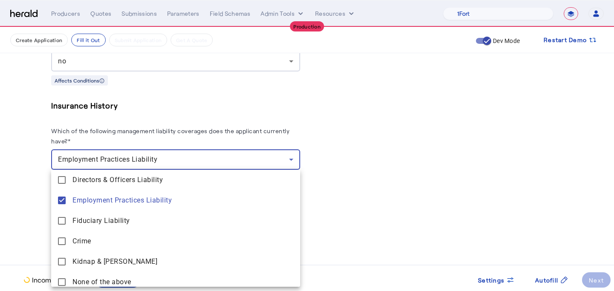
click at [360, 158] on div at bounding box center [307, 145] width 614 height 291
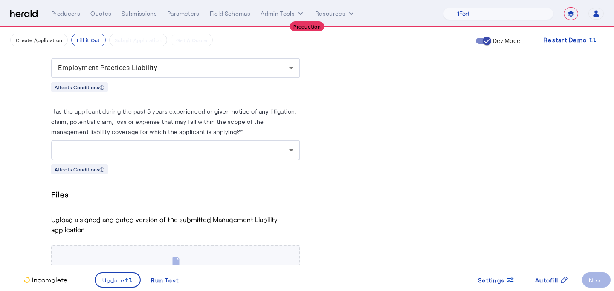
scroll to position [772, 0]
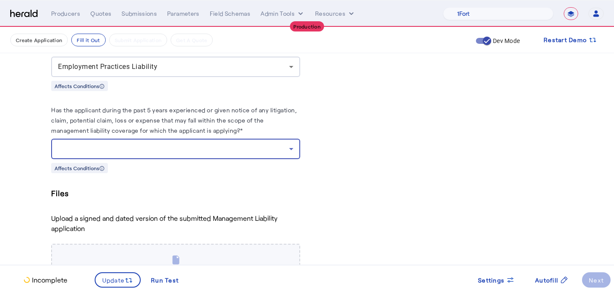
click at [228, 150] on div at bounding box center [173, 149] width 231 height 10
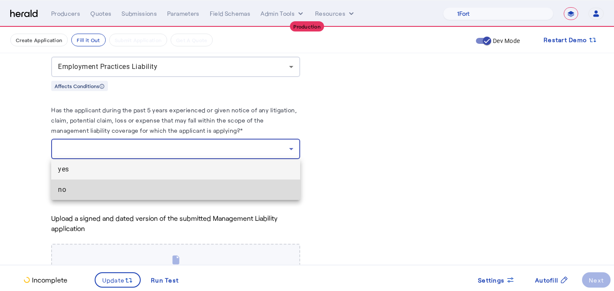
click at [200, 186] on span "no" at bounding box center [175, 190] width 235 height 10
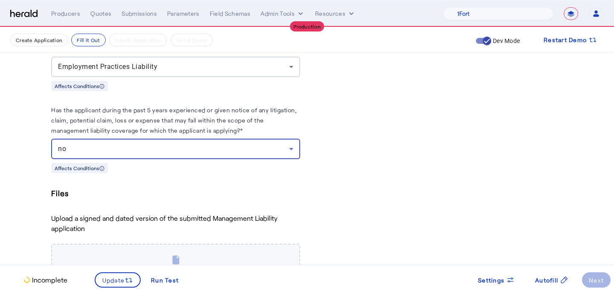
click at [200, 204] on div "Files Upload a signed and dated version of the submitted Management Liability a…" at bounding box center [175, 245] width 249 height 116
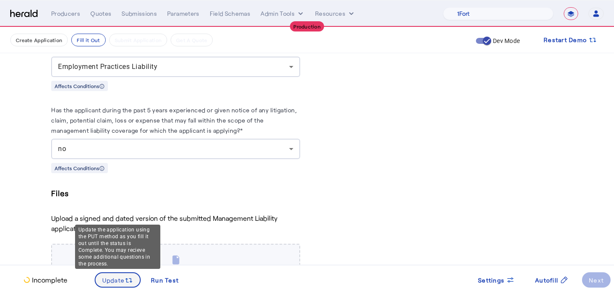
click at [124, 283] on span "Update" at bounding box center [113, 280] width 23 height 9
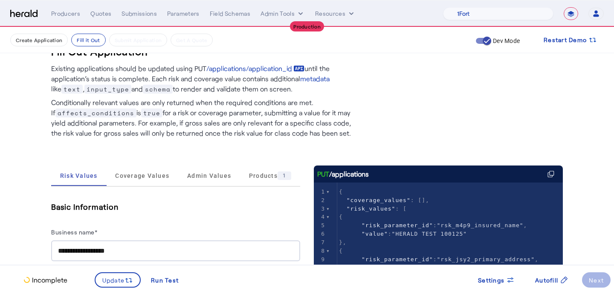
scroll to position [0, 0]
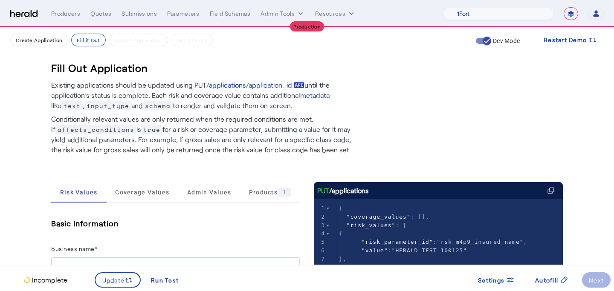
click at [153, 202] on span "Coverage Values" at bounding box center [142, 192] width 54 height 20
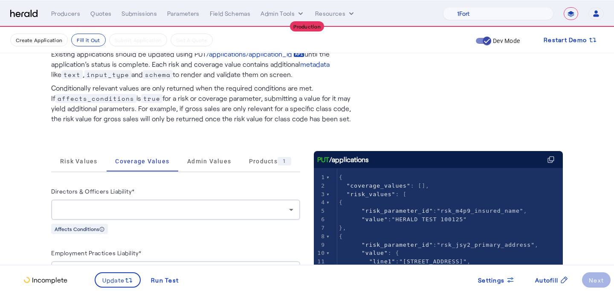
scroll to position [32, 0]
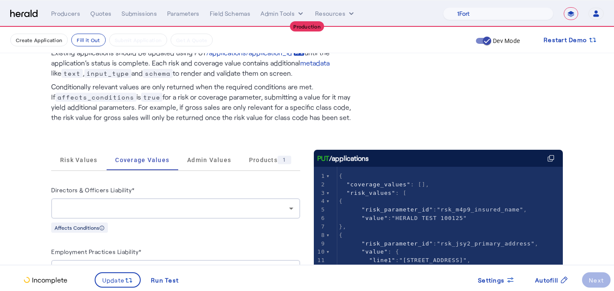
click at [153, 202] on div at bounding box center [175, 209] width 235 height 20
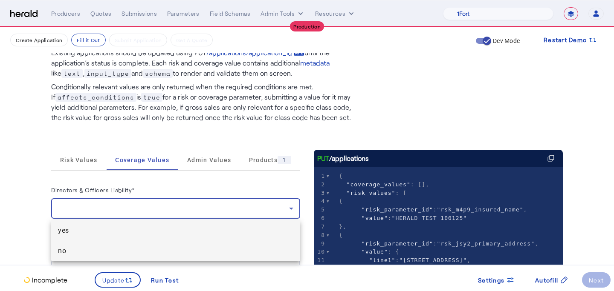
click at [147, 248] on span "no" at bounding box center [175, 251] width 235 height 10
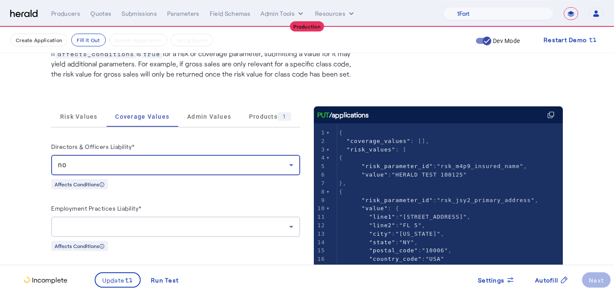
scroll to position [76, 0]
click at [164, 221] on div at bounding box center [175, 226] width 235 height 20
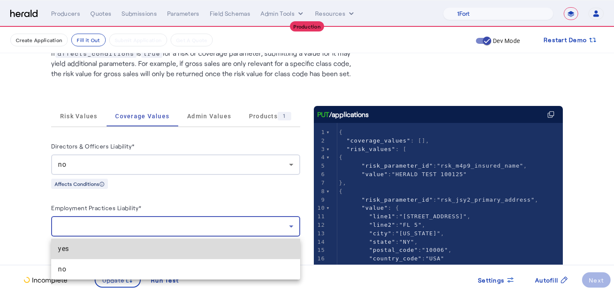
click at [155, 242] on mat-option "yes" at bounding box center [175, 249] width 249 height 20
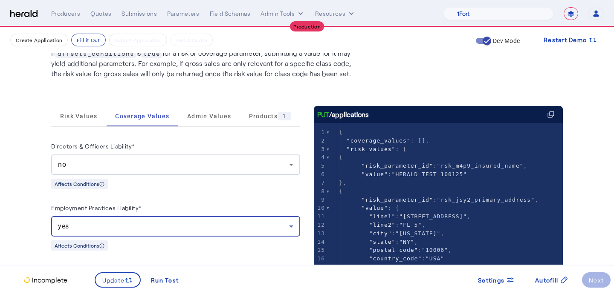
click at [35, 245] on div "Fill Out Application Existing applications should be updated using PUT /applica…" at bounding box center [306, 243] width 545 height 585
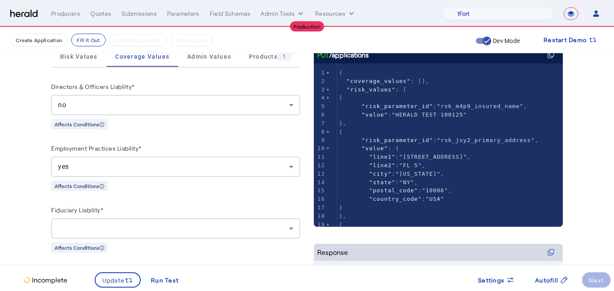
scroll to position [141, 0]
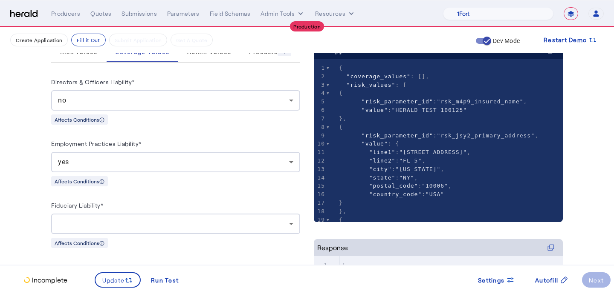
click at [82, 223] on div at bounding box center [173, 224] width 231 height 10
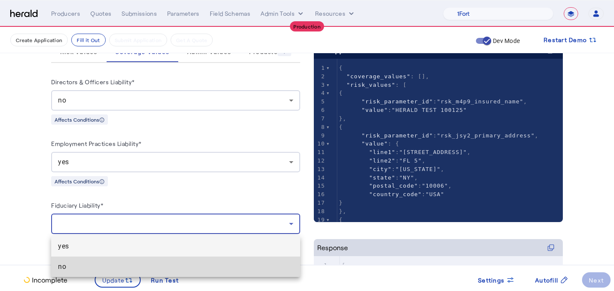
click at [84, 265] on span "no" at bounding box center [175, 267] width 235 height 10
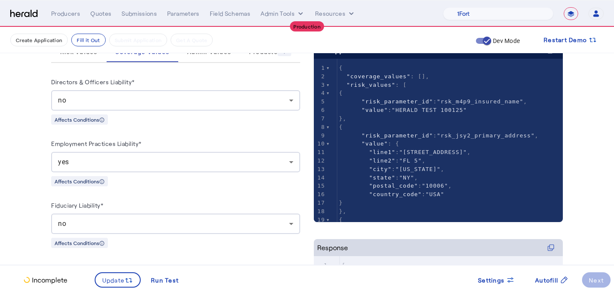
click at [23, 225] on fill-application-step "Create Application Fill it Out Submit Application Get A Quote Dev Mode Restart …" at bounding box center [307, 179] width 614 height 585
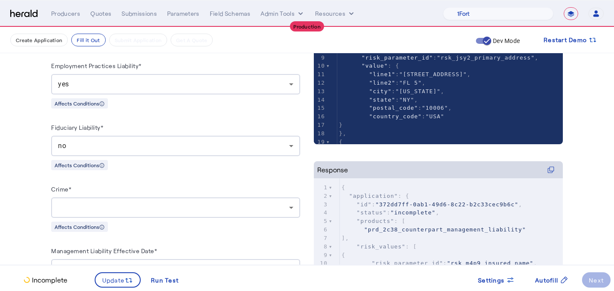
scroll to position [225, 0]
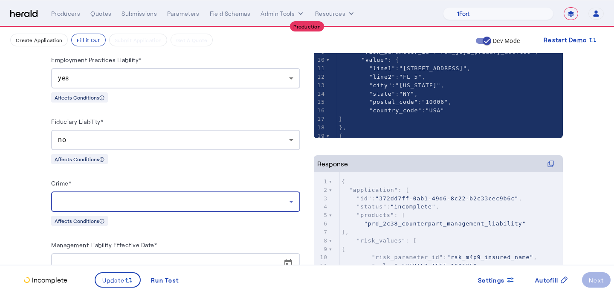
click at [65, 205] on div at bounding box center [173, 202] width 231 height 10
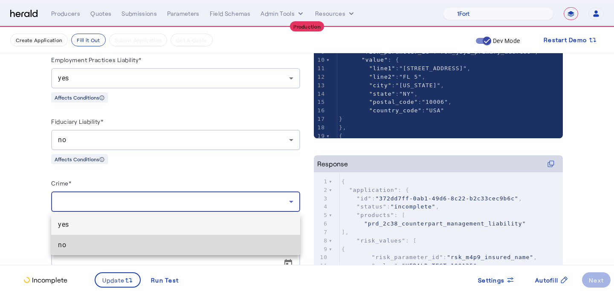
click at [69, 242] on span "no" at bounding box center [175, 245] width 235 height 10
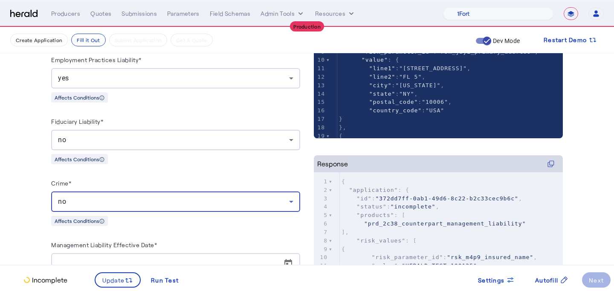
click at [15, 237] on fill-application-step "Create Application Fill it Out Submit Application Get A Quote Dev Mode Restart …" at bounding box center [307, 95] width 614 height 585
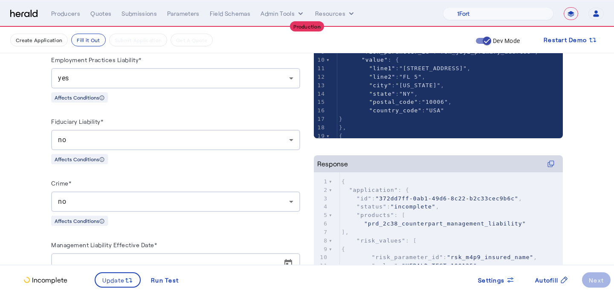
scroll to position [320, 0]
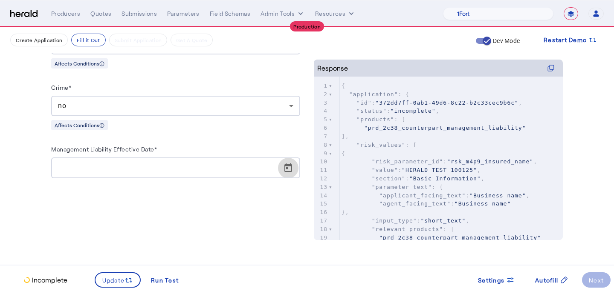
click at [291, 167] on span "Open calendar" at bounding box center [288, 168] width 20 height 20
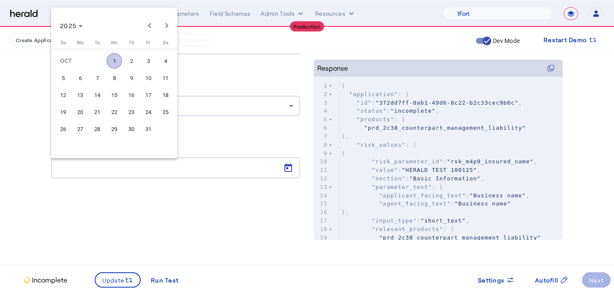
click at [112, 57] on span "1" at bounding box center [114, 60] width 15 height 15
type input "**********"
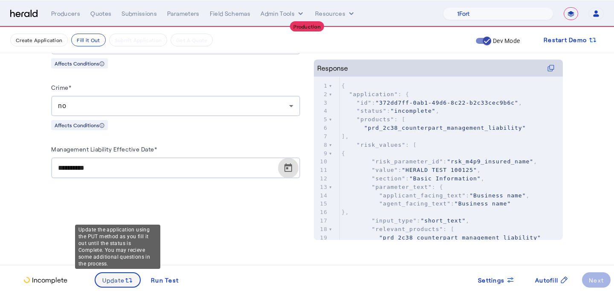
click at [131, 277] on icon at bounding box center [128, 281] width 9 height 9
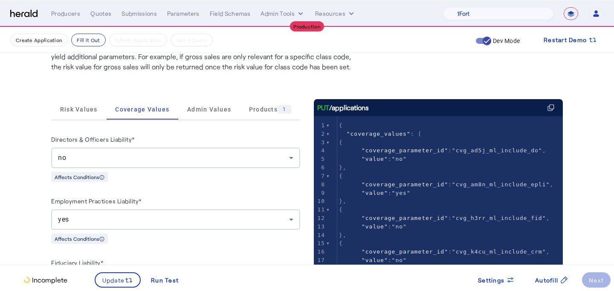
scroll to position [60, 0]
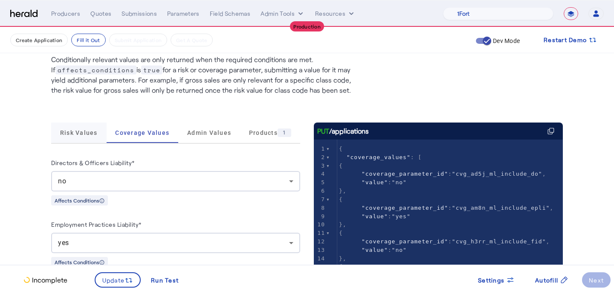
click at [75, 130] on span "Risk Values" at bounding box center [78, 133] width 37 height 6
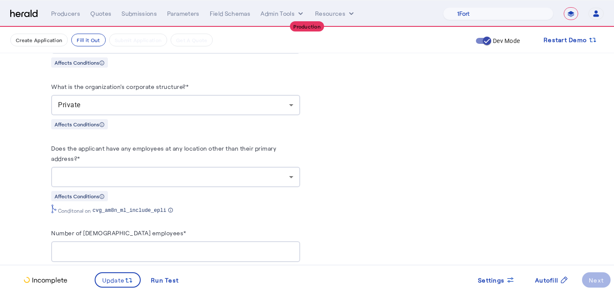
scroll to position [592, 0]
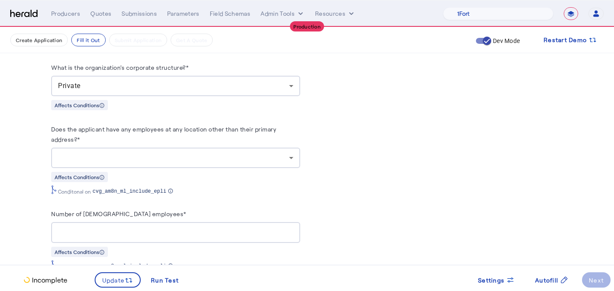
click at [182, 167] on div "Does the applicant have any employees at any location other than their primary …" at bounding box center [175, 159] width 249 height 71
click at [189, 158] on div at bounding box center [173, 158] width 231 height 10
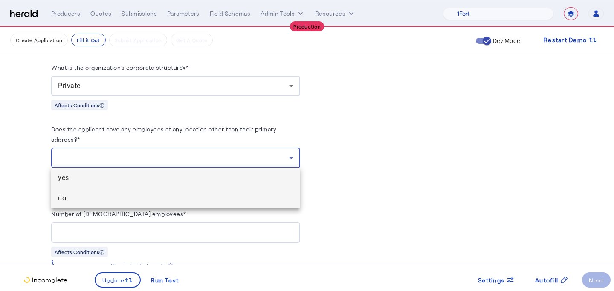
click at [185, 197] on span "no" at bounding box center [175, 198] width 235 height 10
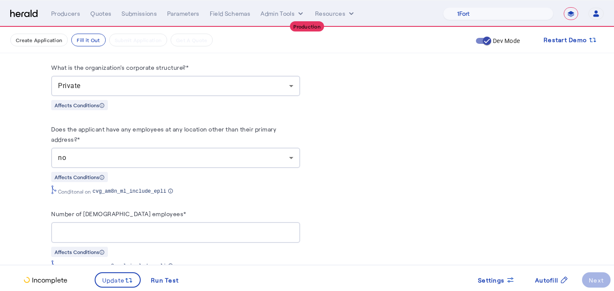
click at [185, 228] on input "Number of full-time employees*" at bounding box center [175, 233] width 235 height 10
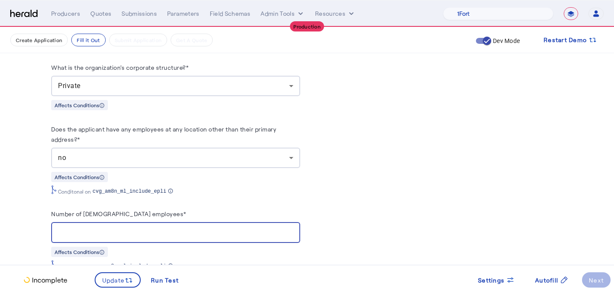
type input "**"
click at [234, 211] on div "Number of full-time employees*" at bounding box center [175, 216] width 249 height 14
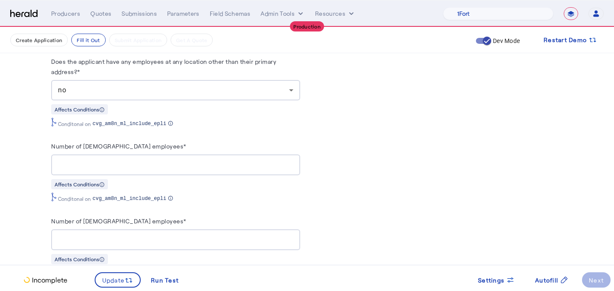
scroll to position [749, 0]
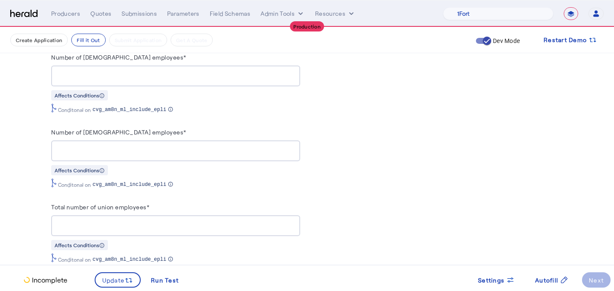
click at [191, 146] on input "Number of part-time employees*" at bounding box center [175, 151] width 235 height 10
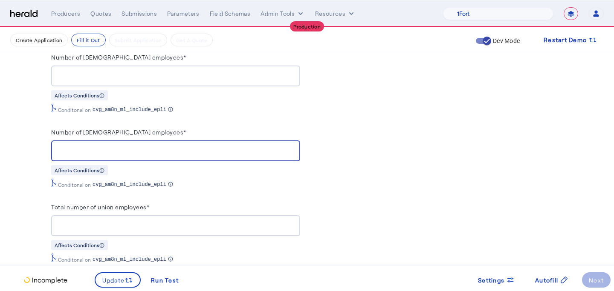
type input "*"
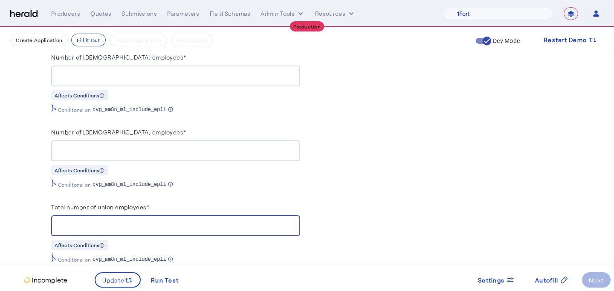
type input "*"
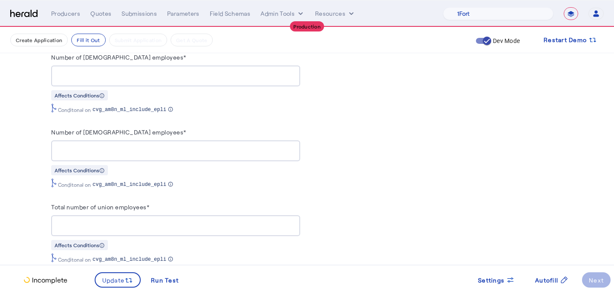
scroll to position [902, 0]
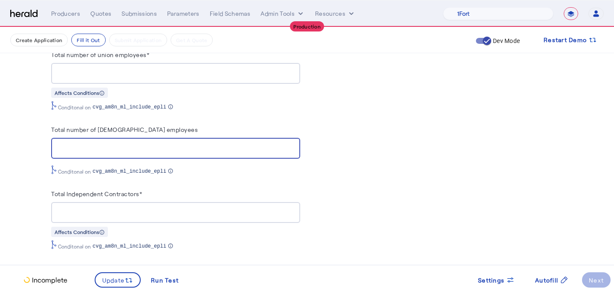
click at [258, 198] on div "Total Independent Contractors*" at bounding box center [175, 196] width 249 height 14
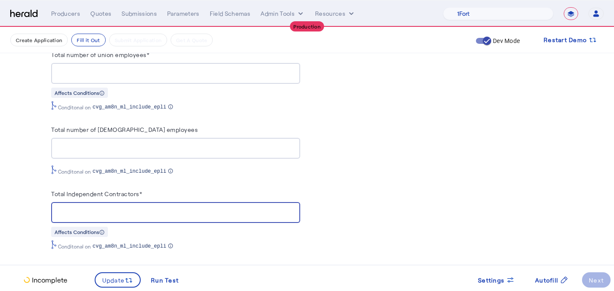
click at [258, 213] on input "Total Independent Contractors*" at bounding box center [175, 213] width 235 height 10
type input "*"
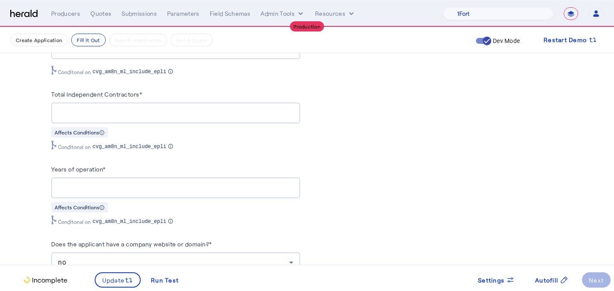
scroll to position [1005, 0]
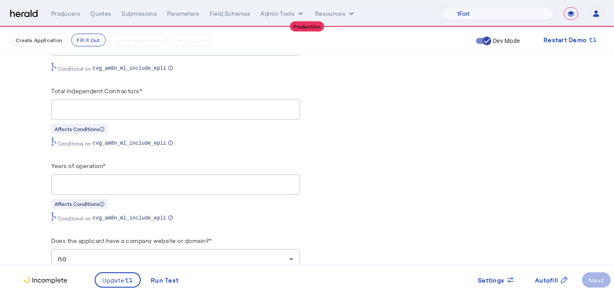
click at [224, 174] on div at bounding box center [175, 184] width 235 height 21
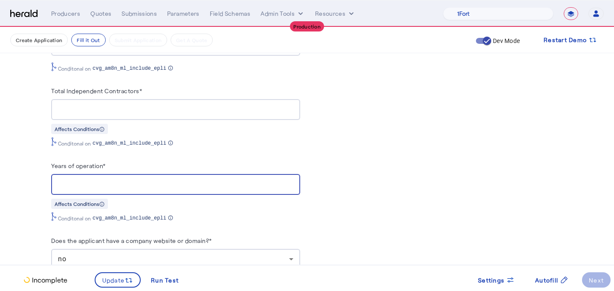
type input "**"
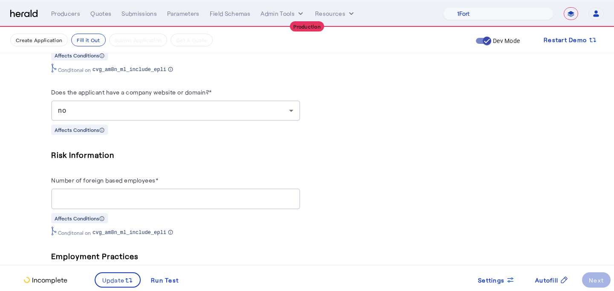
scroll to position [1156, 0]
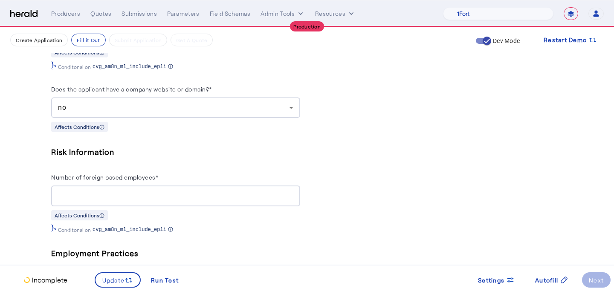
click at [231, 200] on div at bounding box center [175, 196] width 235 height 21
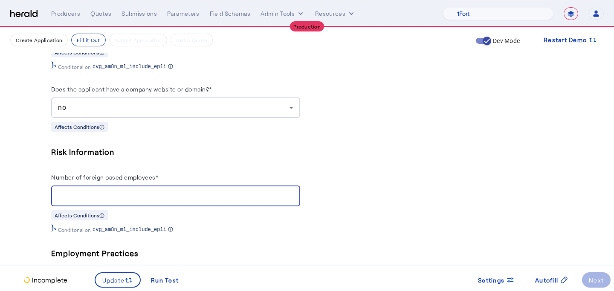
type input "*"
click at [346, 222] on div "PUT /applications xxxxxxxxxx 8 21 1 { 2 "coverage_values" : [ 3 { 4 "coverage_p…" at bounding box center [438, 220] width 249 height 2389
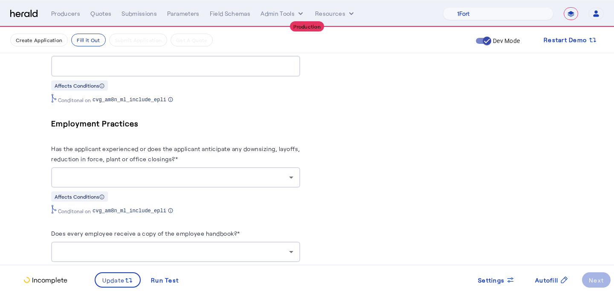
scroll to position [1313, 0]
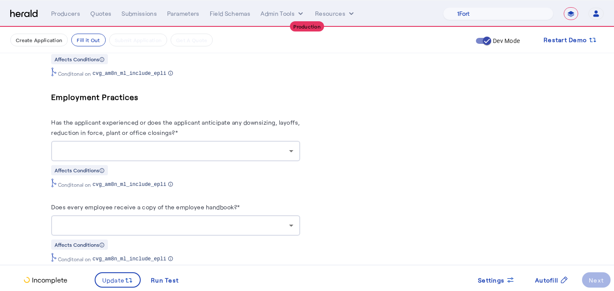
click at [265, 146] on div at bounding box center [173, 151] width 231 height 10
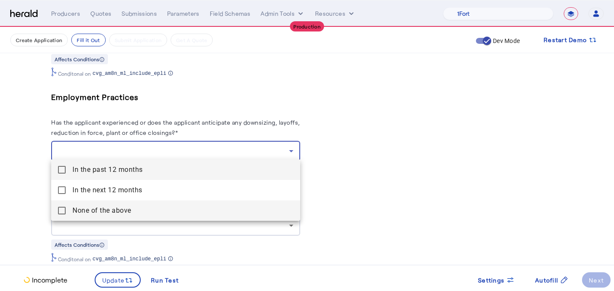
click at [219, 209] on span "None of the above" at bounding box center [182, 211] width 221 height 10
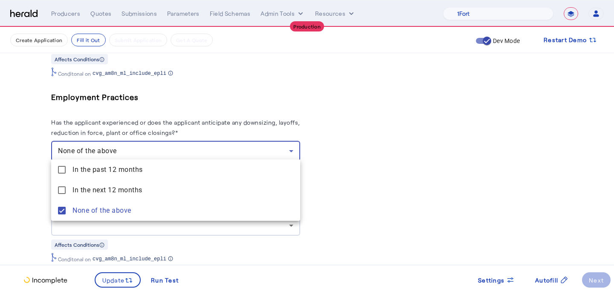
click at [380, 190] on div at bounding box center [307, 145] width 614 height 291
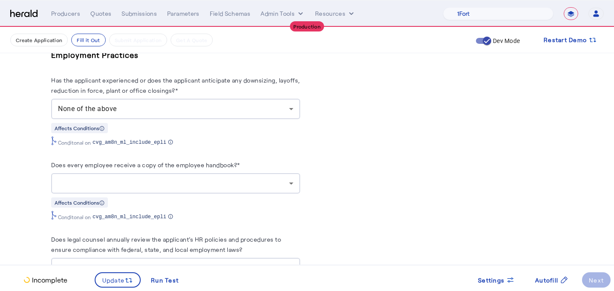
scroll to position [1363, 0]
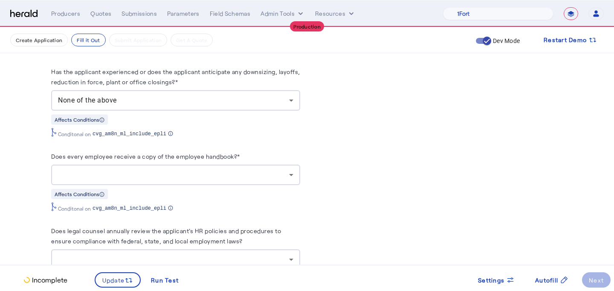
click at [271, 177] on div at bounding box center [175, 175] width 235 height 20
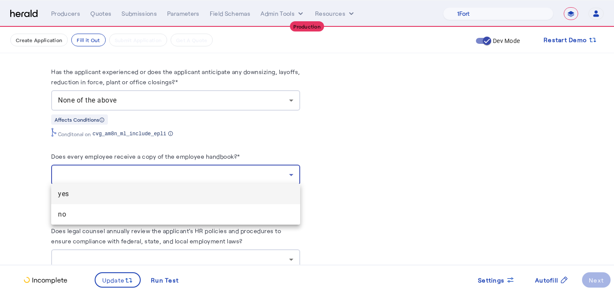
click at [244, 191] on span "yes" at bounding box center [175, 194] width 235 height 10
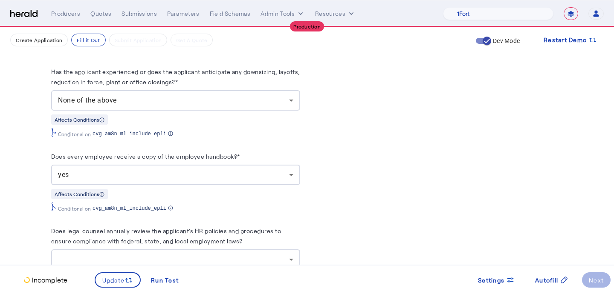
click at [401, 196] on div "PUT /applications xxxxxxxxxx 8 21 1 { 2 "coverage_values" : [ 3 { 4 "coverage_p…" at bounding box center [438, 13] width 249 height 2389
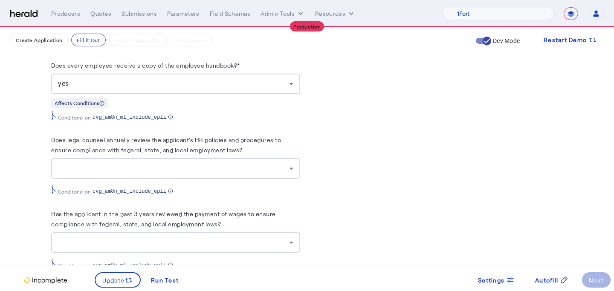
scroll to position [1460, 0]
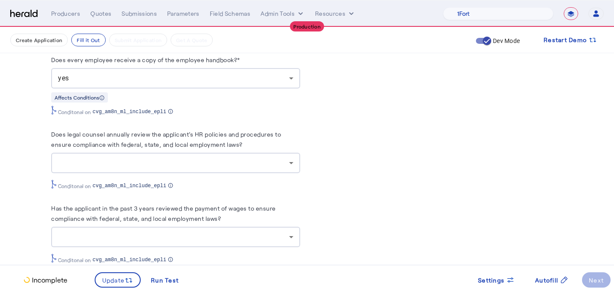
click at [267, 177] on div "Conditonal on cvg_am8n_ml_include_epli" at bounding box center [175, 183] width 249 height 13
click at [222, 158] on div at bounding box center [173, 163] width 231 height 10
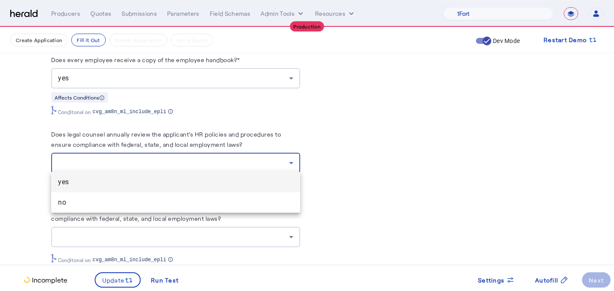
click at [209, 183] on span "yes" at bounding box center [175, 182] width 235 height 10
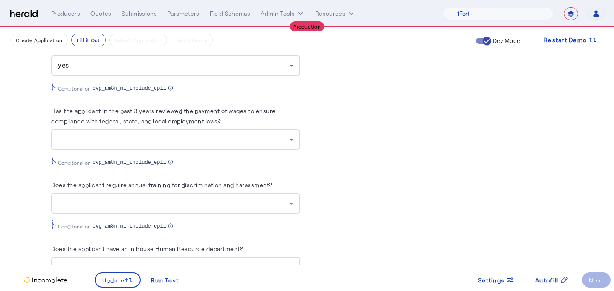
scroll to position [1562, 0]
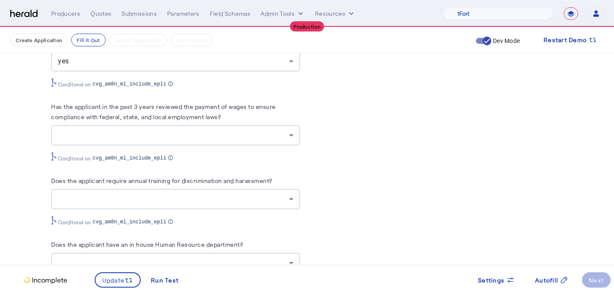
click at [232, 137] on div at bounding box center [173, 135] width 231 height 10
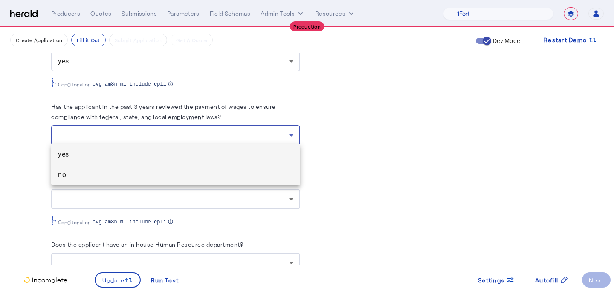
click at [221, 180] on mat-option "no" at bounding box center [175, 175] width 249 height 20
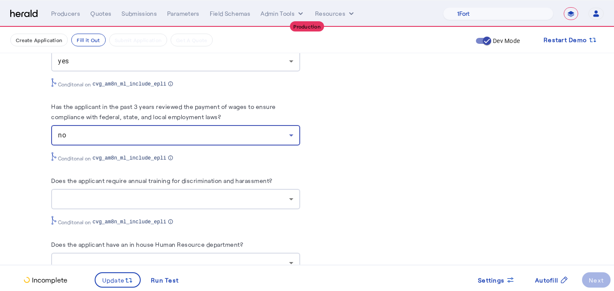
click at [199, 209] on div "Does the applicant require annual training for discrimination and harassment? C…" at bounding box center [175, 201] width 249 height 50
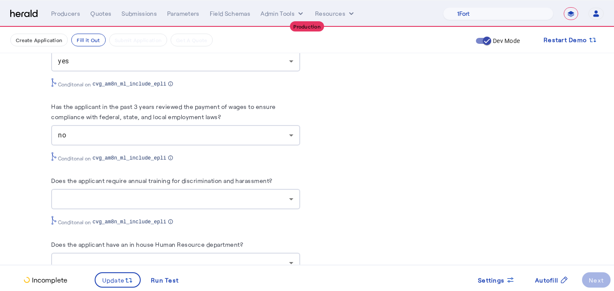
click at [202, 194] on div at bounding box center [173, 199] width 231 height 10
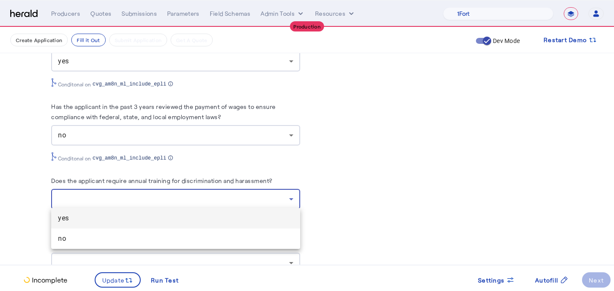
click at [197, 214] on span "yes" at bounding box center [175, 218] width 235 height 10
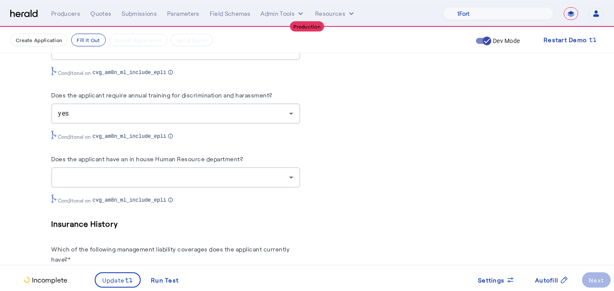
scroll to position [1656, 0]
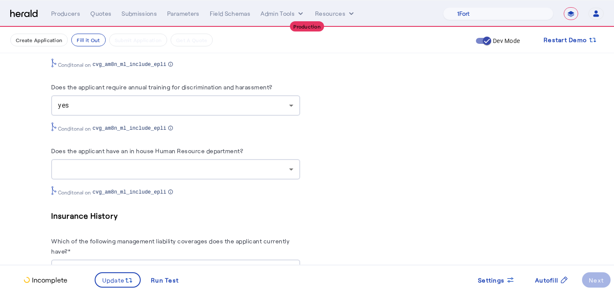
click at [278, 183] on div "Conditonal on cvg_am8n_ml_include_epli" at bounding box center [175, 189] width 249 height 13
click at [147, 179] on div "Does the applicant have an in house Human Resource department? Conditonal on cv…" at bounding box center [175, 171] width 249 height 50
click at [150, 173] on div at bounding box center [175, 169] width 235 height 20
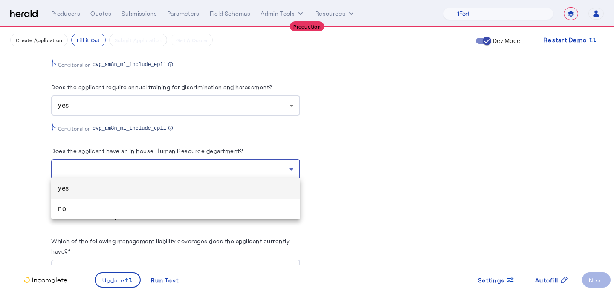
click at [149, 193] on span "yes" at bounding box center [175, 189] width 235 height 10
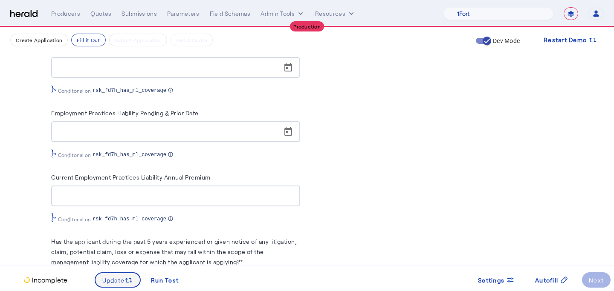
scroll to position [2126, 0]
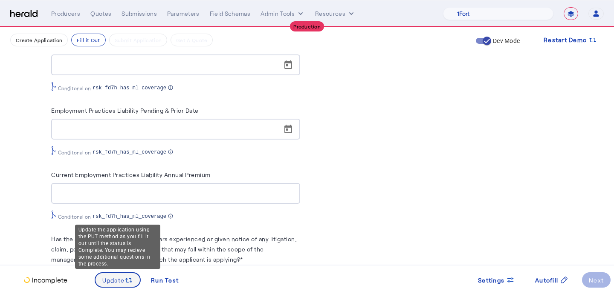
click at [118, 283] on span "Update" at bounding box center [113, 280] width 23 height 9
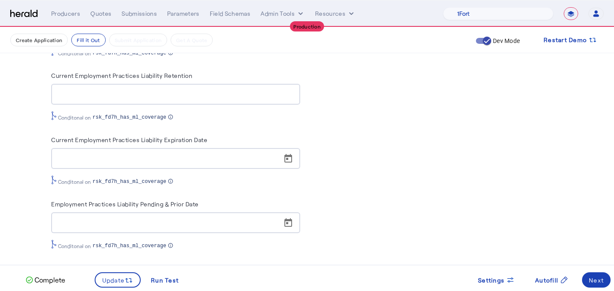
scroll to position [2044, 0]
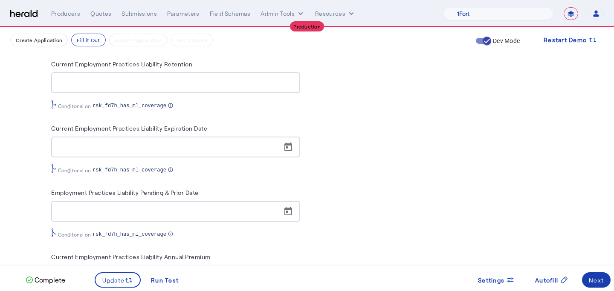
click at [594, 282] on div "Next" at bounding box center [595, 280] width 15 height 9
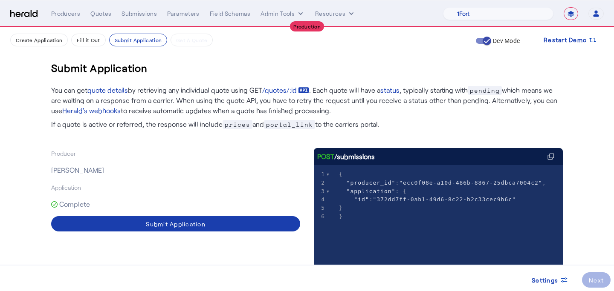
click at [241, 228] on span at bounding box center [175, 224] width 249 height 20
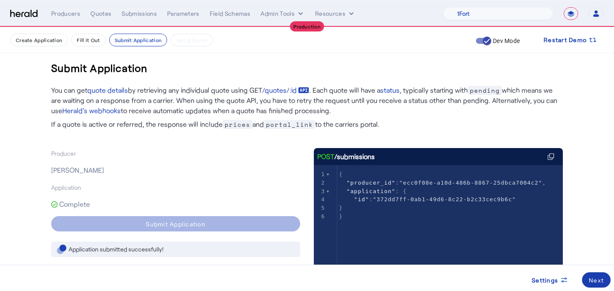
click at [593, 282] on div "Next" at bounding box center [595, 280] width 15 height 9
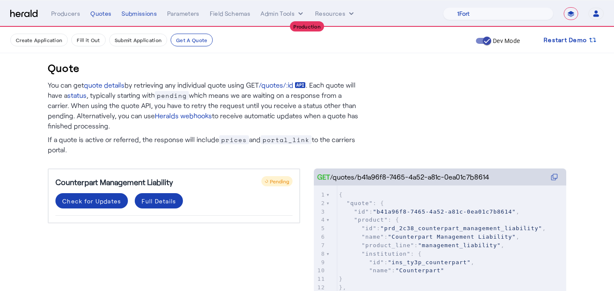
click at [89, 17] on div "Producers Quotes Submissions Parameters Field Schemas Admin Tools Resources" at bounding box center [247, 13] width 392 height 9
click at [103, 12] on div "Quotes" at bounding box center [100, 13] width 21 height 9
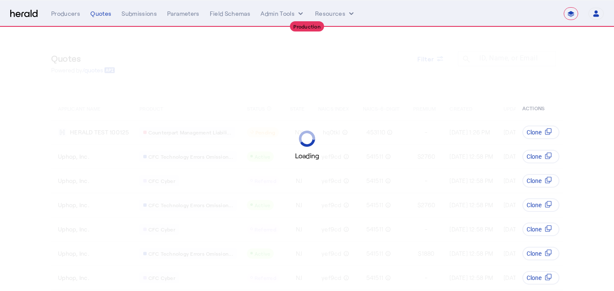
select select "**********"
select select "pfm_lx2v_founder_shield"
select select "**********"
select select "pfm_lx2v_founder_shield"
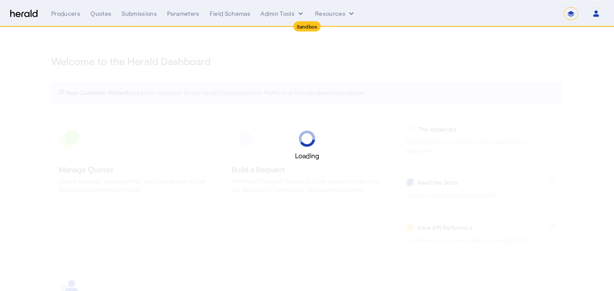
select select "*******"
select select "pfm_2v8p_herald_api"
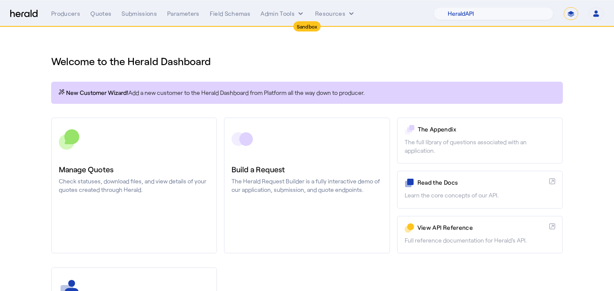
click at [572, 15] on select "**********" at bounding box center [570, 13] width 14 height 13
select select "**********"
click at [563, 7] on select "**********" at bounding box center [570, 13] width 14 height 13
